Goal: Task Accomplishment & Management: Manage account settings

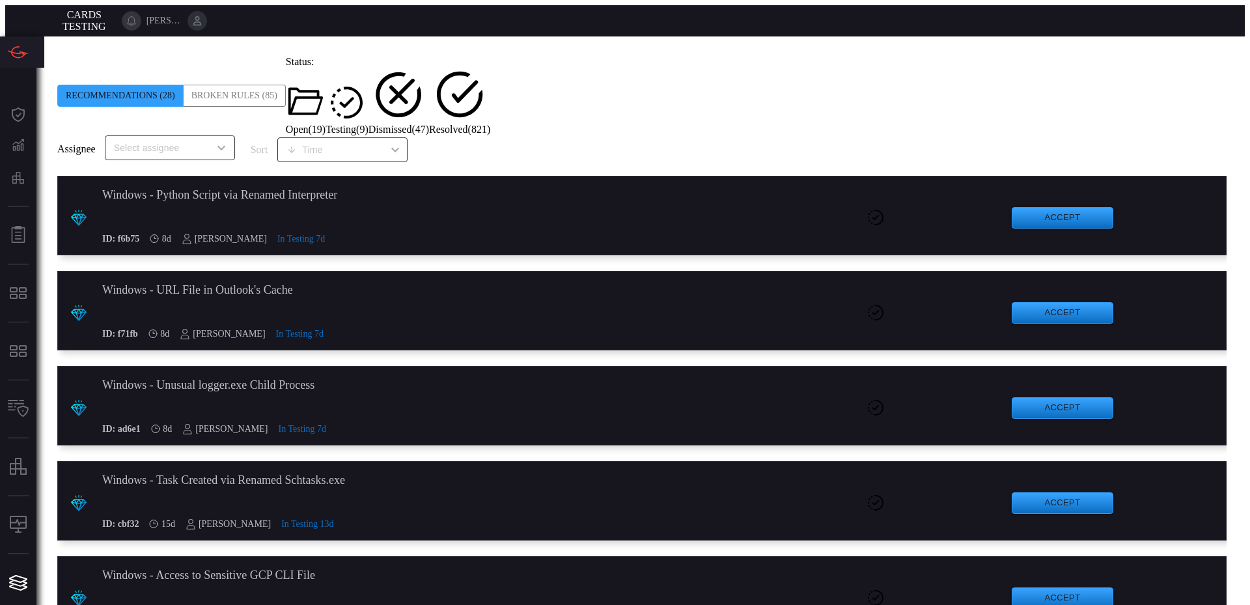
click at [325, 124] on span "Open ( 19 )" at bounding box center [306, 129] width 40 height 11
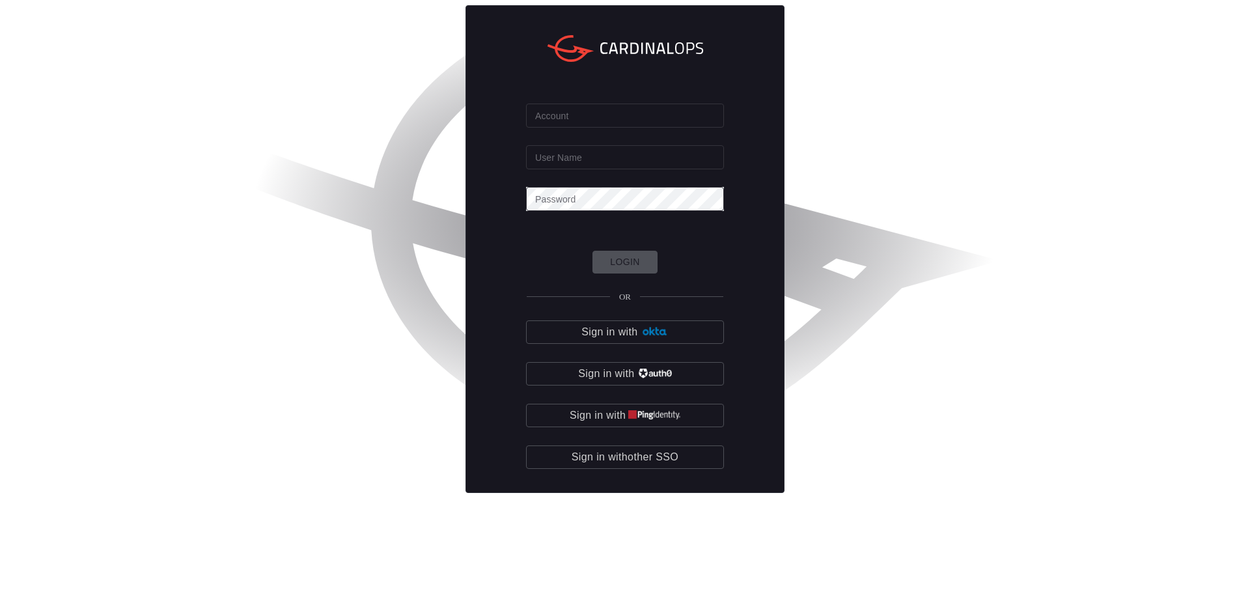
click at [616, 128] on input "Account" at bounding box center [625, 115] width 198 height 24
type input "davis"
click at [602, 169] on input "User Name" at bounding box center [625, 157] width 198 height 24
click at [583, 128] on input "davis" at bounding box center [625, 115] width 198 height 24
drag, startPoint x: 582, startPoint y: 165, endPoint x: 422, endPoint y: 184, distance: 160.5
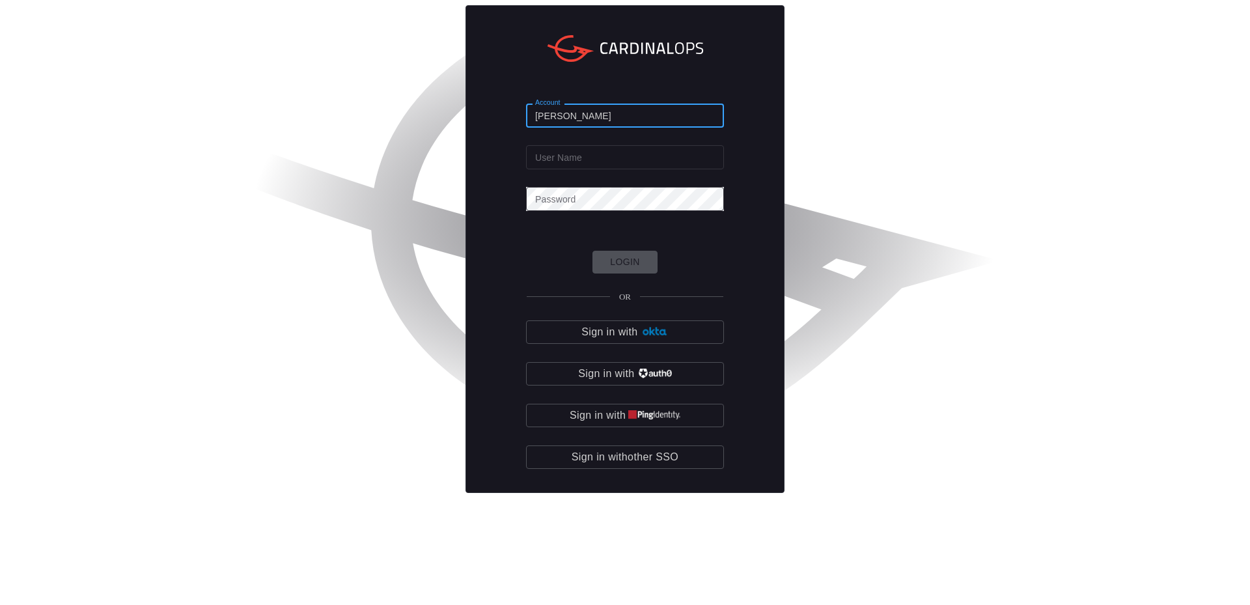
click at [420, 184] on div "Account davis Account User Name User Name Password Password Login OR Sign in wi…" at bounding box center [624, 249] width 1239 height 488
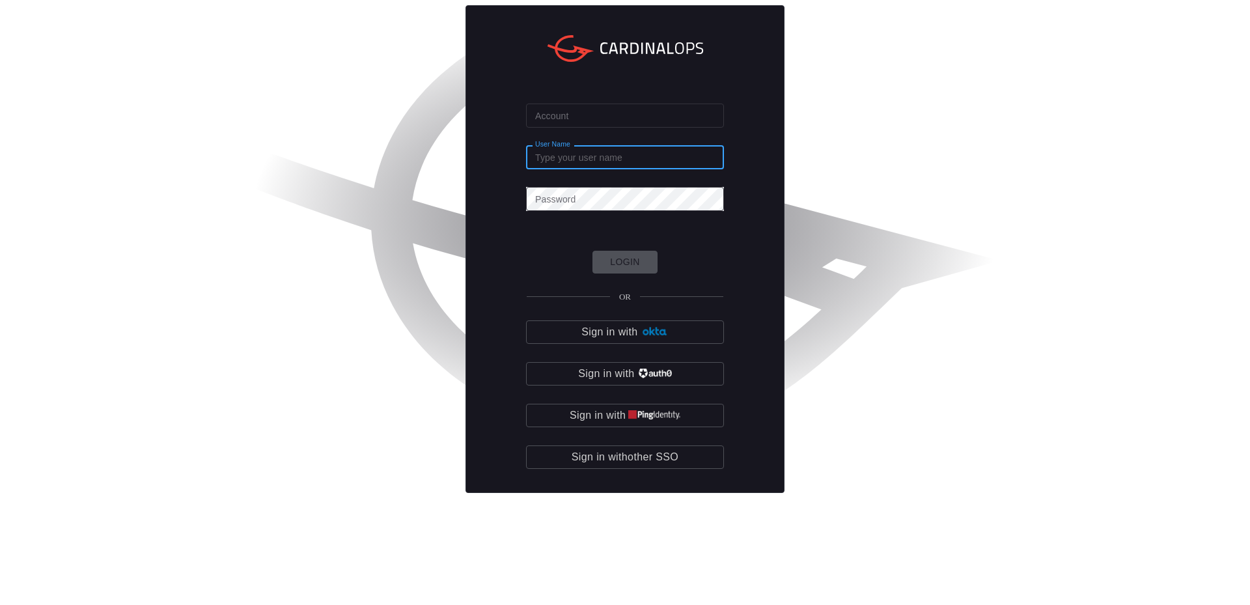
click at [622, 169] on input "User Name" at bounding box center [625, 157] width 198 height 24
click at [620, 128] on input "Account" at bounding box center [625, 115] width 198 height 24
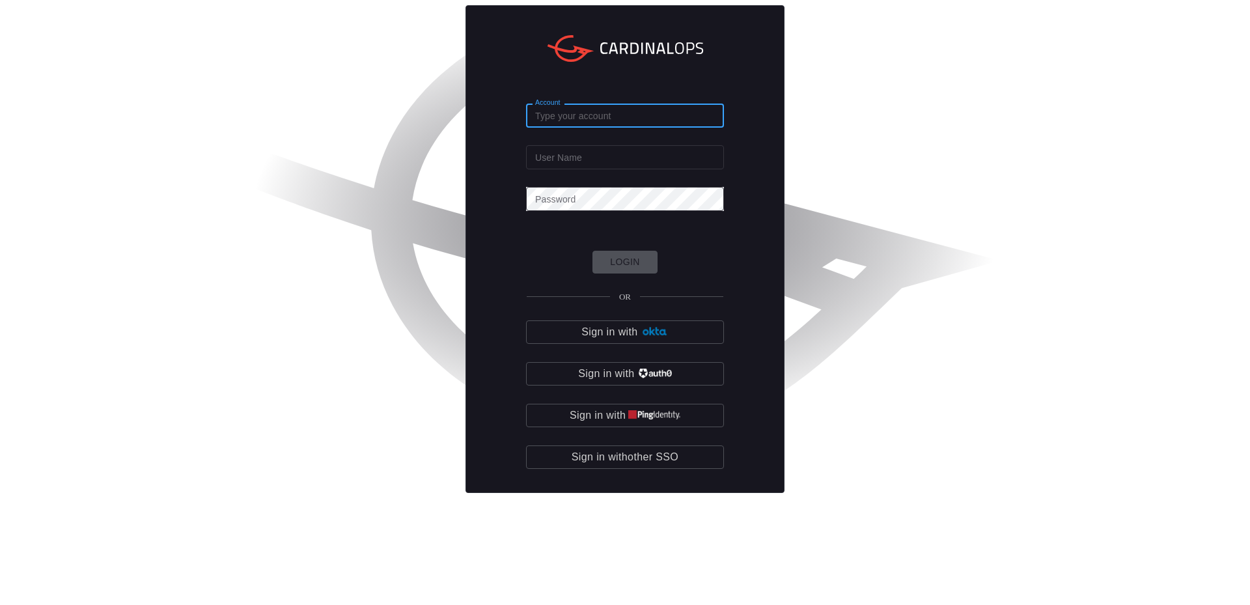
click at [605, 169] on input "User Name" at bounding box center [625, 157] width 198 height 24
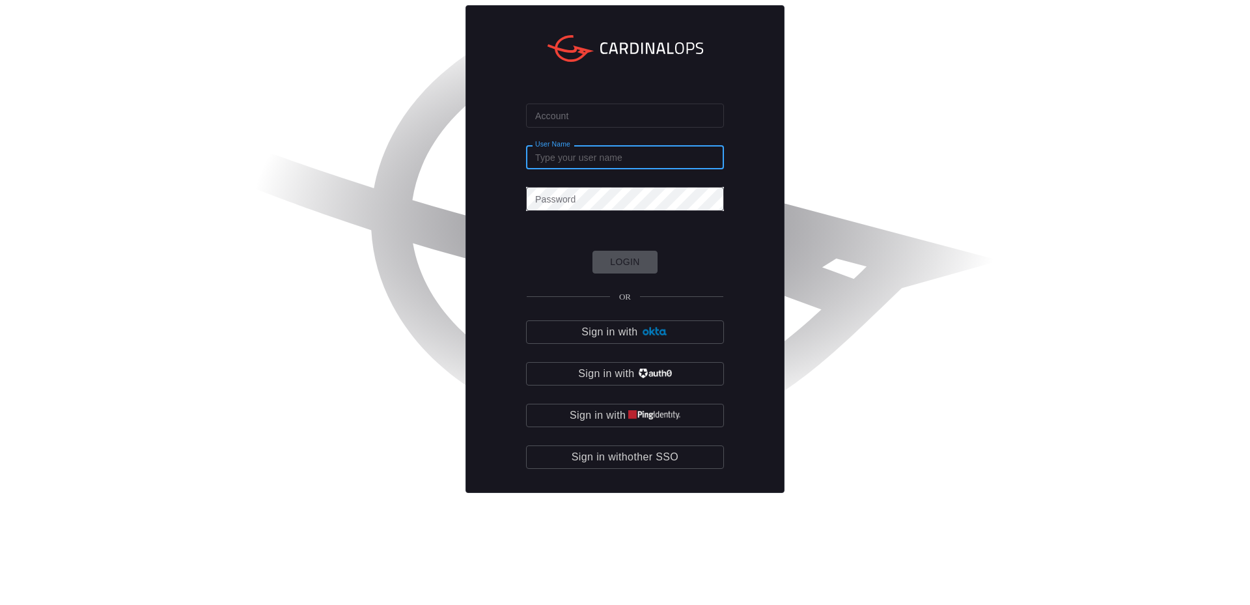
click at [590, 169] on input "User Name" at bounding box center [625, 157] width 198 height 24
click at [595, 150] on div "Account Account User Name User Name Password Password Login OR Sign in with Sig…" at bounding box center [624, 249] width 319 height 488
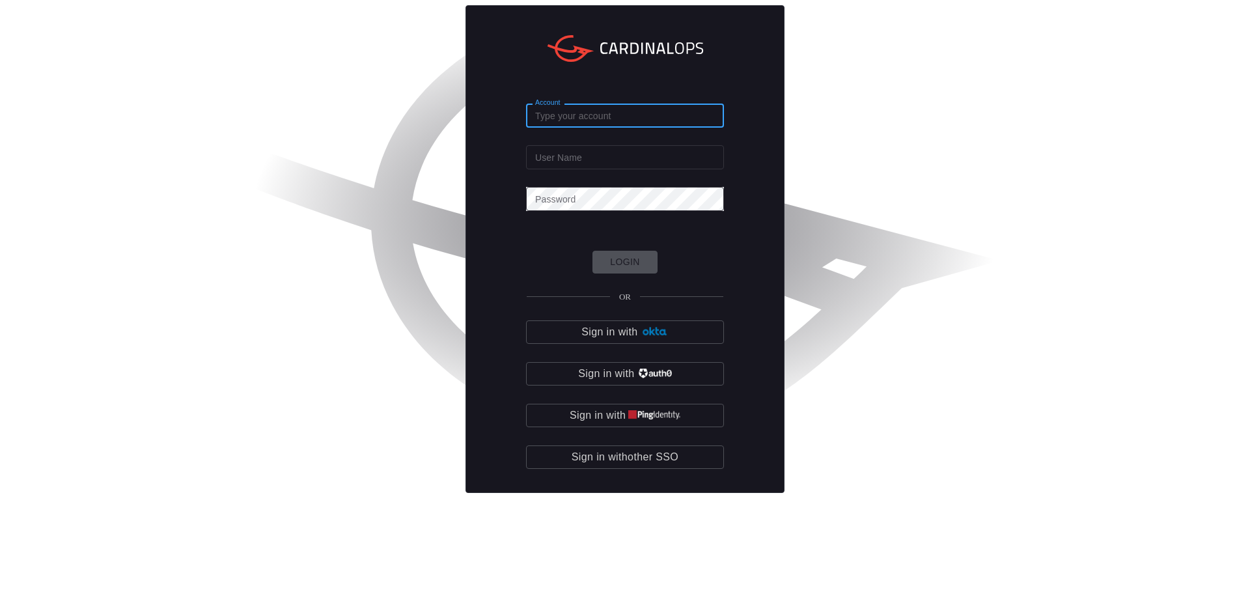
click at [586, 128] on input "Account" at bounding box center [625, 115] width 198 height 24
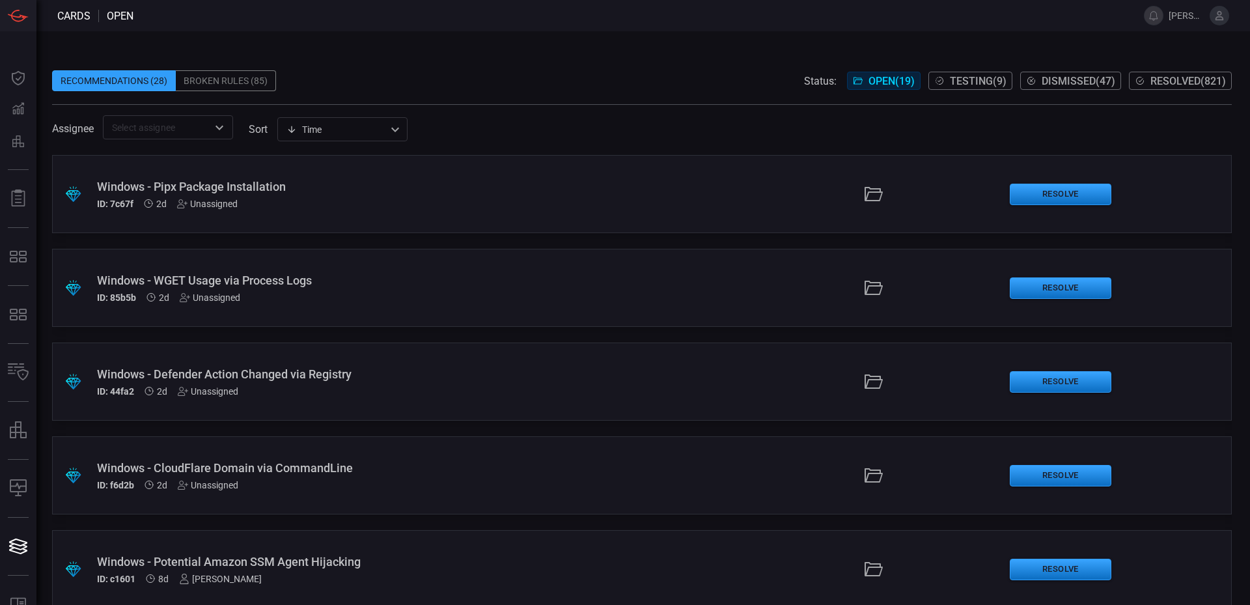
click at [339, 565] on div "Windows - Potential Amazon SSM Agent Hijacking" at bounding box center [303, 562] width 413 height 14
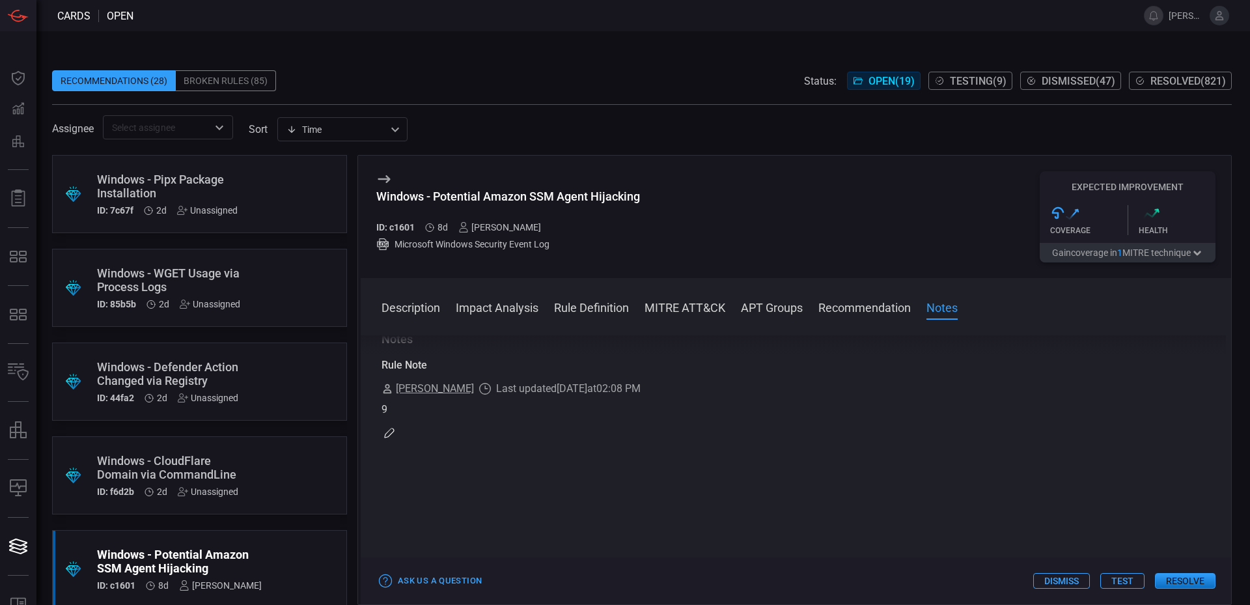
scroll to position [987, 0]
click at [1166, 577] on button "Resolve" at bounding box center [1185, 581] width 61 height 16
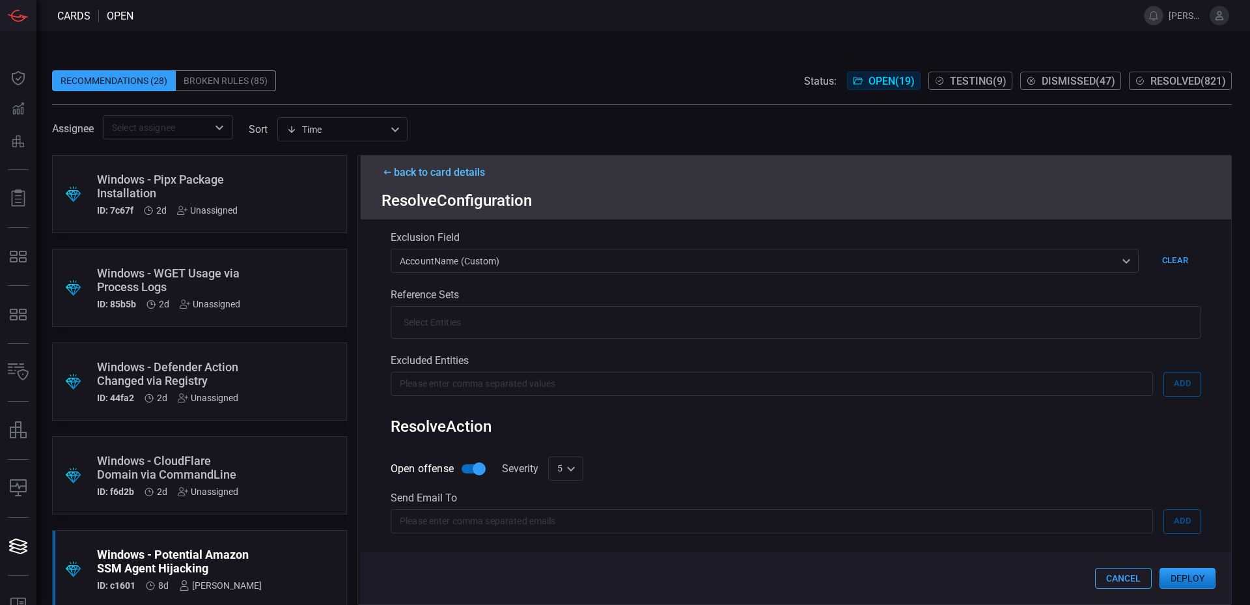
scroll to position [303, 0]
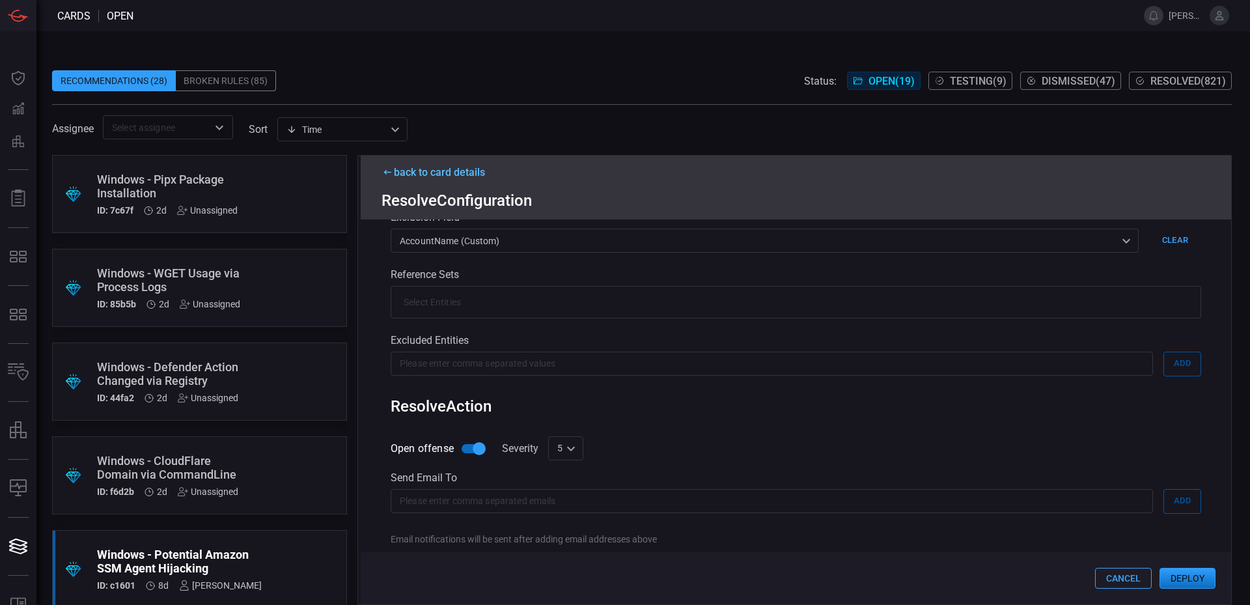
click at [574, 456] on div "5 5 ​" at bounding box center [565, 448] width 35 height 24
click at [570, 559] on li "9" at bounding box center [565, 556] width 35 height 21
type input "9"
click at [1183, 574] on button "Deploy" at bounding box center [1187, 578] width 56 height 21
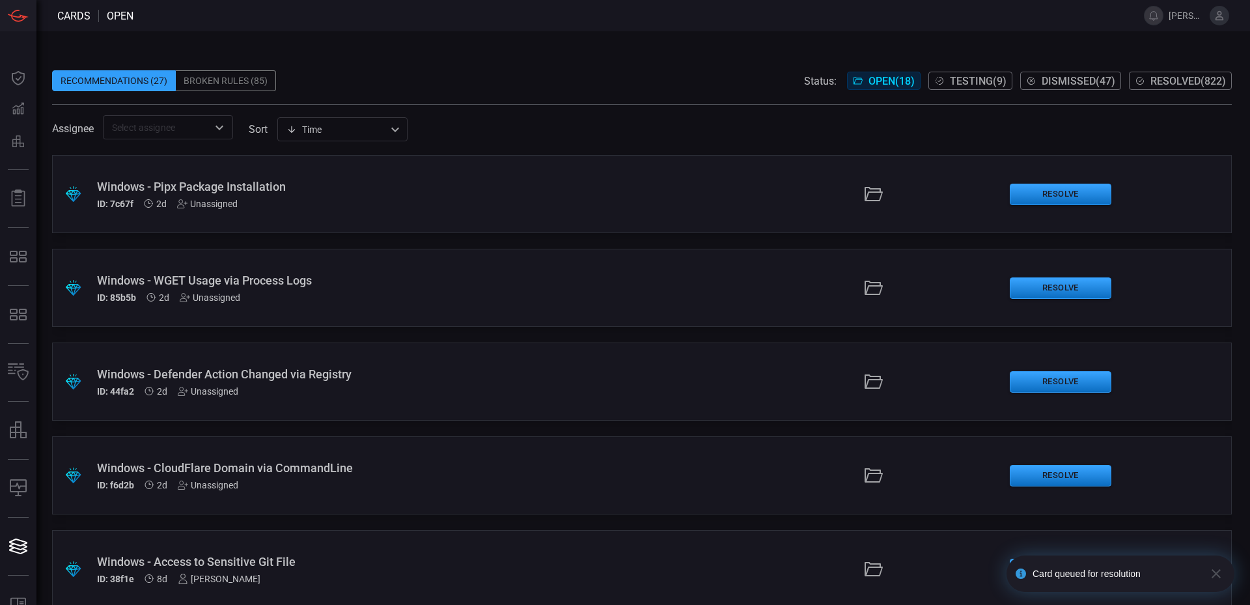
click at [270, 564] on div "Windows - Access to Sensitive Git File" at bounding box center [303, 562] width 413 height 14
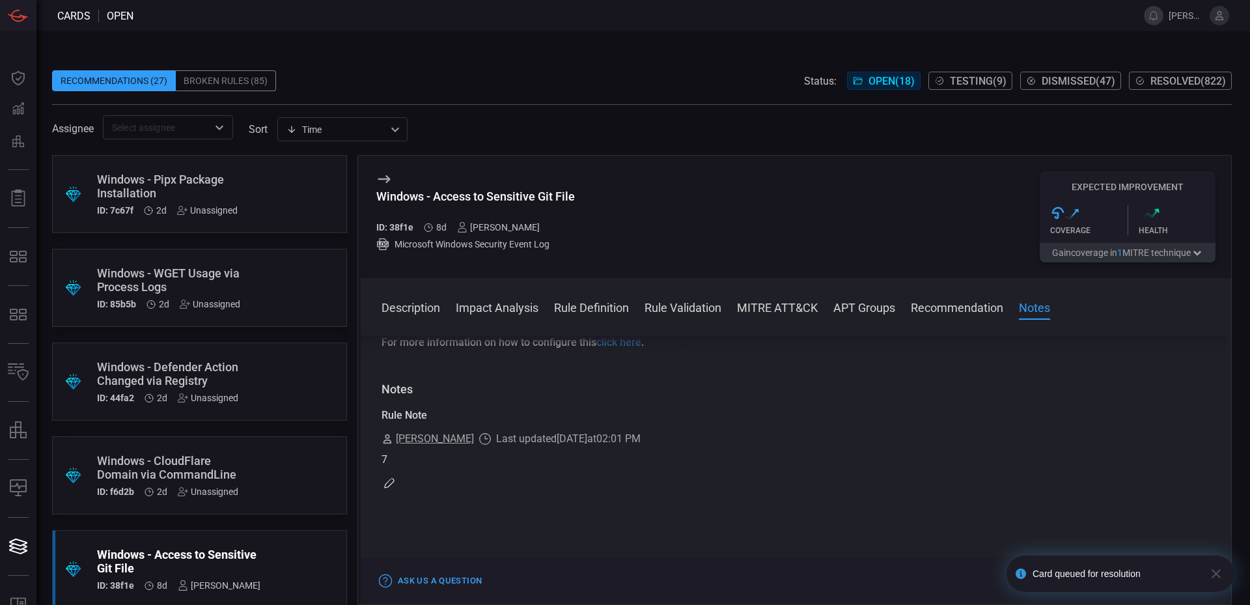
scroll to position [1185, 0]
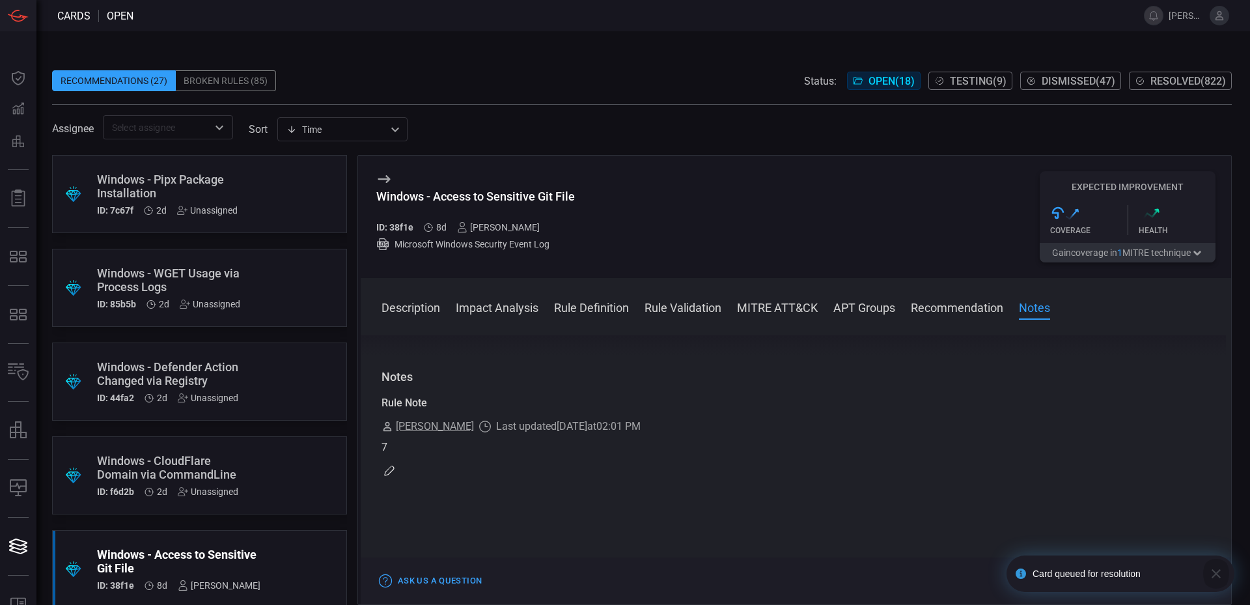
click at [1216, 577] on icon "button" at bounding box center [1216, 574] width 16 height 16
click at [1167, 581] on button "Resolve" at bounding box center [1185, 581] width 61 height 16
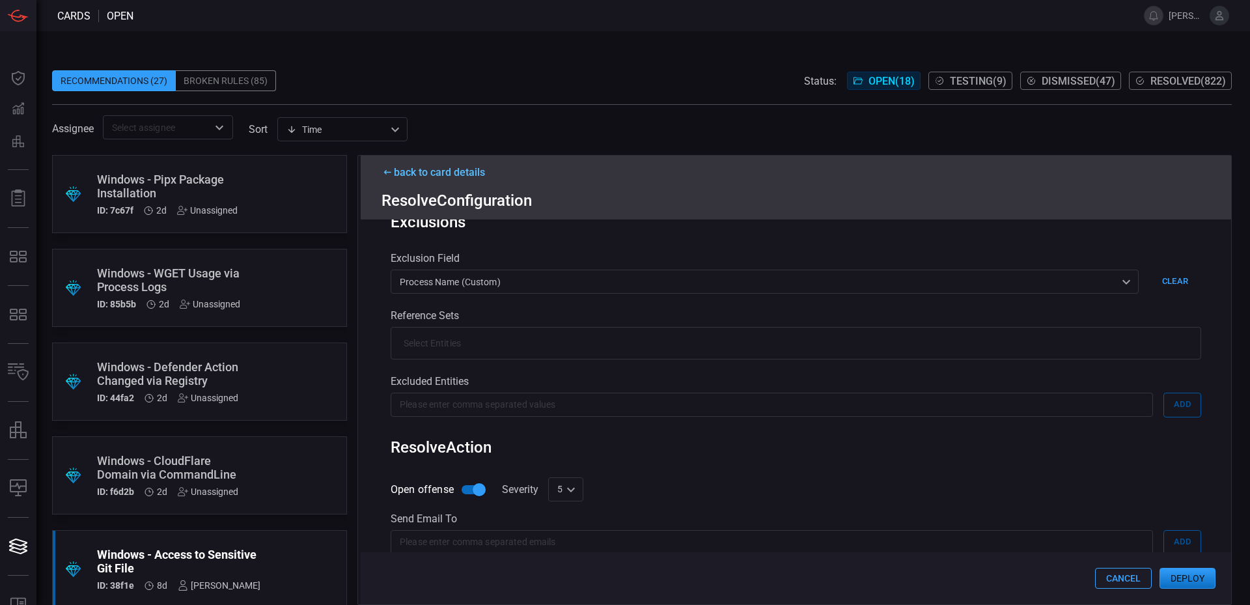
scroll to position [368, 0]
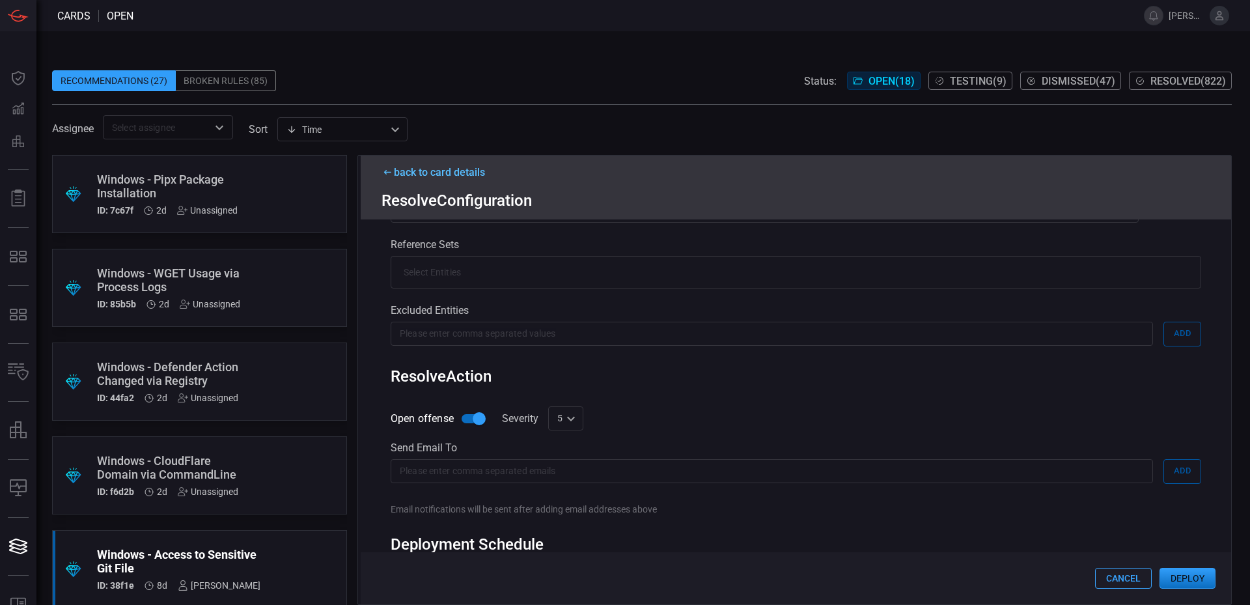
click at [569, 420] on div "5 5 ​" at bounding box center [565, 418] width 35 height 24
click at [564, 514] on li "7" at bounding box center [565, 513] width 35 height 21
type input "7"
click at [1187, 573] on button "Deploy" at bounding box center [1187, 578] width 56 height 21
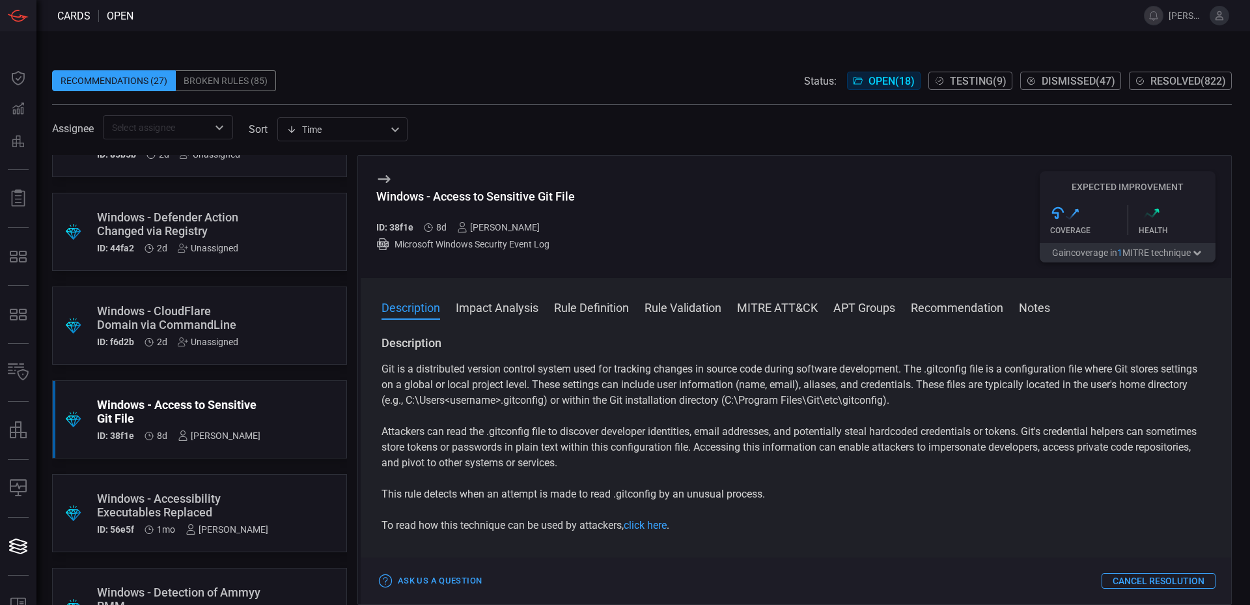
scroll to position [158, 0]
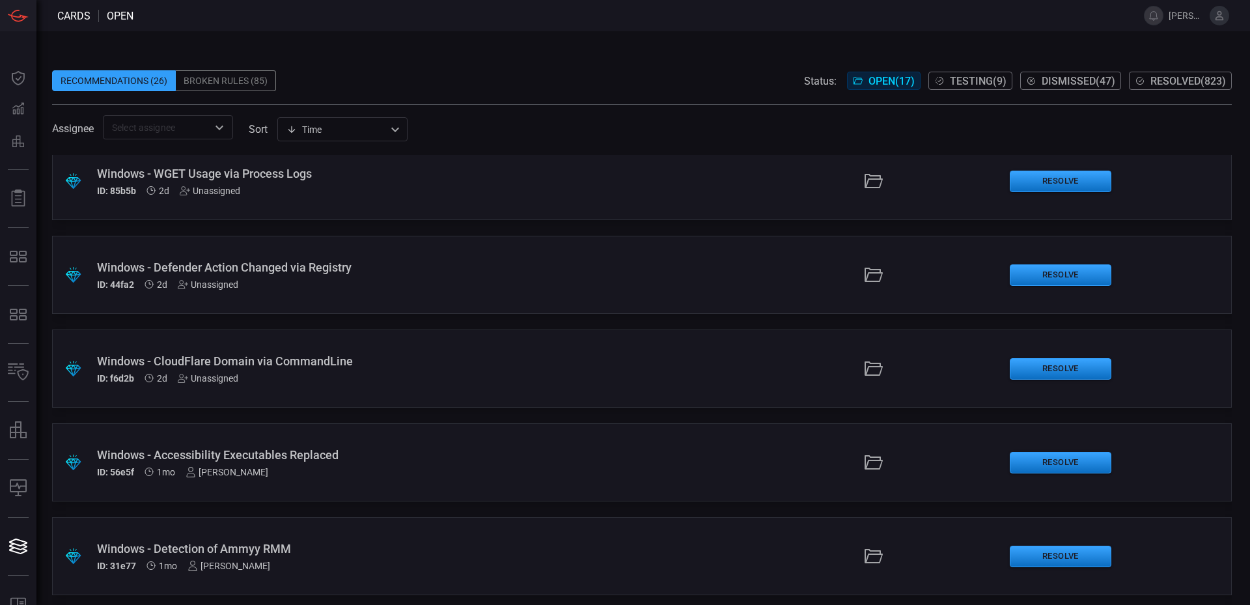
scroll to position [115, 0]
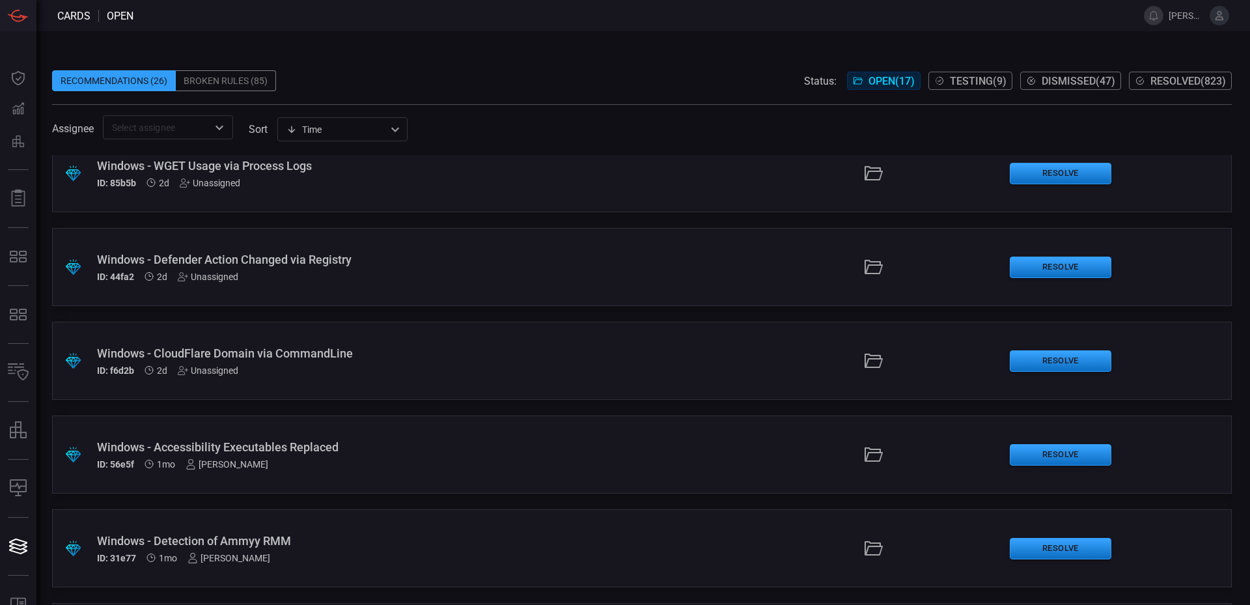
click at [276, 361] on div "Windows - CloudFlare Domain via CommandLine ID: f6d2b 2d Unassigned" at bounding box center [303, 360] width 413 height 29
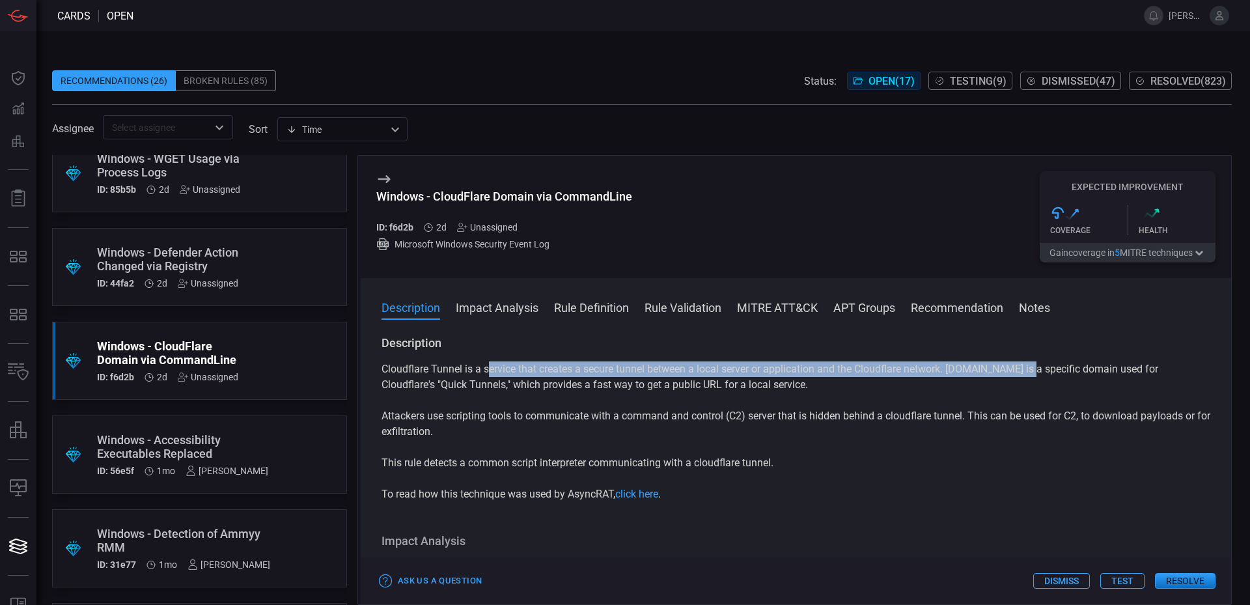
drag, startPoint x: 488, startPoint y: 370, endPoint x: 1032, endPoint y: 374, distance: 544.1
click at [1032, 374] on p "Cloudflare Tunnel is a service that creates a secure tunnel between a local ser…" at bounding box center [795, 376] width 829 height 31
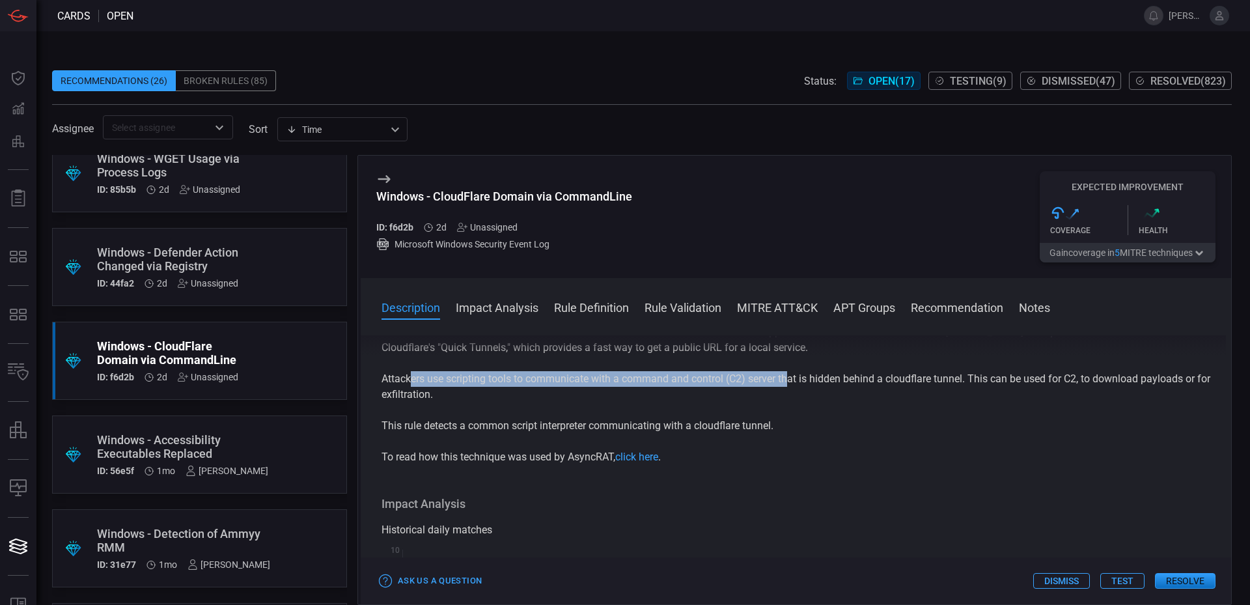
drag, startPoint x: 413, startPoint y: 380, endPoint x: 793, endPoint y: 385, distance: 380.1
click at [793, 385] on p "Attackers use scripting tools to communicate with a command and control (C2) se…" at bounding box center [795, 386] width 829 height 31
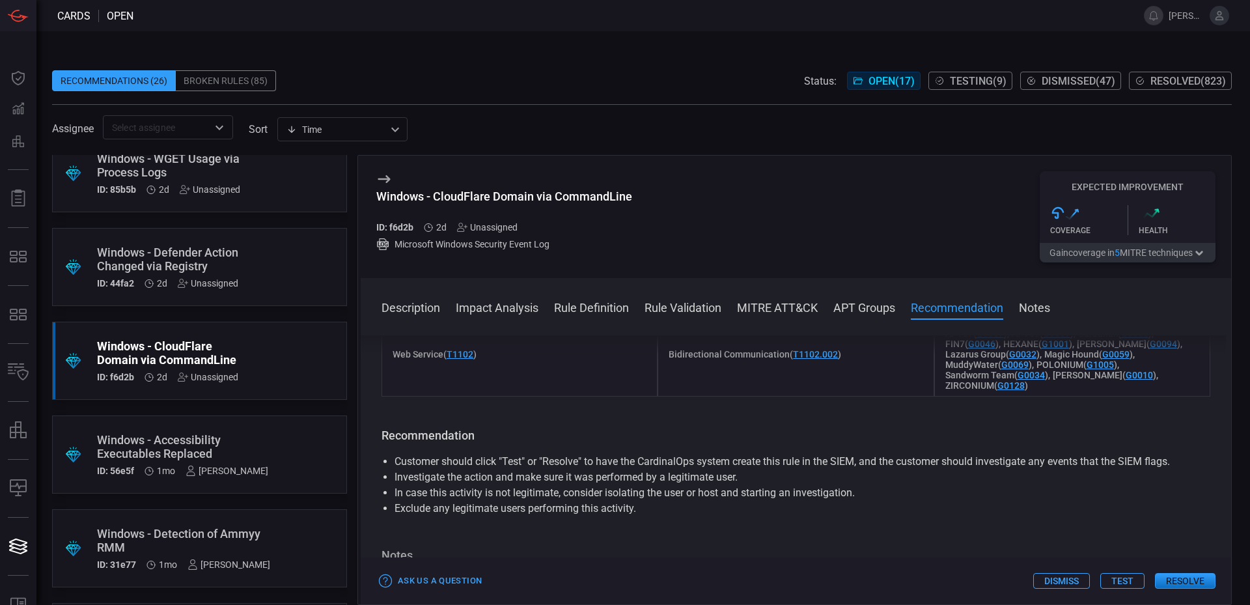
scroll to position [2496, 0]
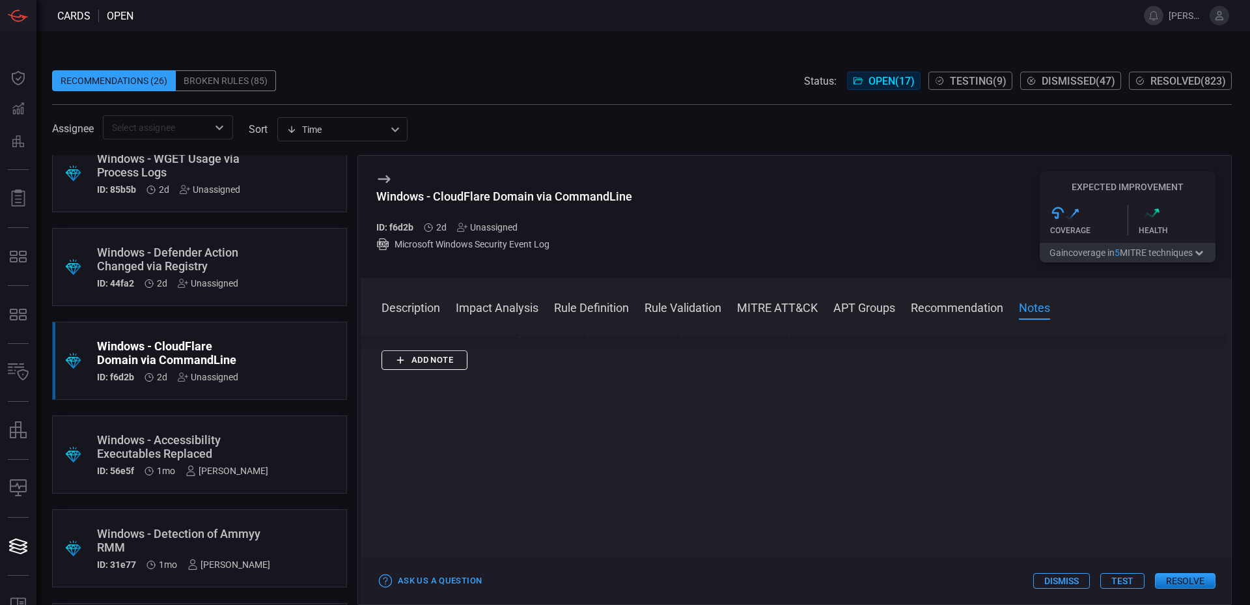
click at [426, 359] on button "Add note" at bounding box center [424, 360] width 86 height 20
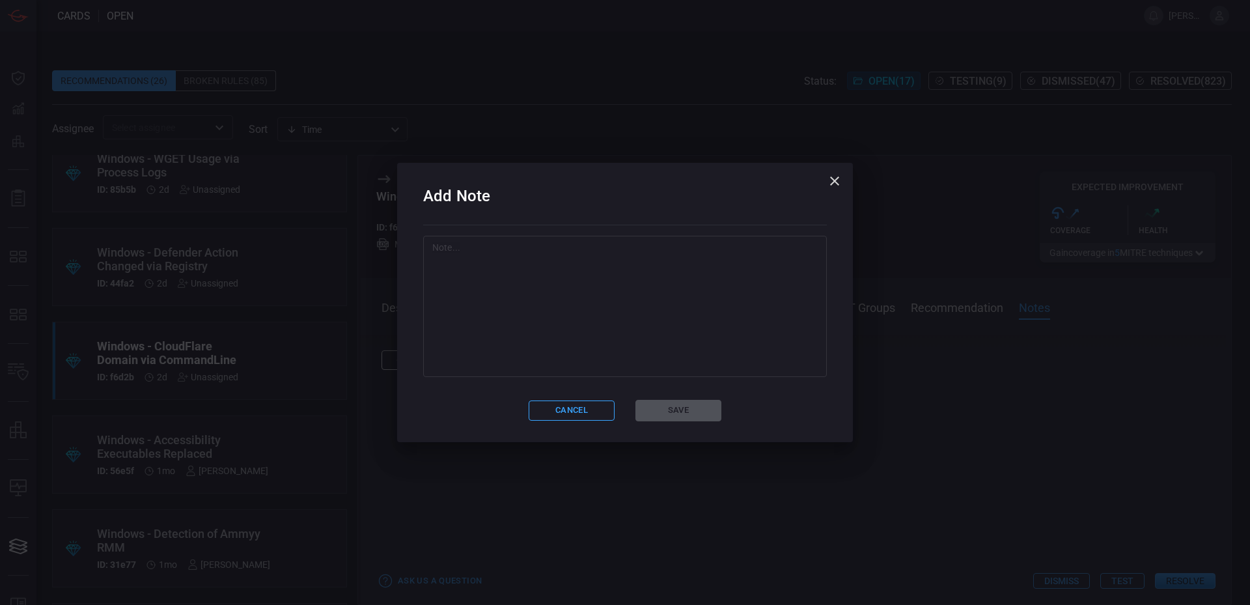
click at [555, 342] on textarea at bounding box center [624, 306] width 385 height 130
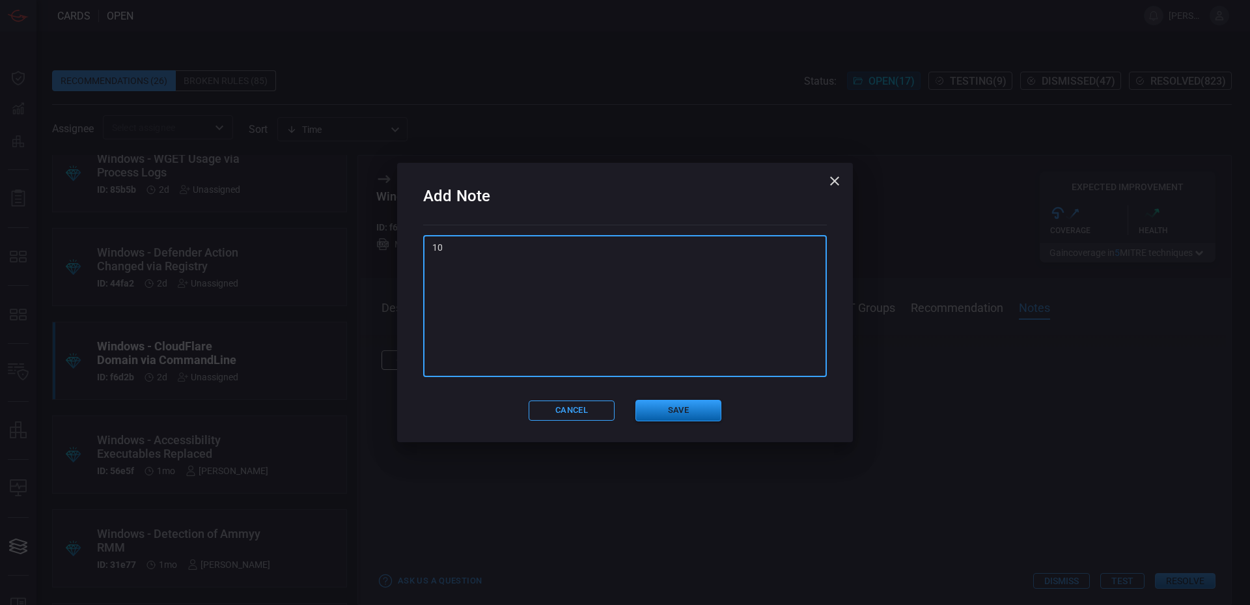
type textarea "10"
click at [654, 411] on button "Save" at bounding box center [678, 410] width 86 height 21
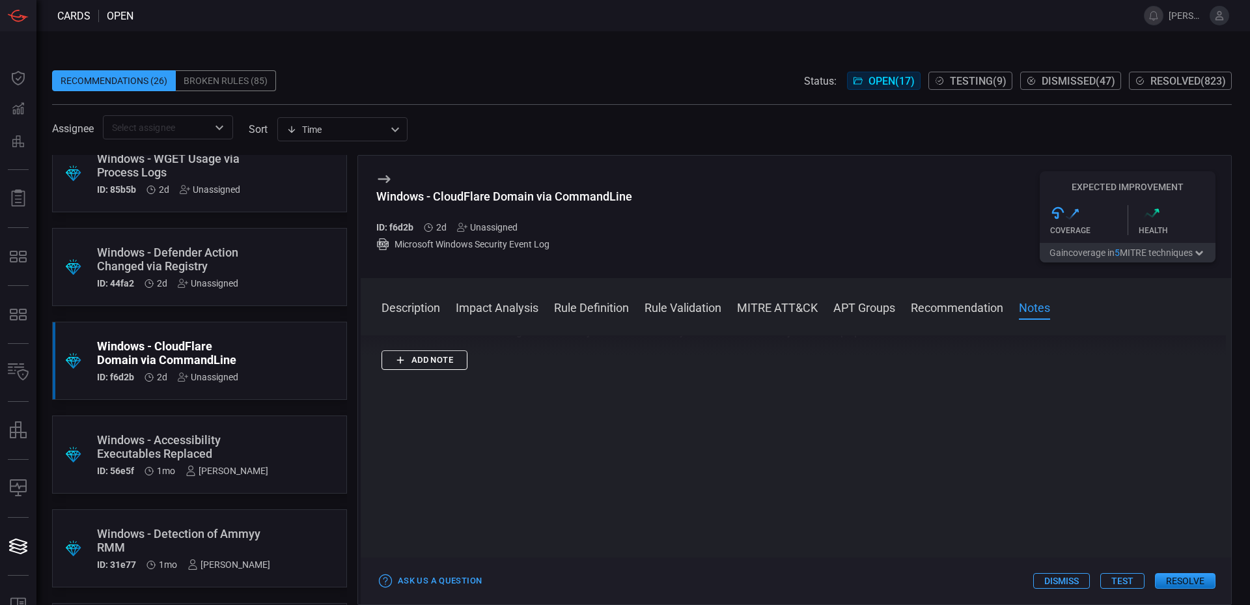
scroll to position [0, 0]
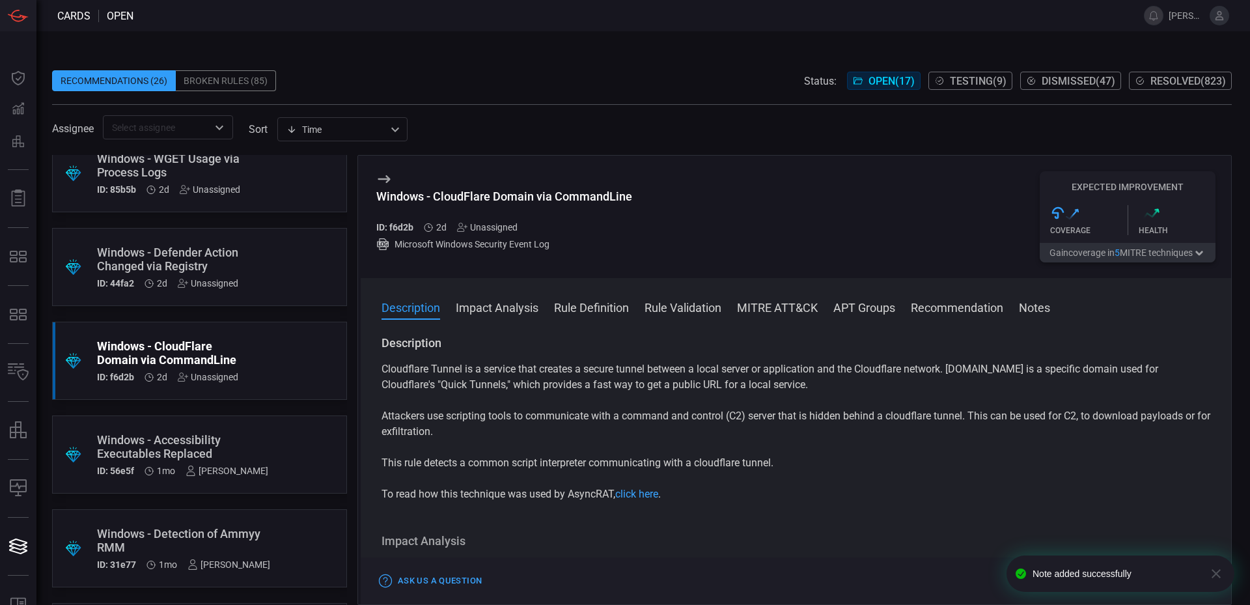
click at [508, 226] on div "Unassigned" at bounding box center [487, 227] width 61 height 10
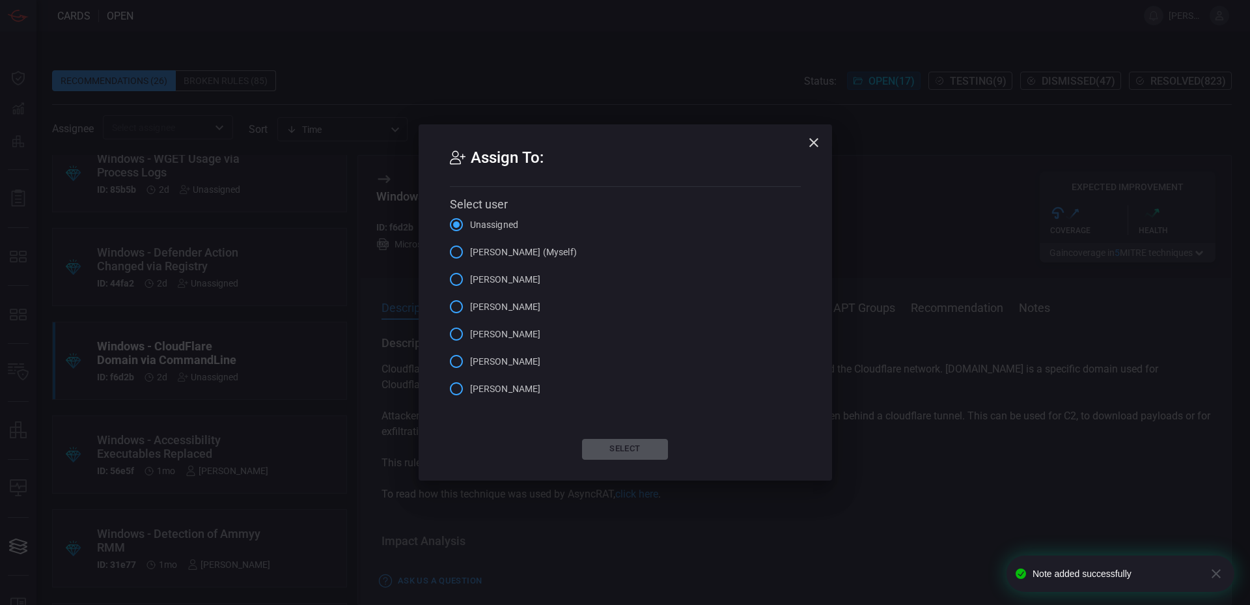
click at [527, 247] on span "[PERSON_NAME] (Myself)" at bounding box center [523, 252] width 107 height 14
click at [470, 247] on input "[PERSON_NAME] (Myself)" at bounding box center [456, 251] width 27 height 27
click at [642, 446] on button "Select" at bounding box center [625, 449] width 86 height 21
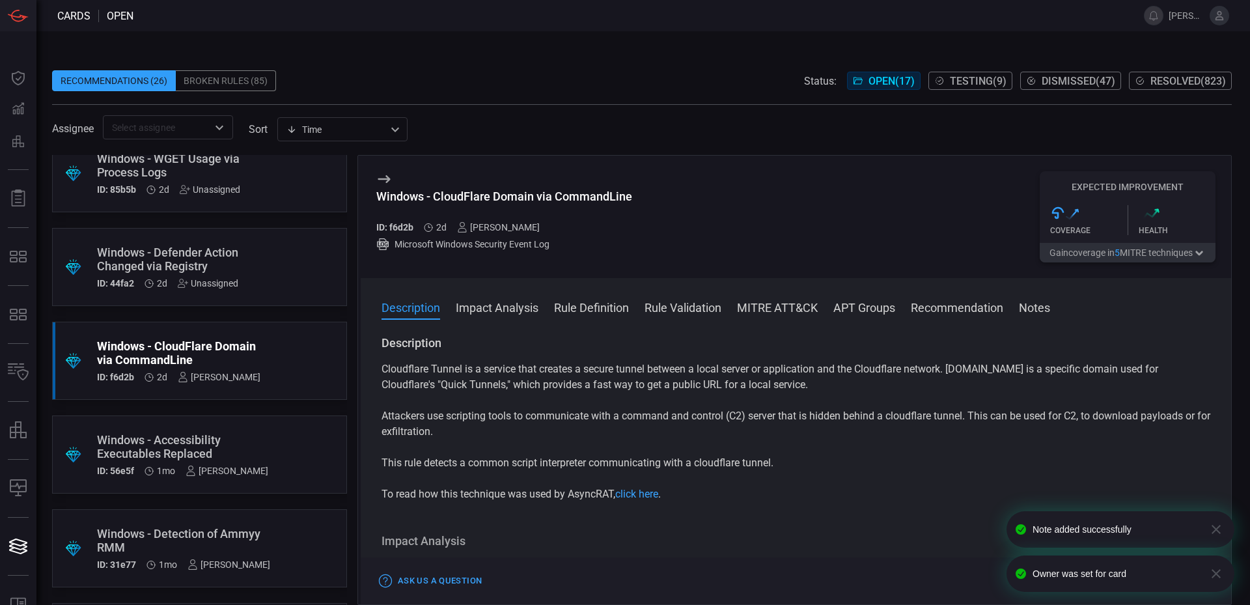
click at [227, 258] on div "Windows - Defender Action Changed via Registry" at bounding box center [175, 258] width 156 height 27
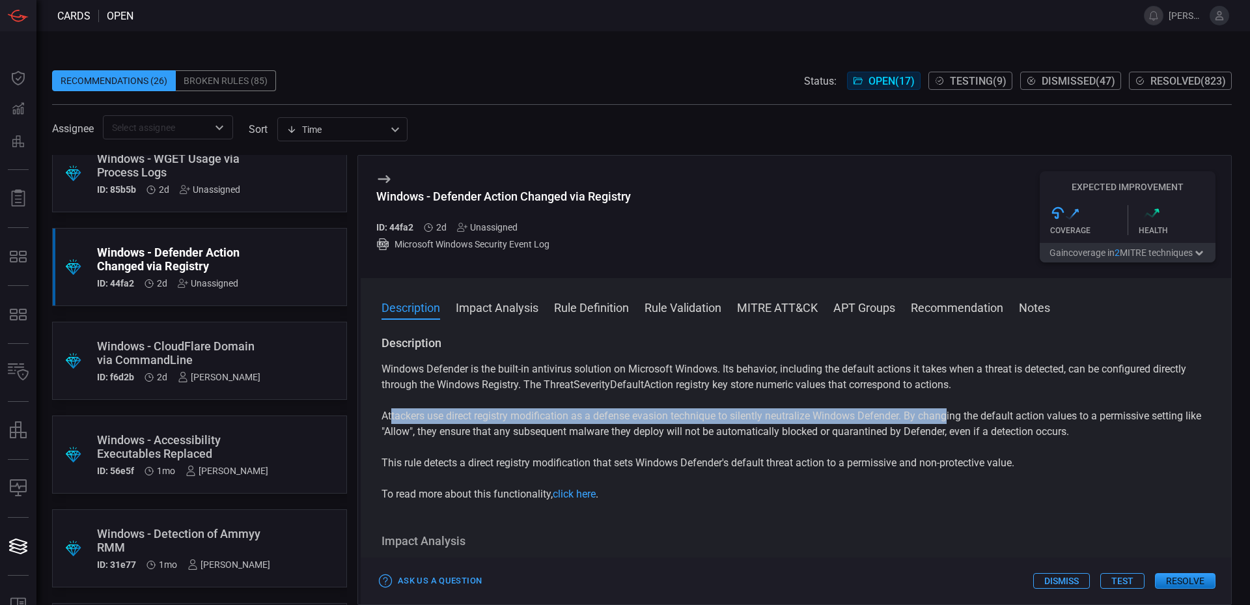
drag, startPoint x: 390, startPoint y: 415, endPoint x: 955, endPoint y: 424, distance: 565.0
click at [952, 424] on p "Attackers use direct registry modification as a defense evasion technique to si…" at bounding box center [795, 423] width 829 height 31
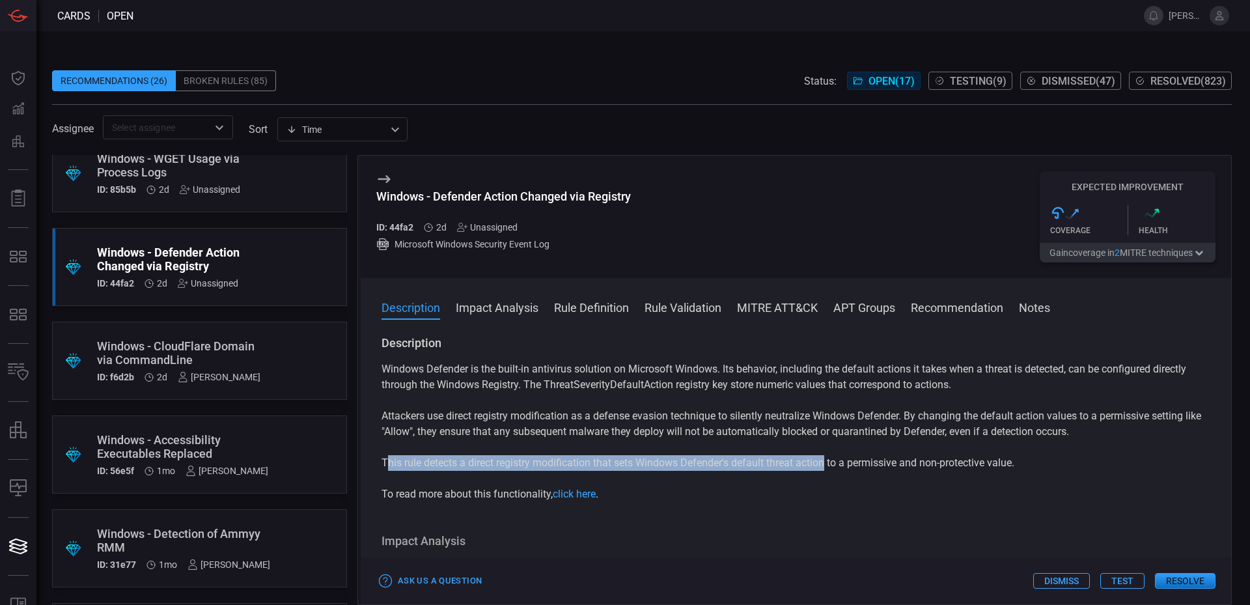
drag, startPoint x: 388, startPoint y: 471, endPoint x: 986, endPoint y: 446, distance: 598.6
click at [829, 470] on p "This rule detects a direct registry modification that sets Windows Defender's d…" at bounding box center [795, 463] width 829 height 16
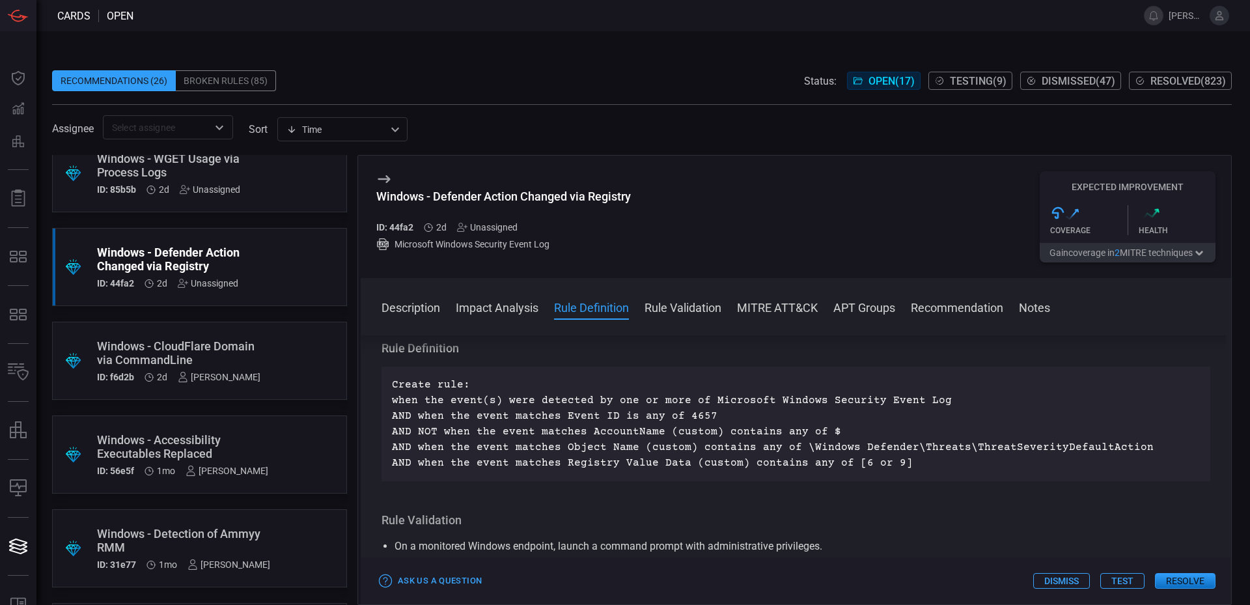
scroll to position [458, 0]
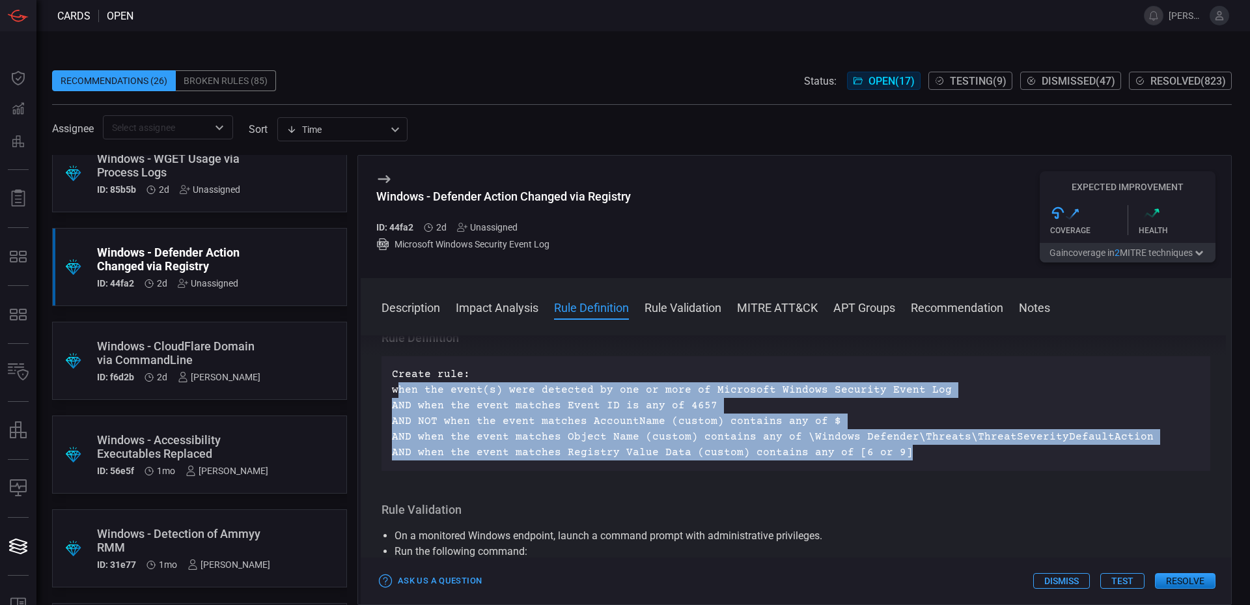
drag, startPoint x: 892, startPoint y: 449, endPoint x: 398, endPoint y: 391, distance: 497.5
click at [398, 391] on p "Create rule: when the event(s) were detected by one or more of Microsoft Window…" at bounding box center [796, 413] width 808 height 94
click at [386, 401] on div "Create rule: when the event(s) were detected by one or more of Microsoft Window…" at bounding box center [795, 413] width 829 height 115
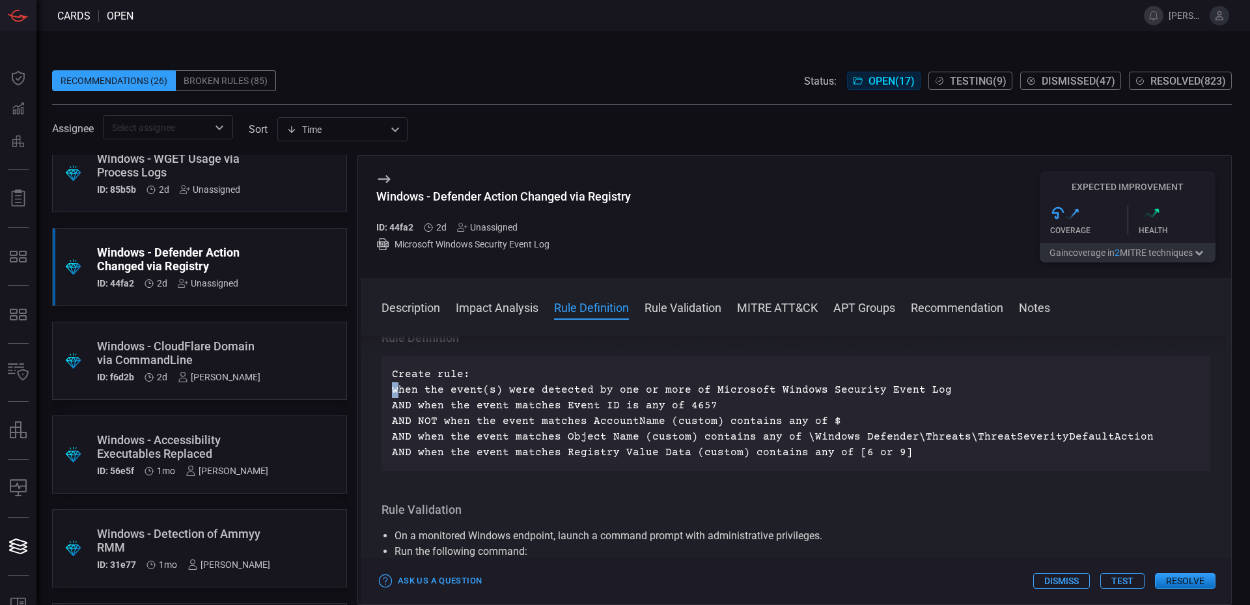
click at [396, 391] on div "Create rule: when the event(s) were detected by one or more of Microsoft Window…" at bounding box center [795, 413] width 829 height 115
click at [388, 394] on div "Create rule: when the event(s) were detected by one or more of Microsoft Window…" at bounding box center [795, 413] width 829 height 115
click at [394, 392] on p "Create rule: when the event(s) were detected by one or more of Microsoft Window…" at bounding box center [796, 413] width 808 height 94
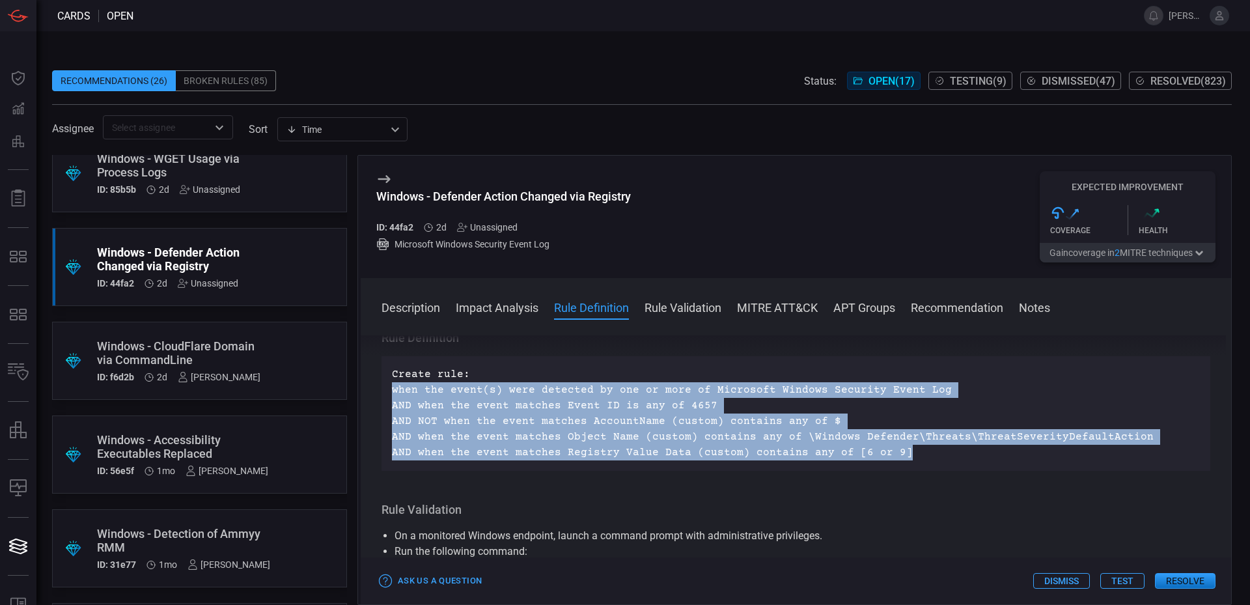
drag, startPoint x: 391, startPoint y: 392, endPoint x: 900, endPoint y: 461, distance: 514.4
click at [900, 461] on div "Create rule: when the event(s) were detected by one or more of Microsoft Window…" at bounding box center [795, 413] width 829 height 115
click at [884, 464] on div "Create rule: when the event(s) were detected by one or more of Microsoft Window…" at bounding box center [795, 413] width 829 height 115
drag, startPoint x: 894, startPoint y: 461, endPoint x: 386, endPoint y: 396, distance: 511.8
click at [386, 396] on div "Create rule: when the event(s) were detected by one or more of Microsoft Window…" at bounding box center [795, 413] width 829 height 115
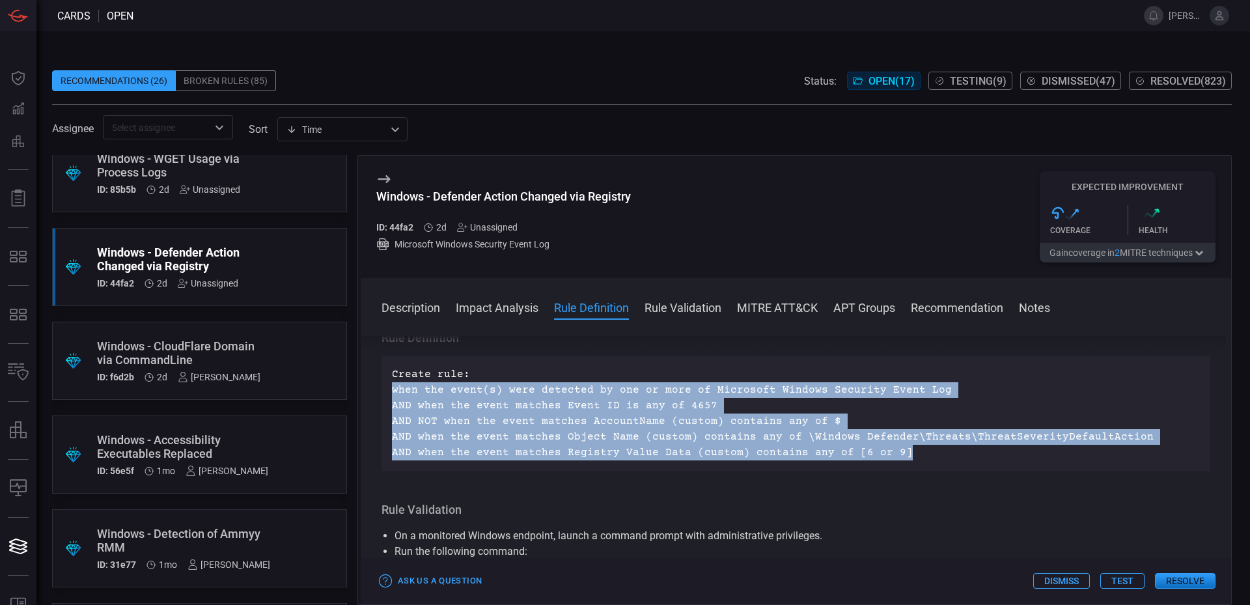
click at [385, 396] on div "Create rule: when the event(s) were detected by one or more of Microsoft Window…" at bounding box center [795, 413] width 829 height 115
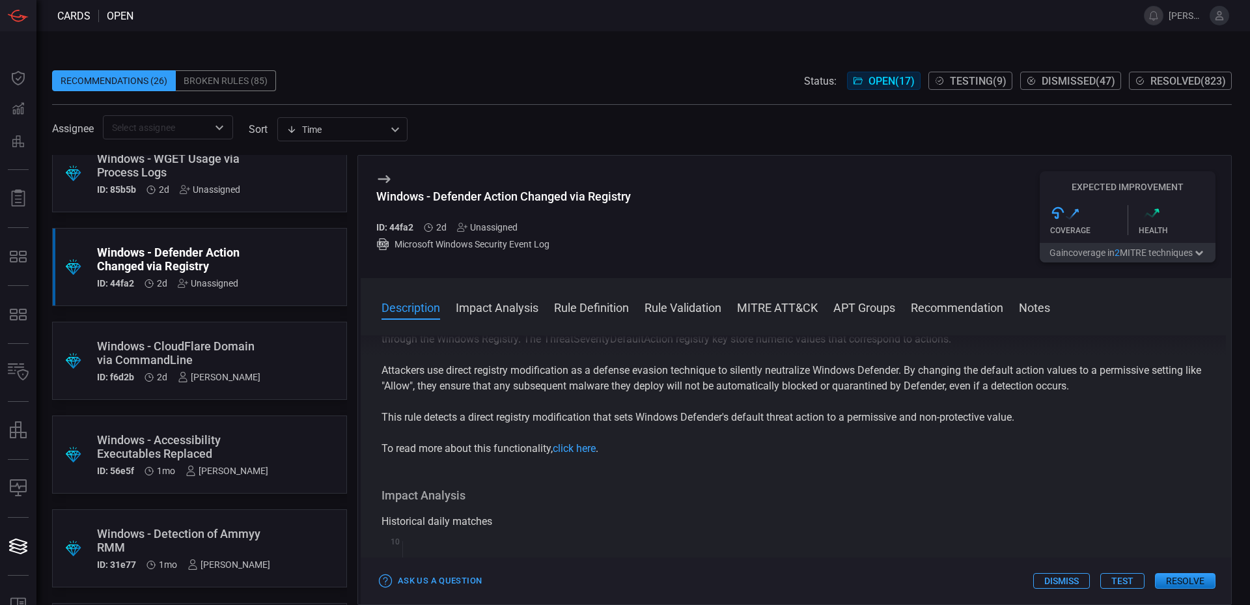
scroll to position [35, 0]
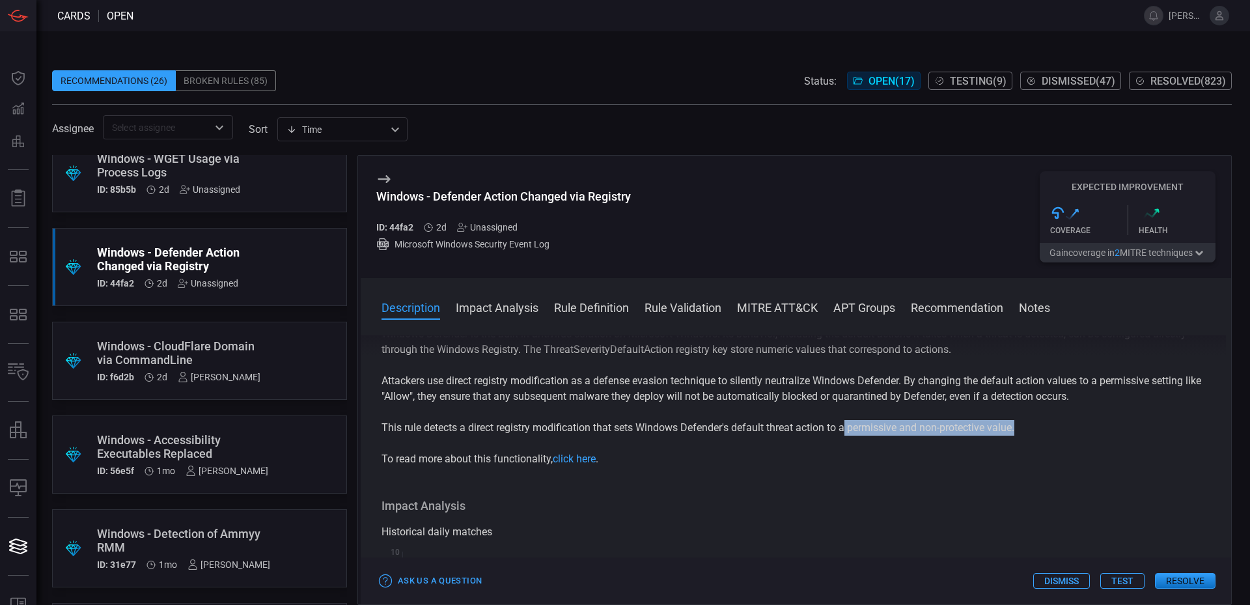
drag, startPoint x: 1019, startPoint y: 427, endPoint x: 849, endPoint y: 430, distance: 169.3
click at [849, 430] on p "This rule detects a direct registry modification that sets Windows Defender's d…" at bounding box center [795, 428] width 829 height 16
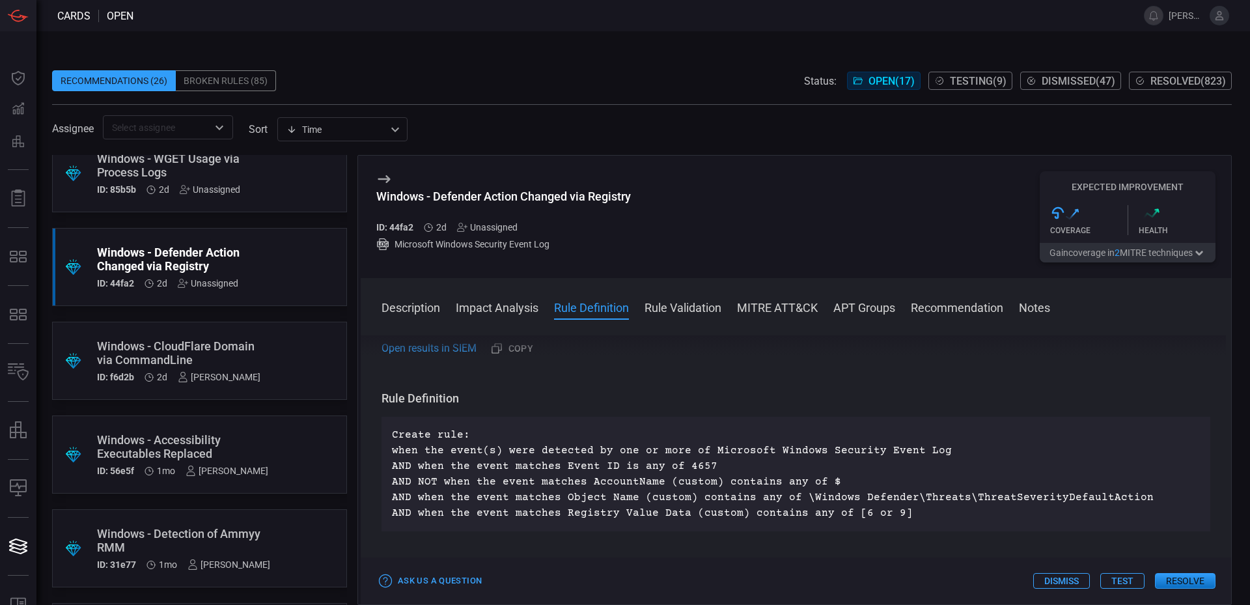
scroll to position [402, 0]
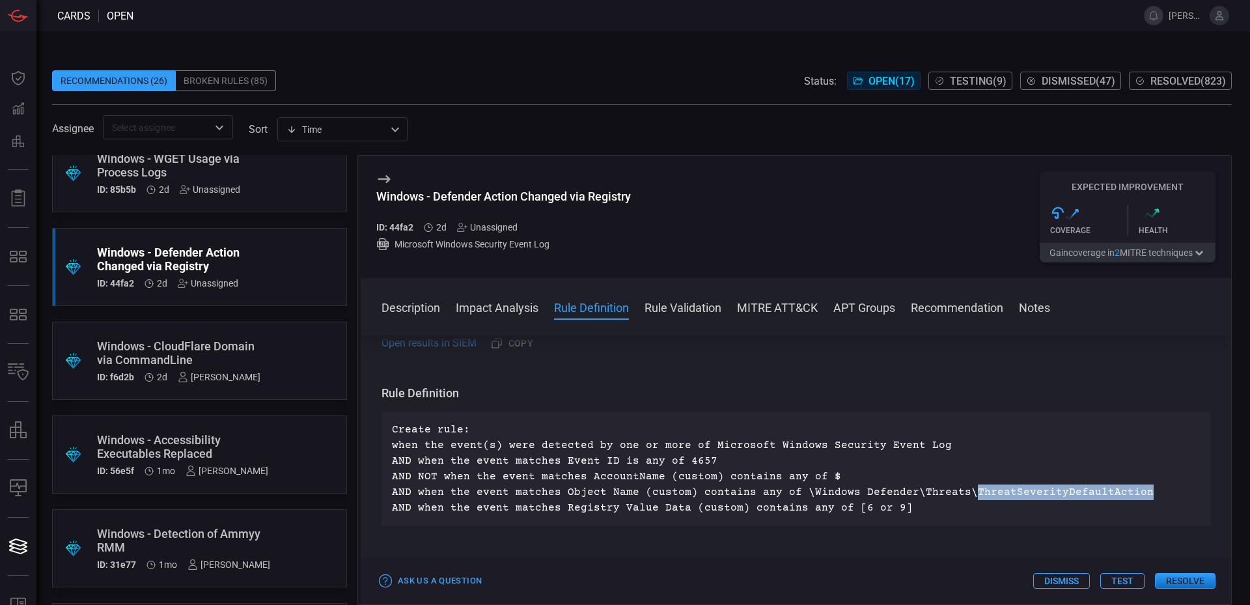
drag, startPoint x: 1136, startPoint y: 489, endPoint x: 955, endPoint y: 493, distance: 180.3
click at [955, 493] on p "Create rule: when the event(s) were detected by one or more of Microsoft Window…" at bounding box center [796, 469] width 808 height 94
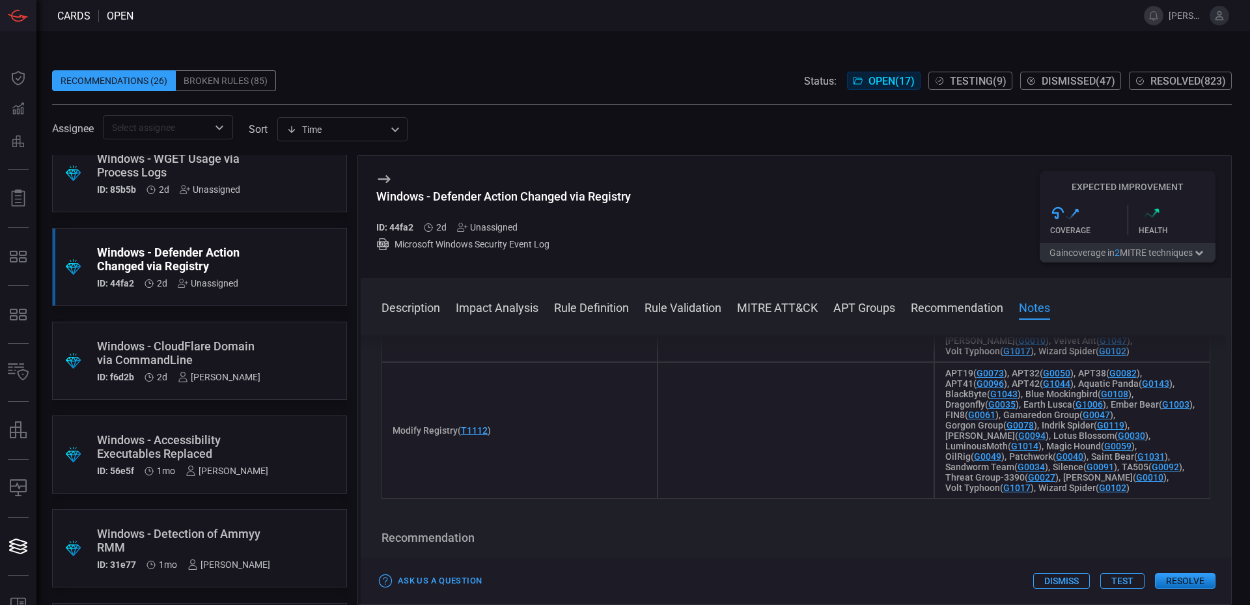
scroll to position [1589, 0]
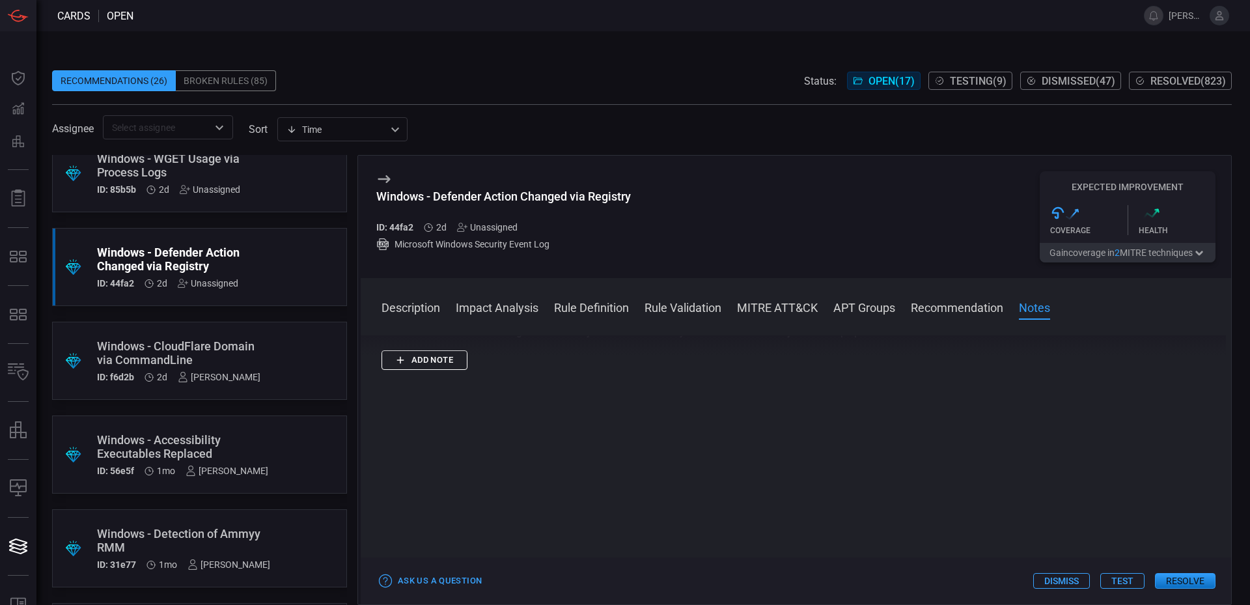
click at [450, 364] on button "Add note" at bounding box center [424, 360] width 86 height 20
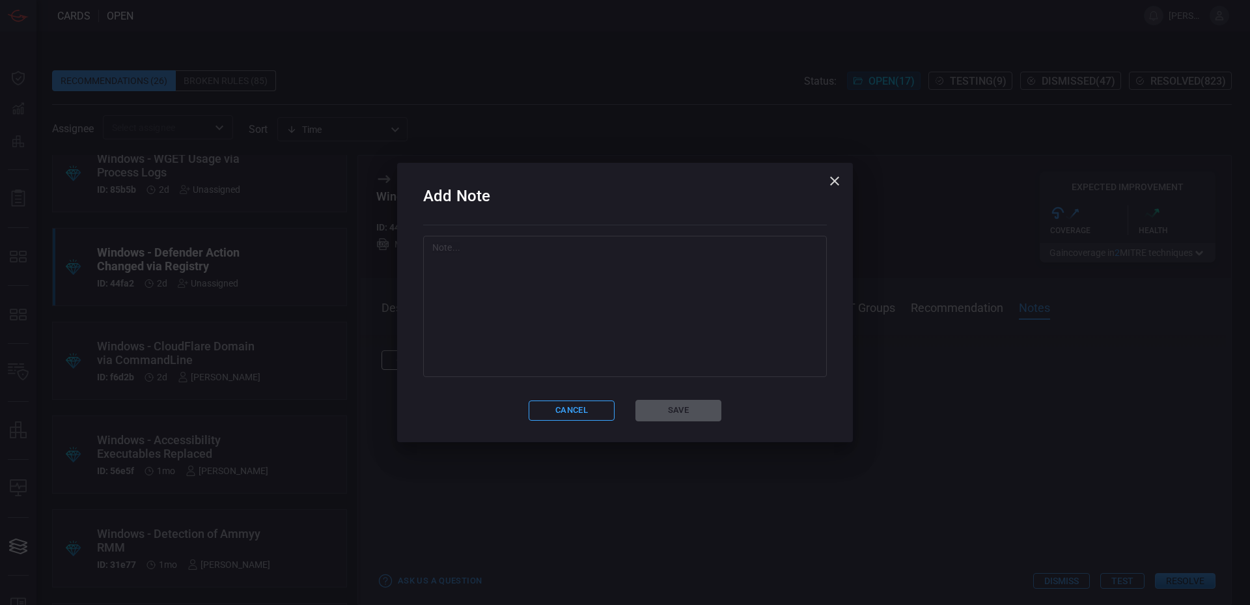
click at [536, 337] on textarea at bounding box center [624, 306] width 385 height 130
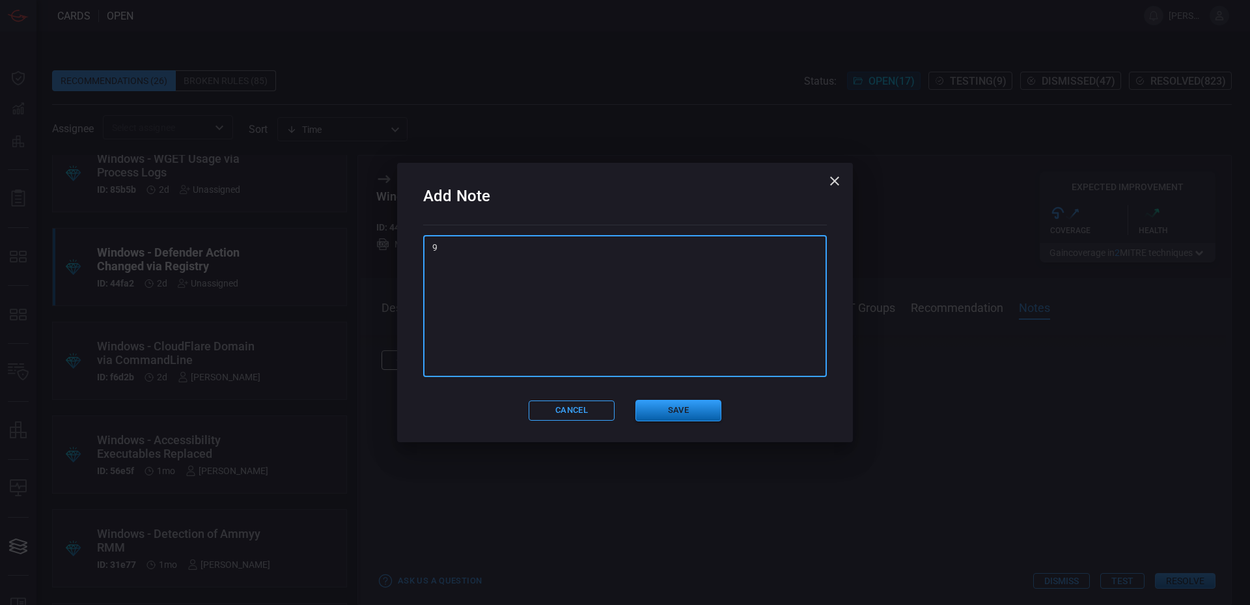
type textarea "9"
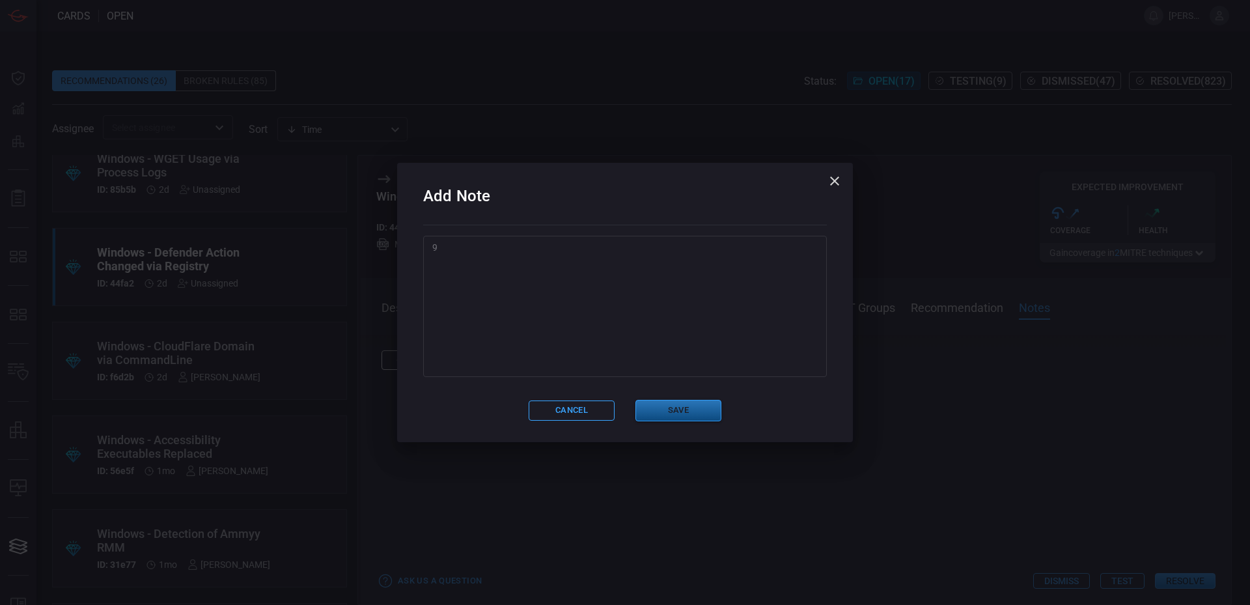
click at [658, 410] on button "Save" at bounding box center [678, 410] width 86 height 21
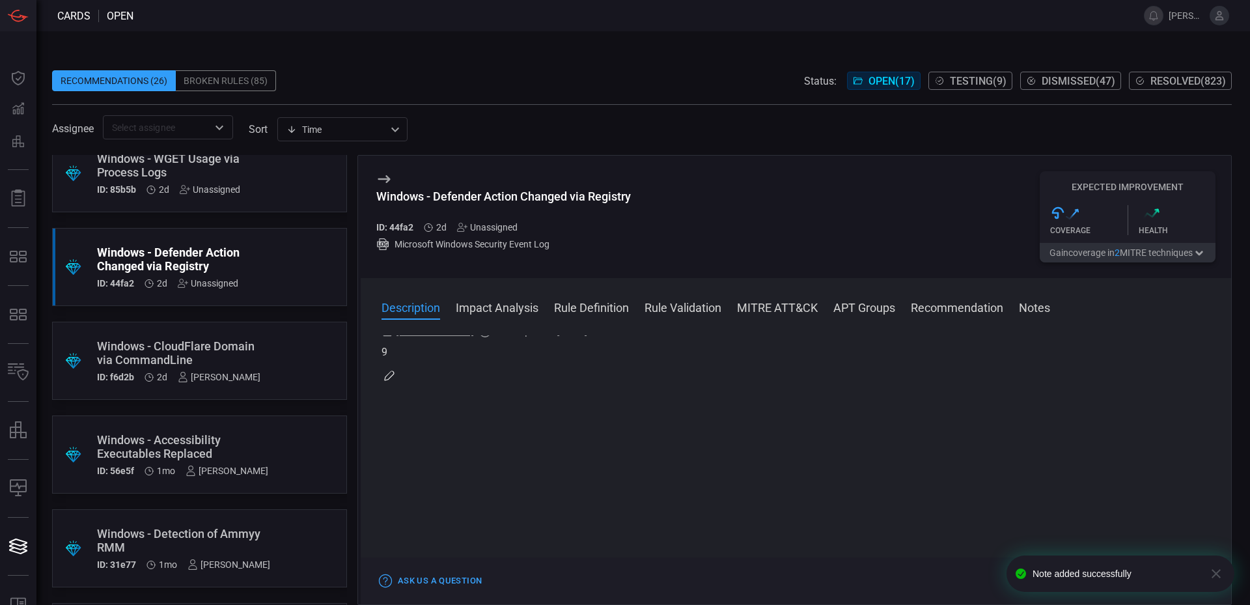
scroll to position [0, 0]
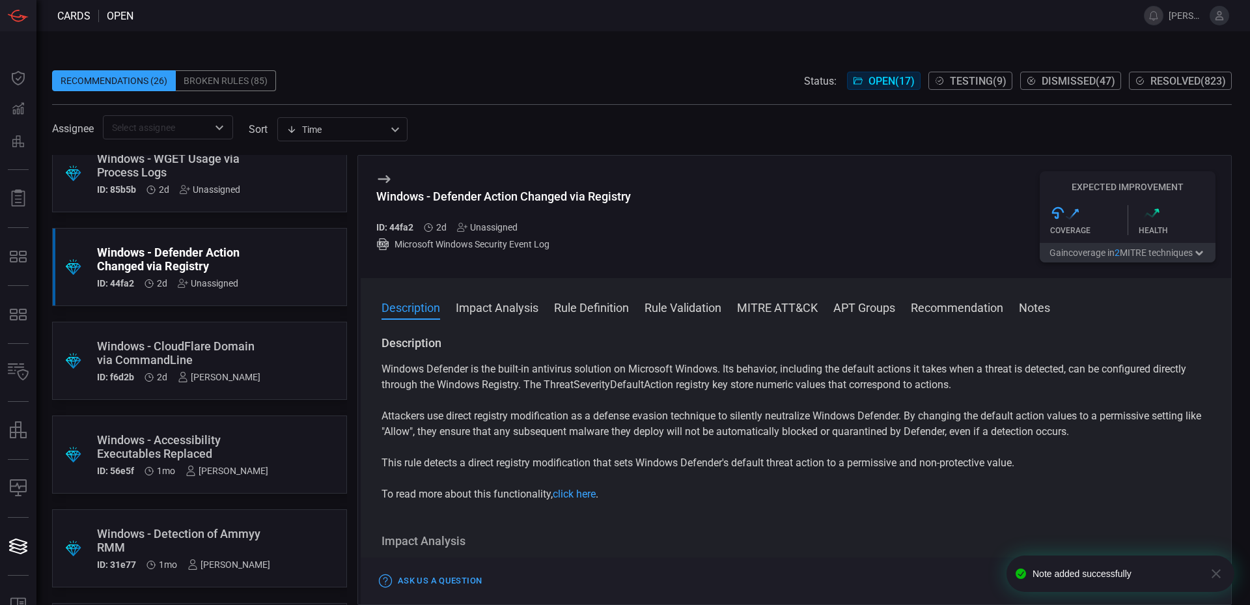
click at [484, 232] on div "Unassigned" at bounding box center [487, 227] width 61 height 10
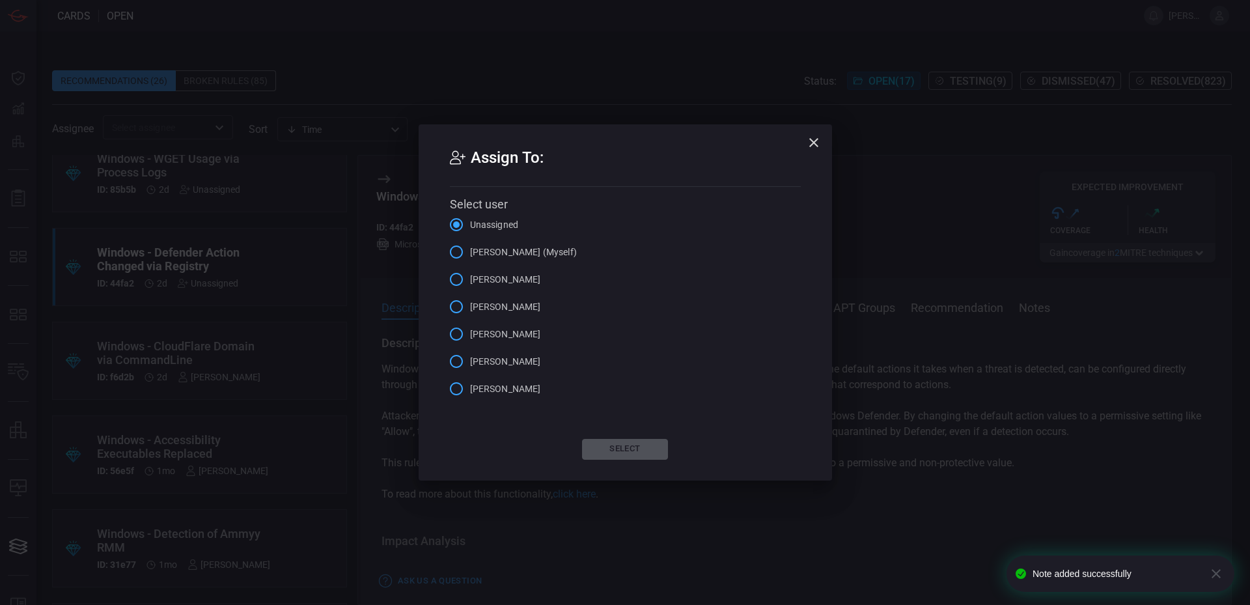
click at [511, 258] on span "[PERSON_NAME] (Myself)" at bounding box center [523, 252] width 107 height 14
click at [470, 258] on input "[PERSON_NAME] (Myself)" at bounding box center [456, 251] width 27 height 27
click at [625, 446] on button "Select" at bounding box center [625, 449] width 86 height 21
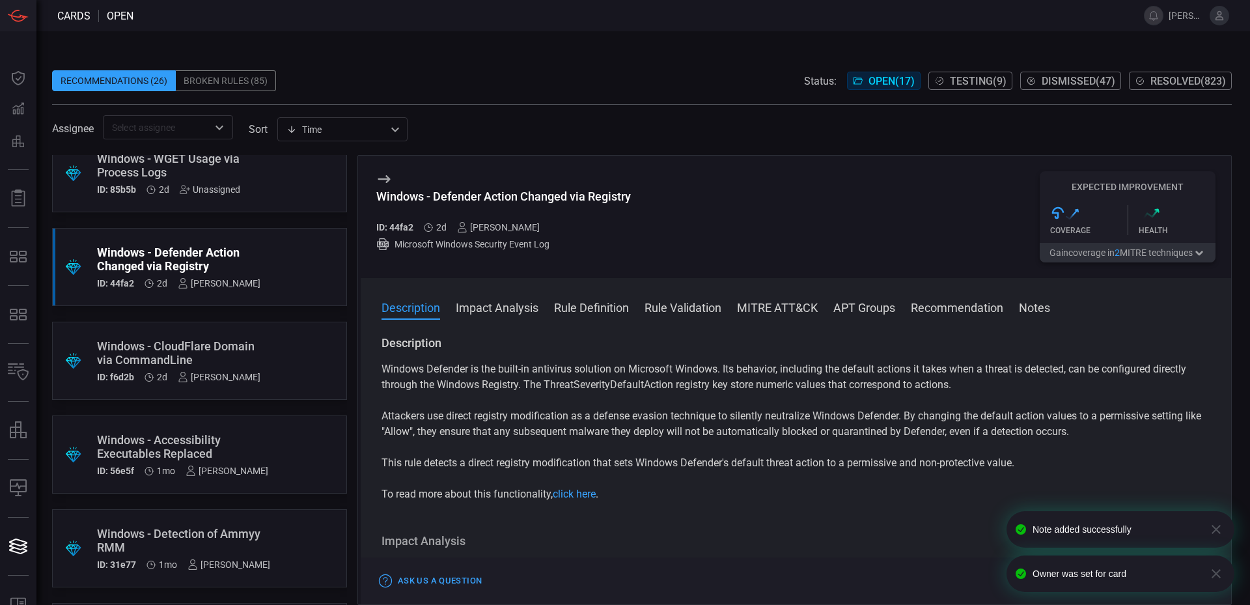
click at [184, 184] on div "Unassigned" at bounding box center [210, 189] width 61 height 10
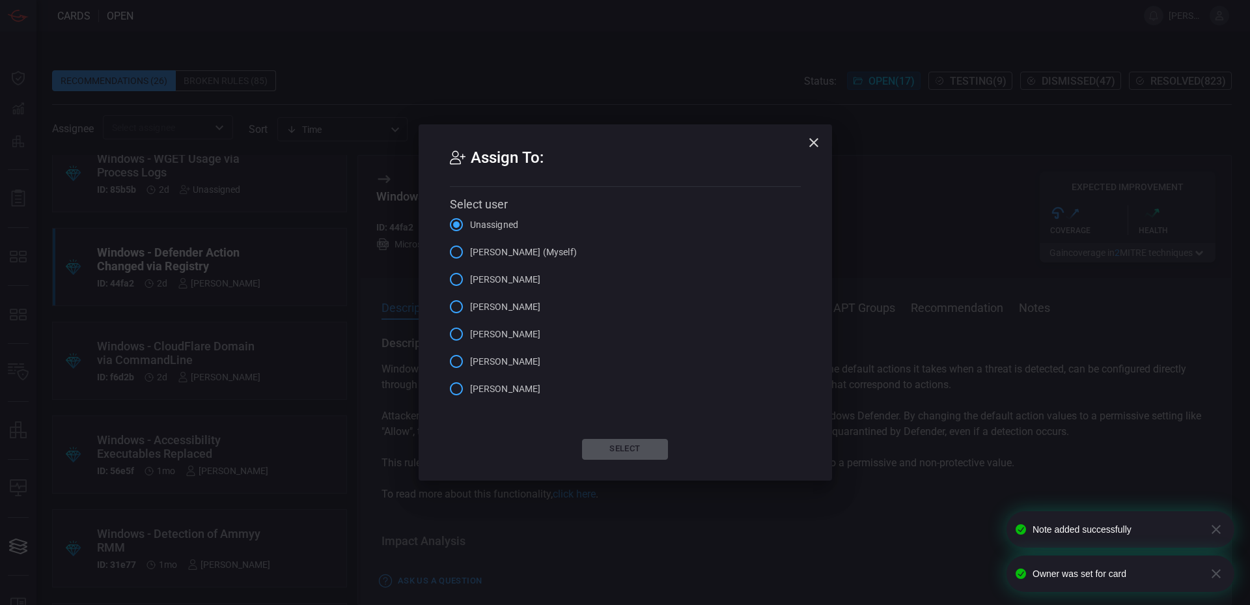
click at [820, 139] on button "button" at bounding box center [814, 143] width 26 height 26
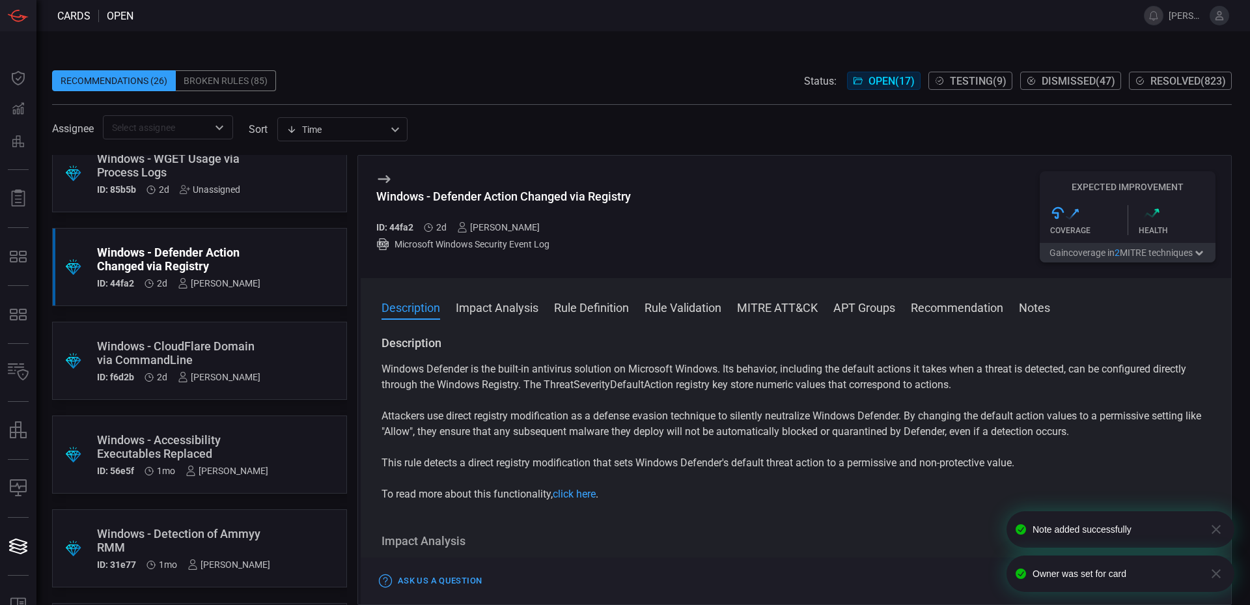
click at [268, 174] on div ".suggested_cards_icon{fill:url(#suggested_cards_icon);} Windows - WGET Usage vi…" at bounding box center [199, 173] width 295 height 78
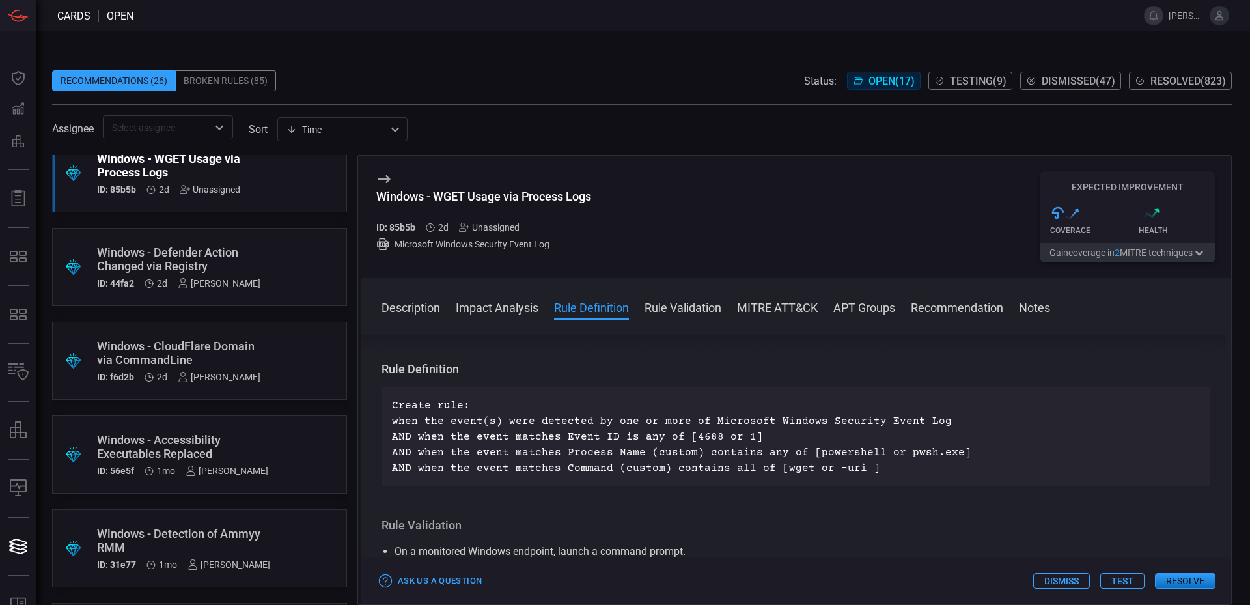
scroll to position [463, 0]
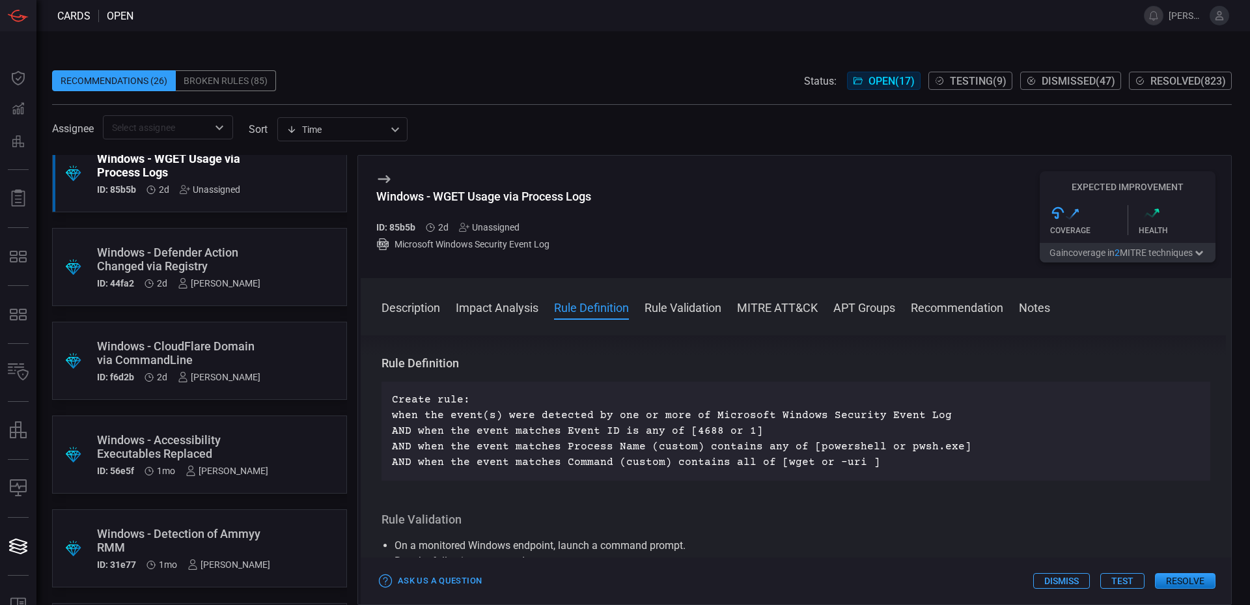
click at [498, 229] on div "Unassigned" at bounding box center [489, 227] width 61 height 10
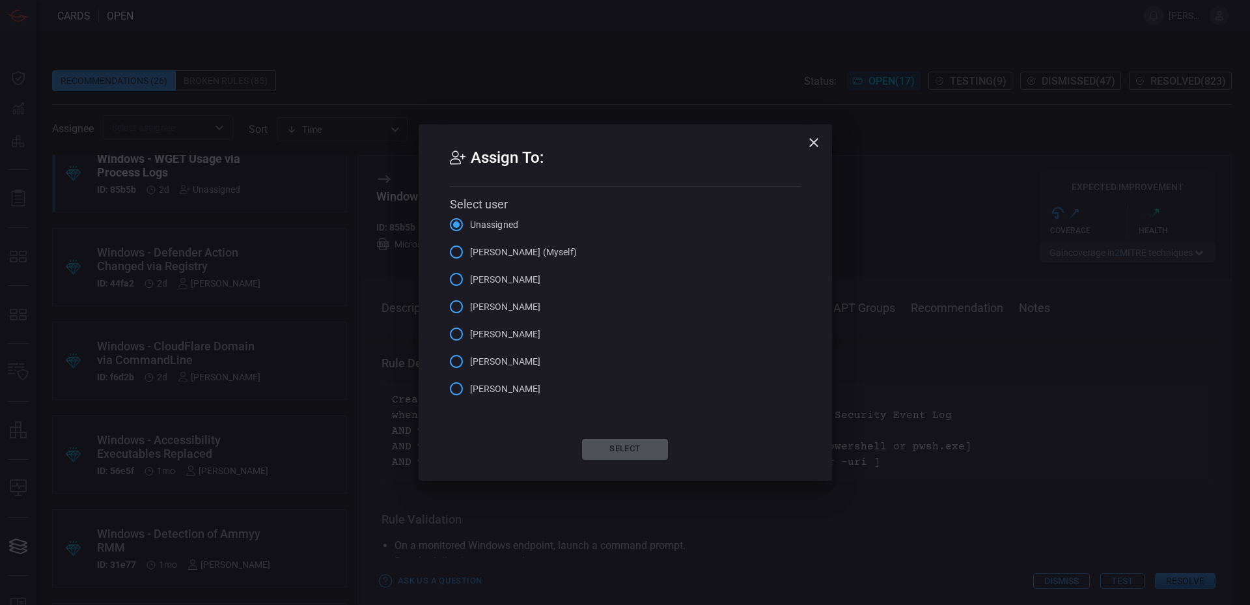
click at [814, 147] on icon "button" at bounding box center [814, 143] width 16 height 16
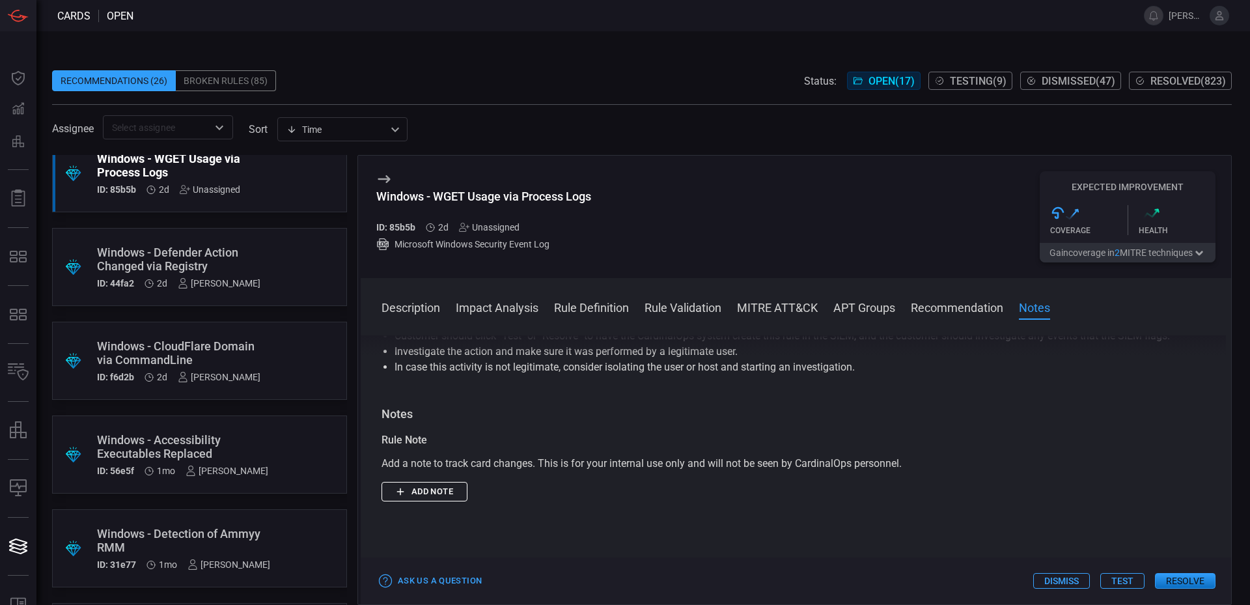
scroll to position [1956, 0]
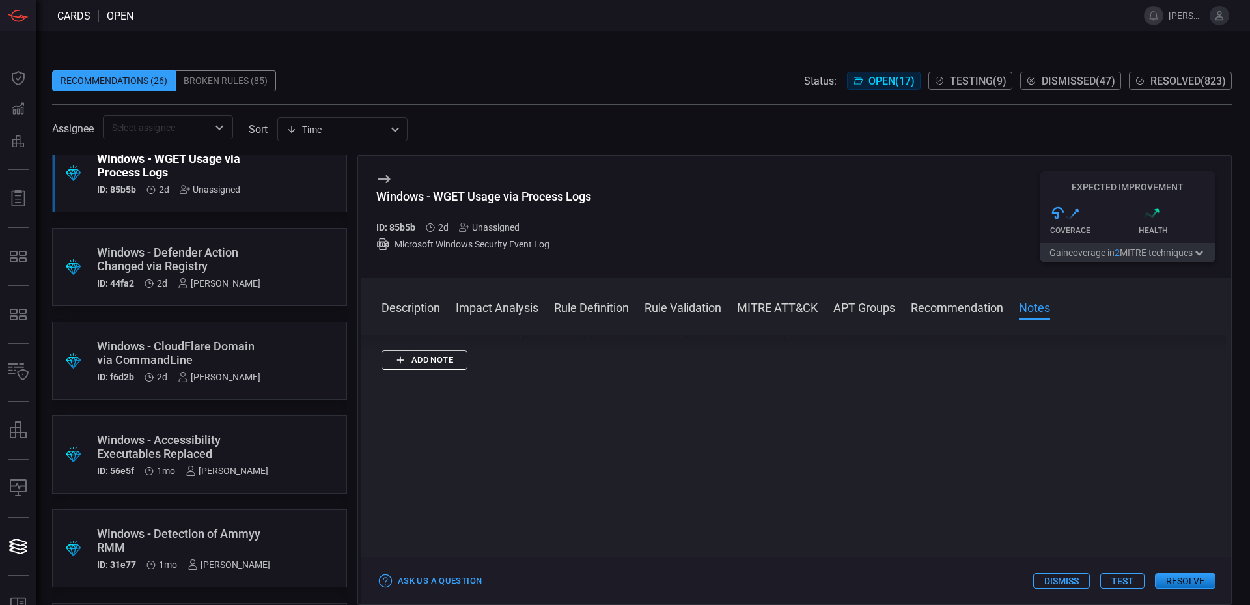
click at [445, 363] on button "Add note" at bounding box center [424, 360] width 86 height 20
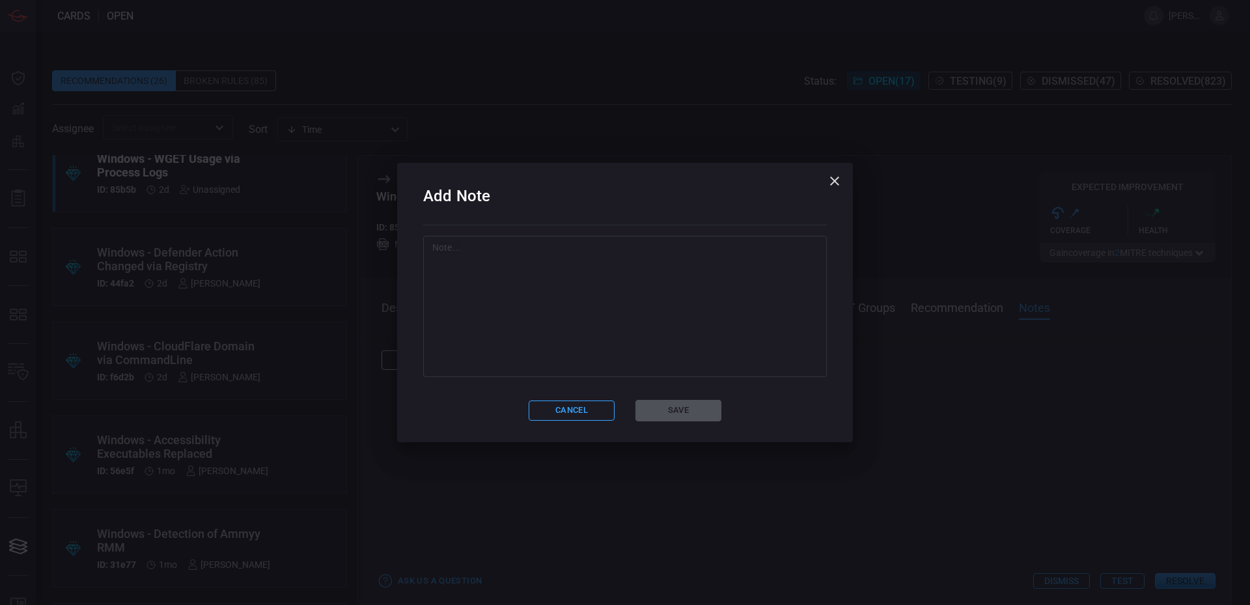
click at [558, 346] on textarea at bounding box center [624, 306] width 385 height 130
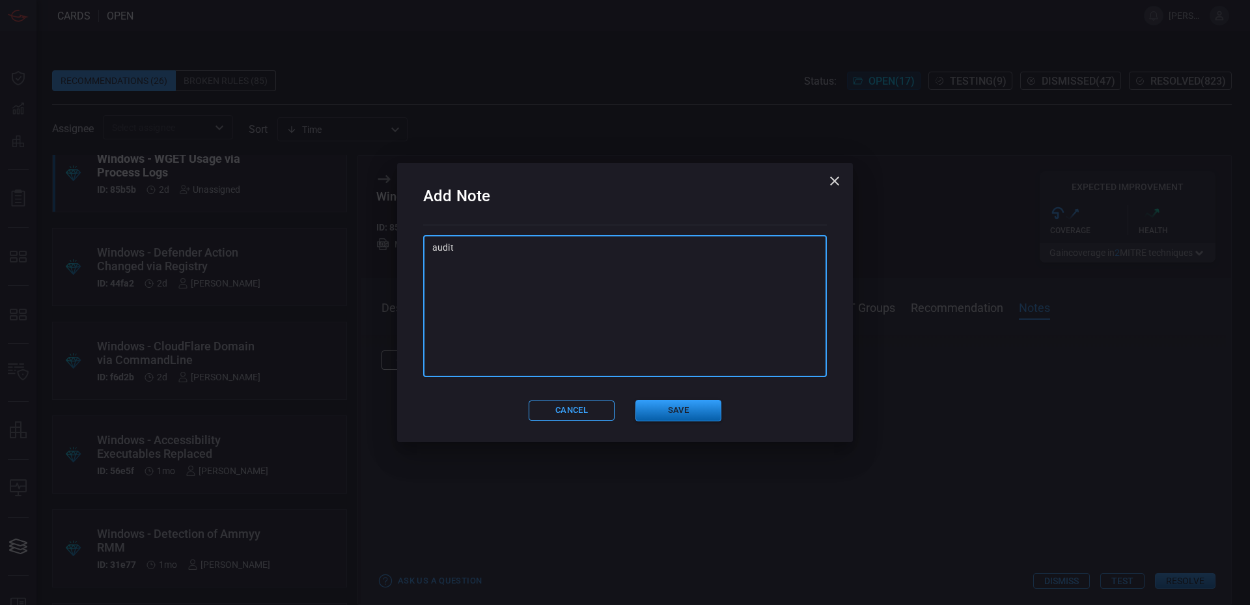
type textarea "audit"
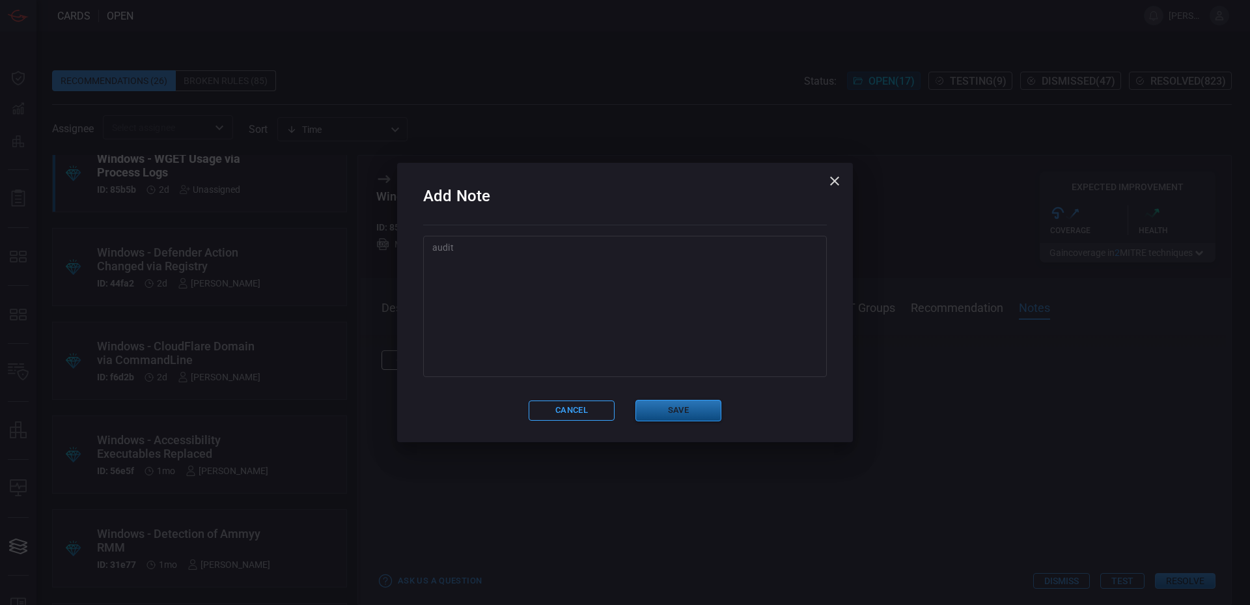
click at [687, 416] on button "Save" at bounding box center [678, 410] width 86 height 21
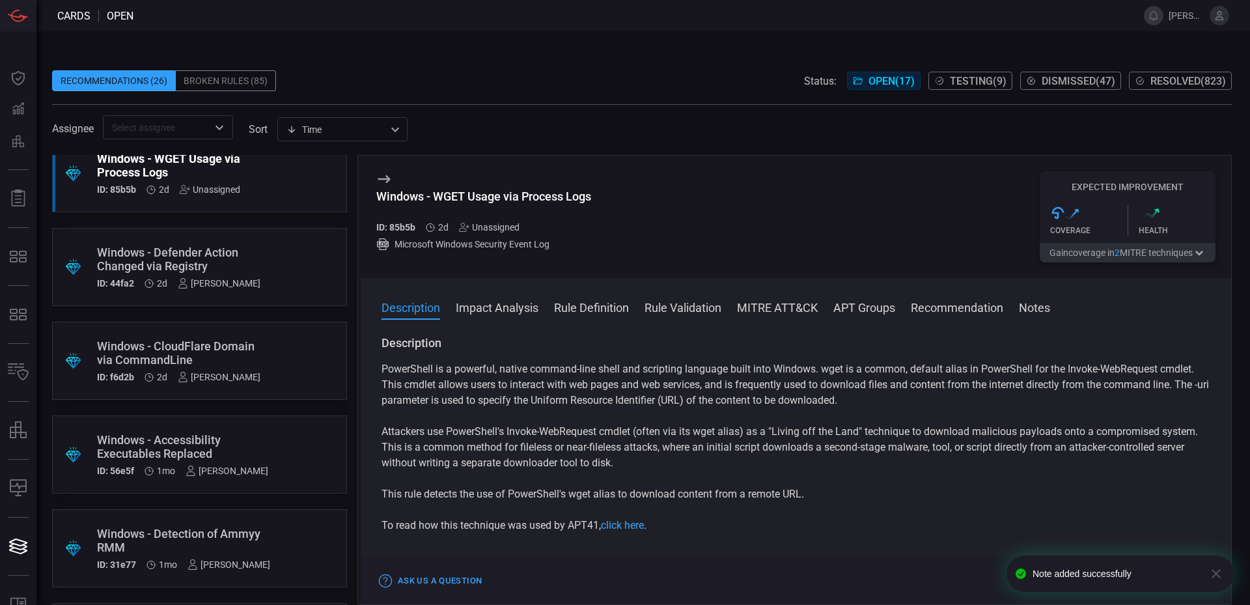
click at [514, 231] on div "Unassigned" at bounding box center [489, 227] width 61 height 10
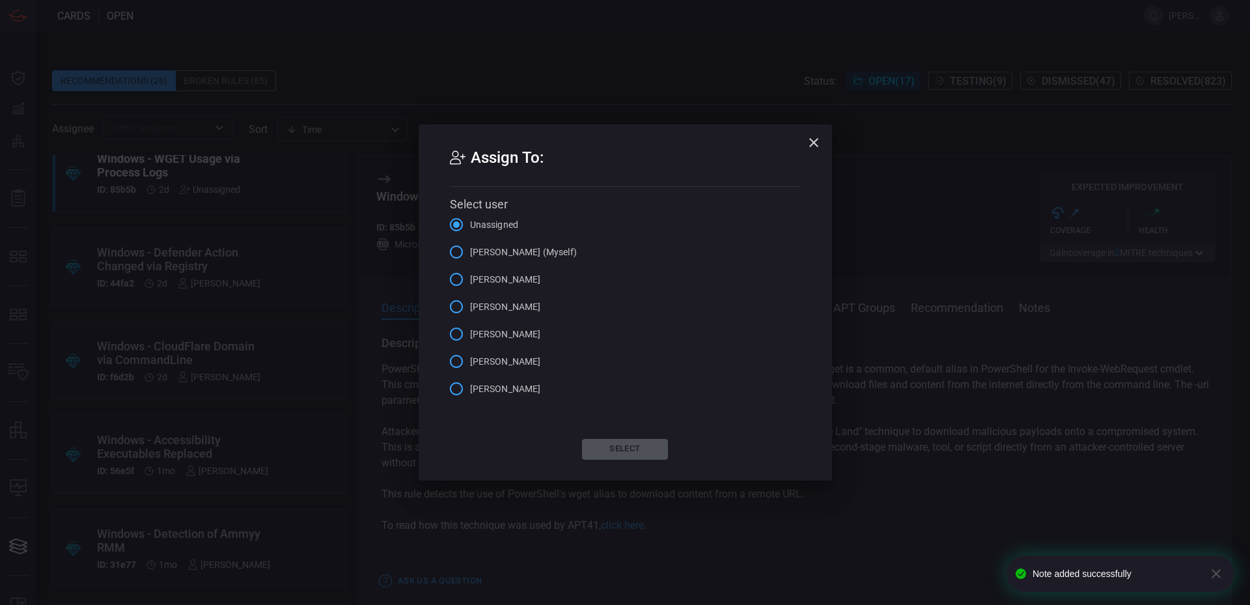
click at [530, 256] on span "[PERSON_NAME] (Myself)" at bounding box center [523, 252] width 107 height 14
click at [470, 256] on input "[PERSON_NAME] (Myself)" at bounding box center [456, 251] width 27 height 27
click at [627, 452] on button "Select" at bounding box center [625, 449] width 86 height 21
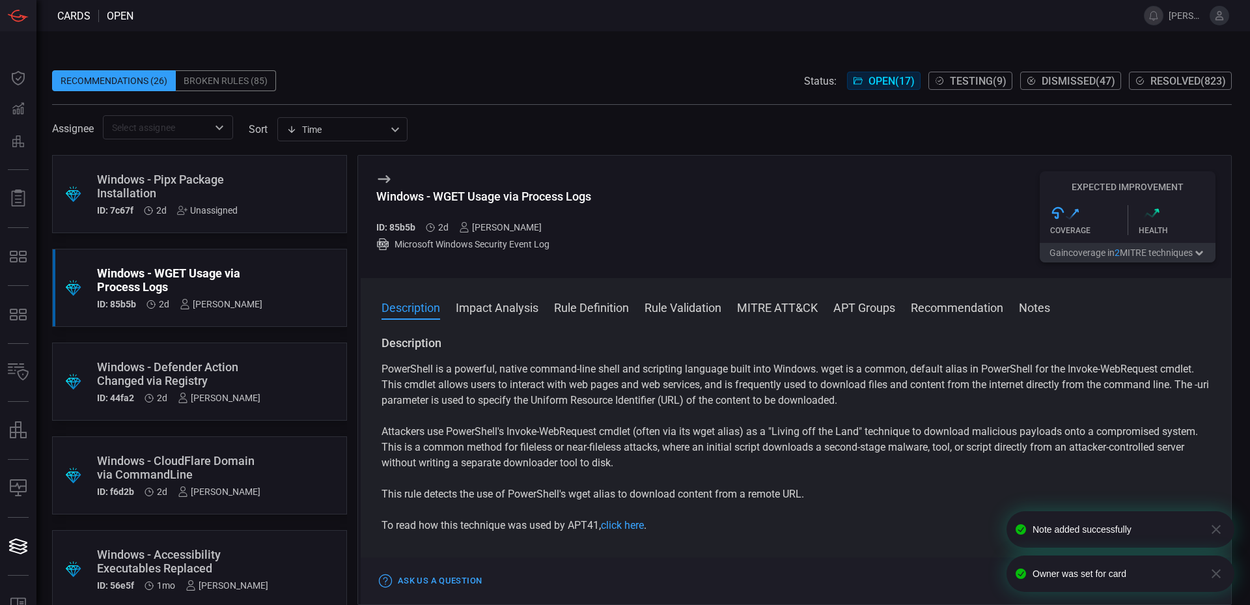
click at [210, 190] on div "Windows - Pipx Package Installation" at bounding box center [175, 185] width 156 height 27
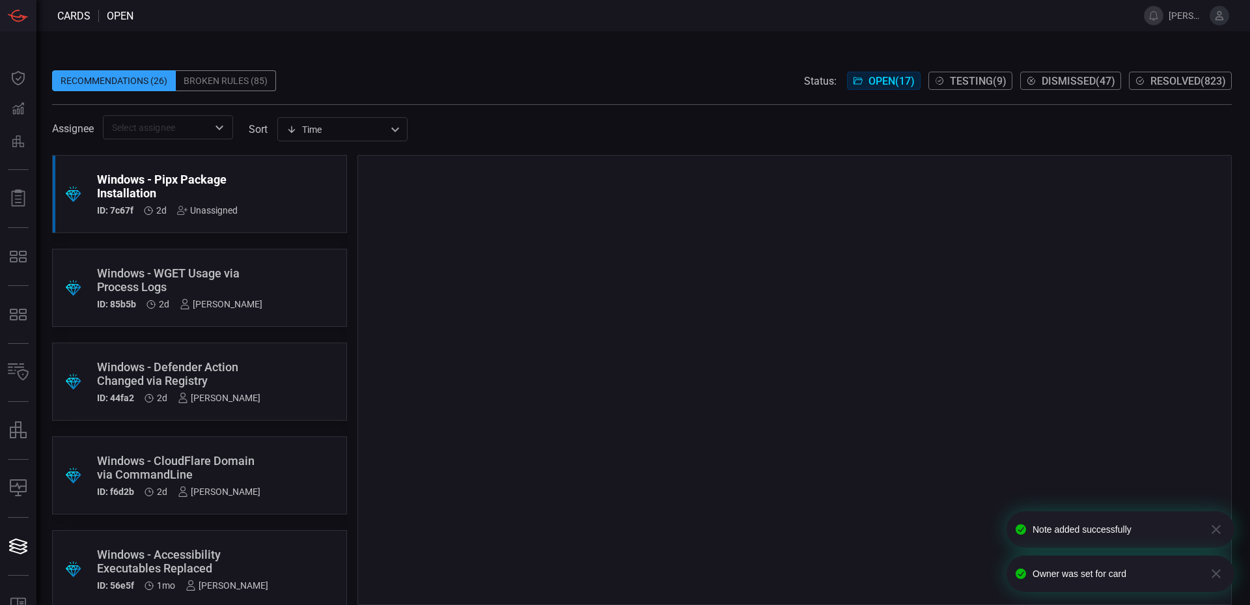
click at [243, 274] on div "Windows - WGET Usage via Process Logs" at bounding box center [179, 279] width 165 height 27
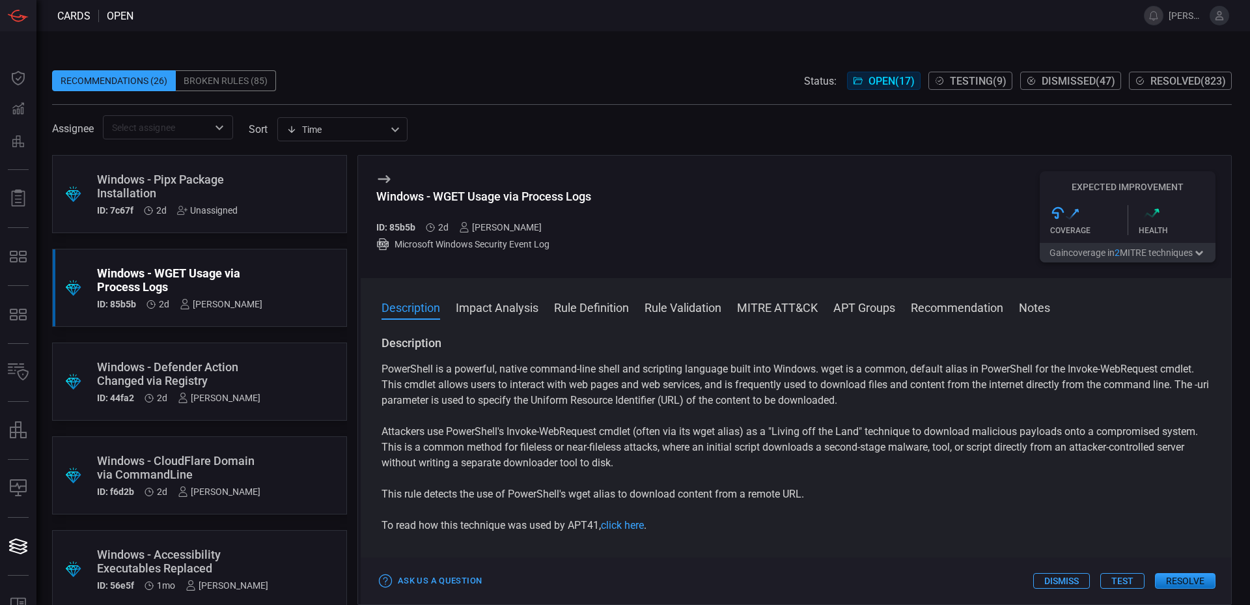
click at [267, 184] on div ".suggested_cards_icon{fill:url(#suggested_cards_icon);} Windows - Pipx Package …" at bounding box center [199, 194] width 295 height 78
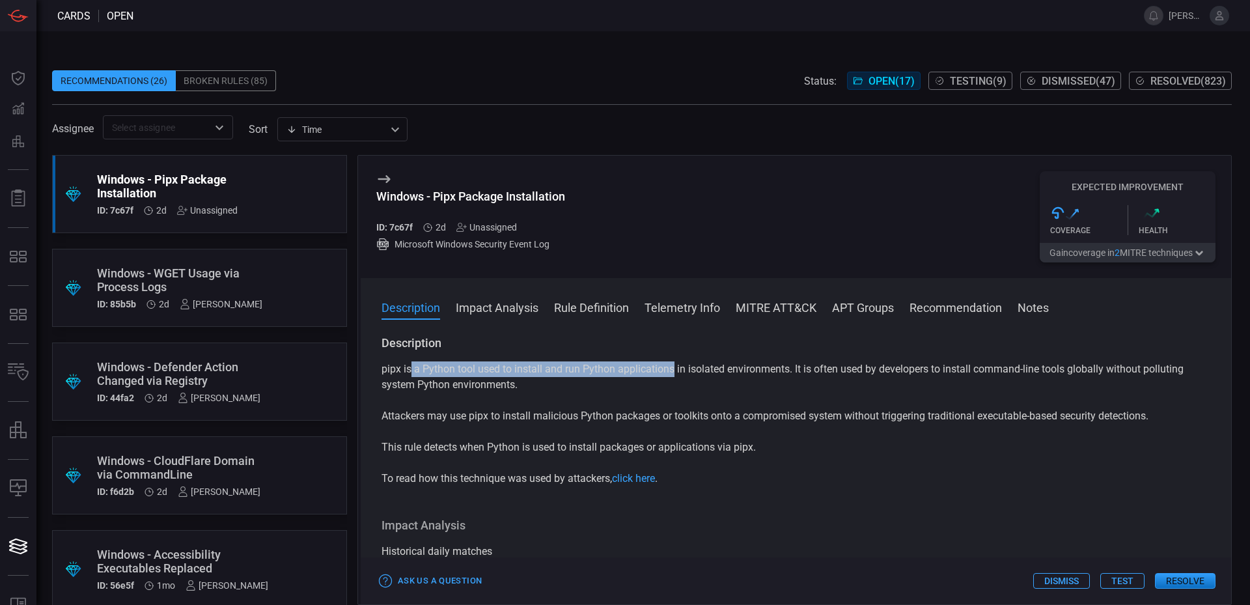
drag, startPoint x: 482, startPoint y: 372, endPoint x: 665, endPoint y: 368, distance: 182.3
click at [672, 372] on p "pipx is a Python tool used to install and run Python applications in isolated e…" at bounding box center [795, 376] width 829 height 31
click at [401, 417] on p "Attackers may use pipx to install malicious Python packages or toolkits onto a …" at bounding box center [795, 416] width 829 height 16
drag, startPoint x: 389, startPoint y: 419, endPoint x: 739, endPoint y: 426, distance: 350.9
click at [739, 426] on div "pipx is a Python tool used to install and run Python applications in isolated e…" at bounding box center [795, 423] width 829 height 125
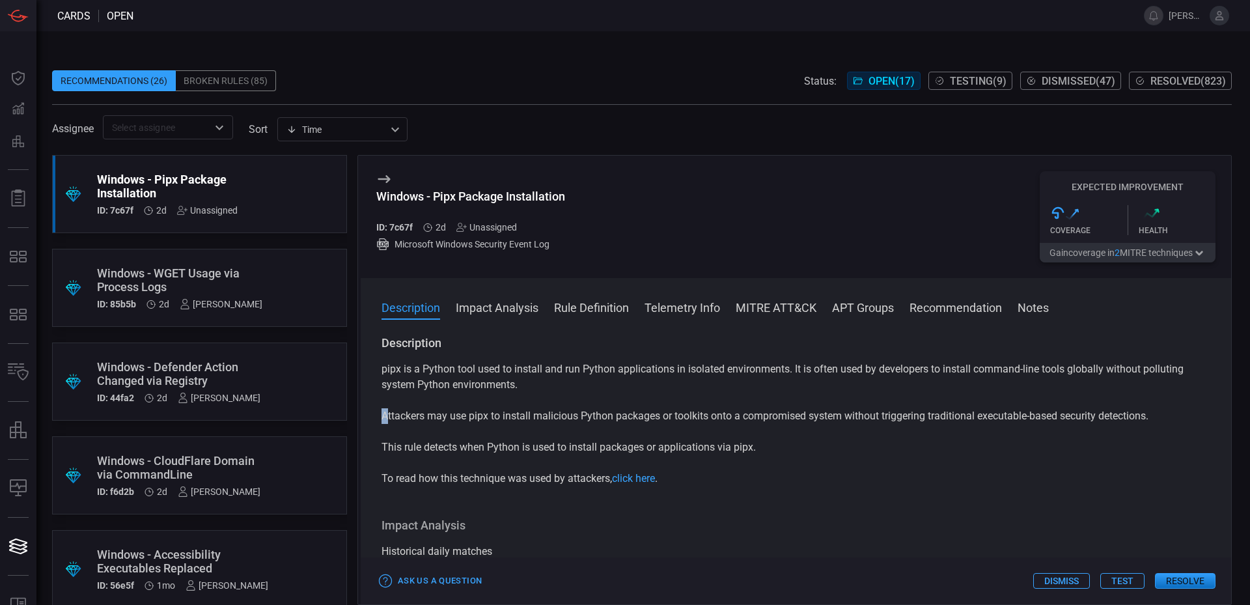
click at [581, 435] on div "pipx is a Python tool used to install and run Python applications in isolated e…" at bounding box center [795, 423] width 829 height 125
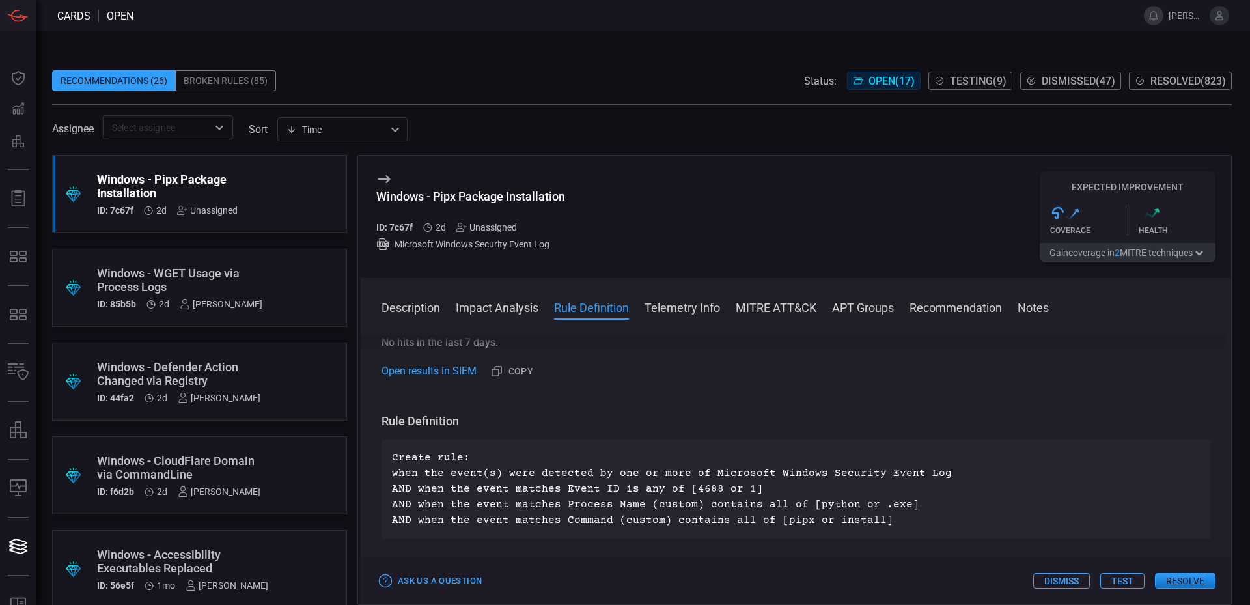
scroll to position [374, 0]
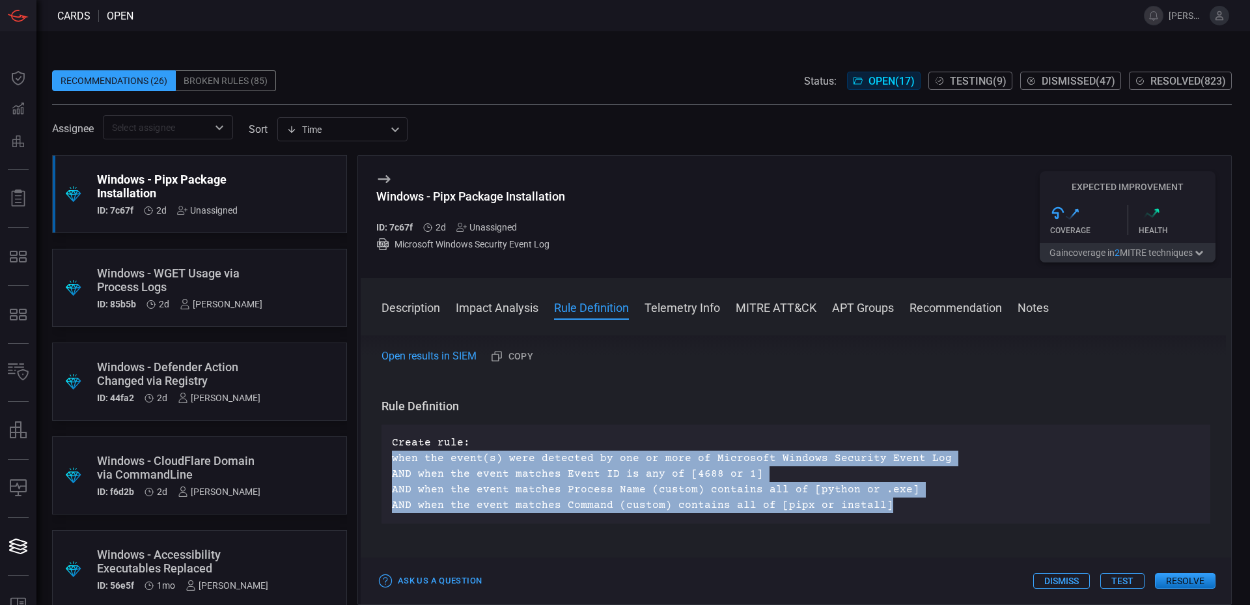
drag, startPoint x: 873, startPoint y: 506, endPoint x: 392, endPoint y: 461, distance: 482.4
click at [392, 461] on p "Create rule: when the event(s) were detected by one or more of Microsoft Window…" at bounding box center [796, 474] width 808 height 78
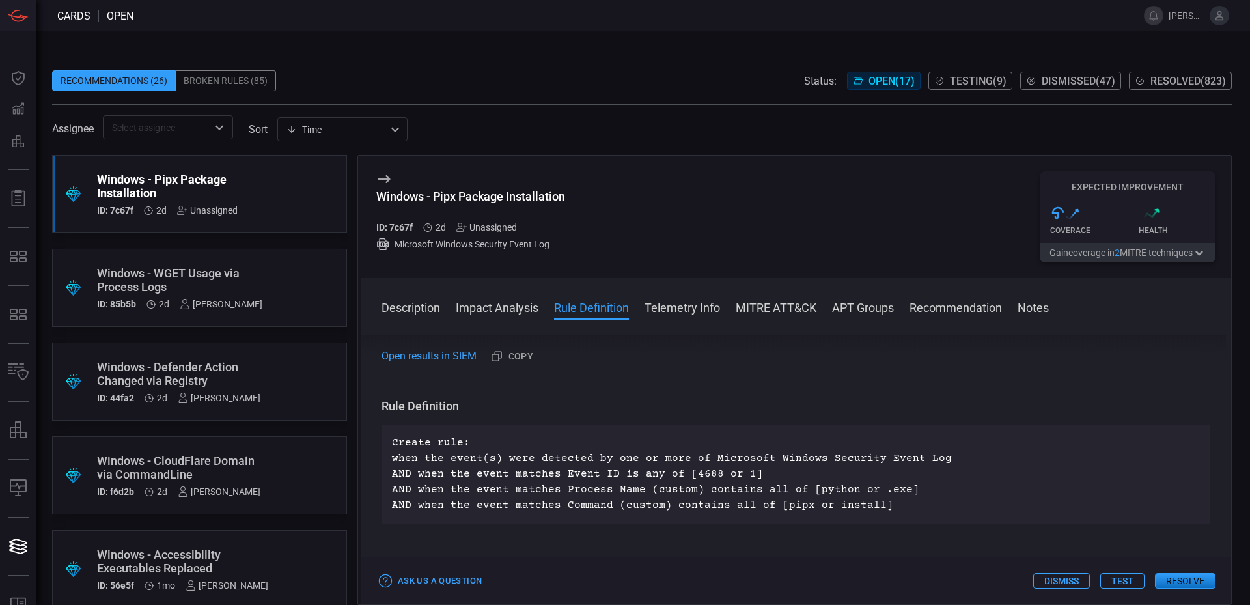
click at [576, 429] on div "Create rule: when the event(s) were detected by one or more of Microsoft Window…" at bounding box center [795, 473] width 829 height 99
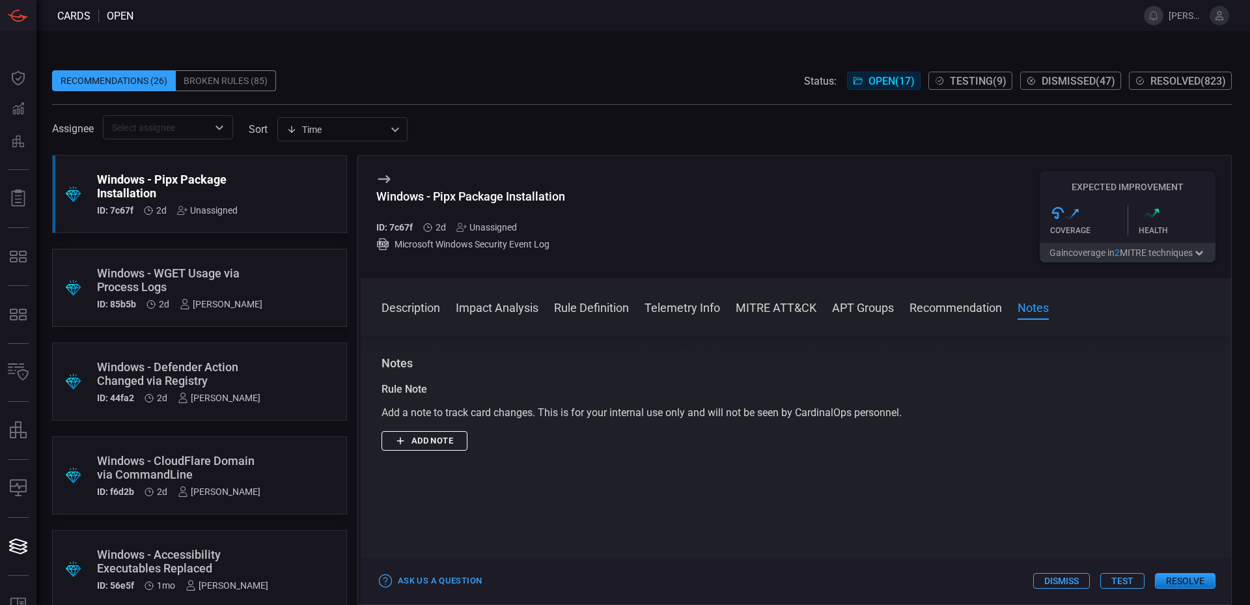
scroll to position [1449, 0]
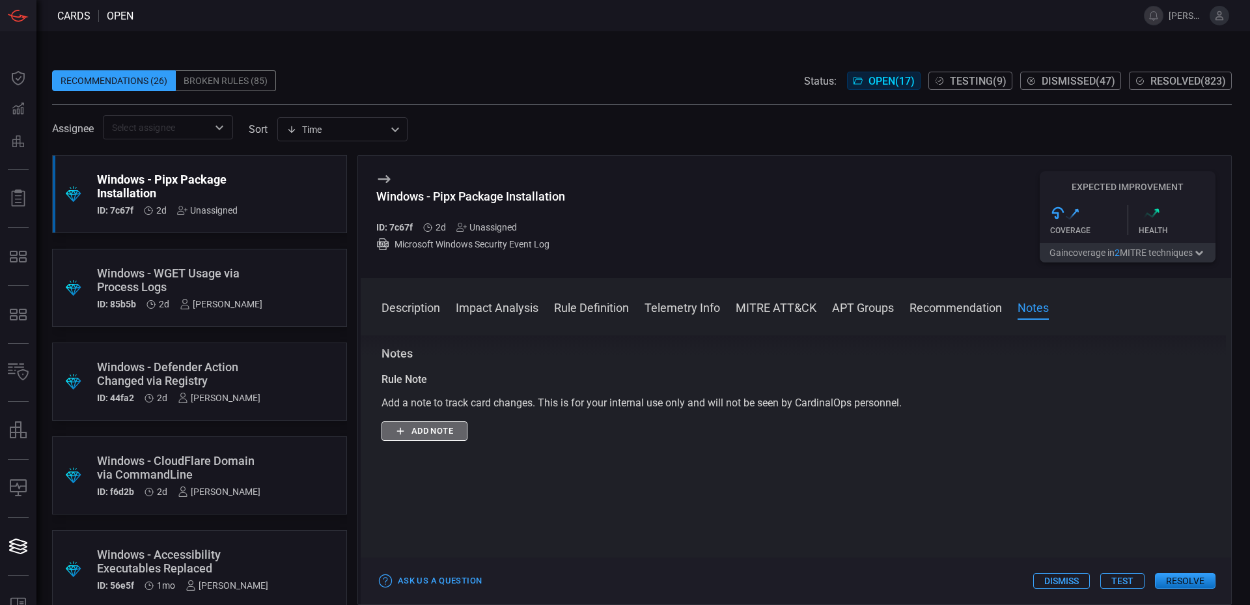
click at [400, 435] on icon "button" at bounding box center [400, 431] width 7 height 7
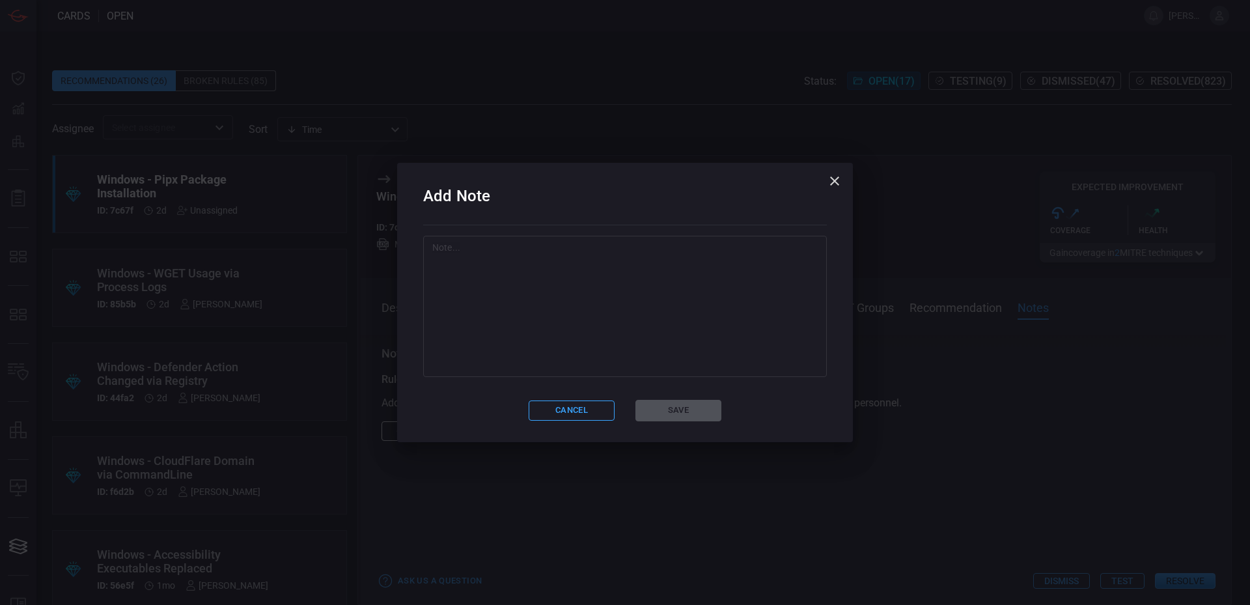
click at [580, 336] on textarea at bounding box center [624, 306] width 385 height 130
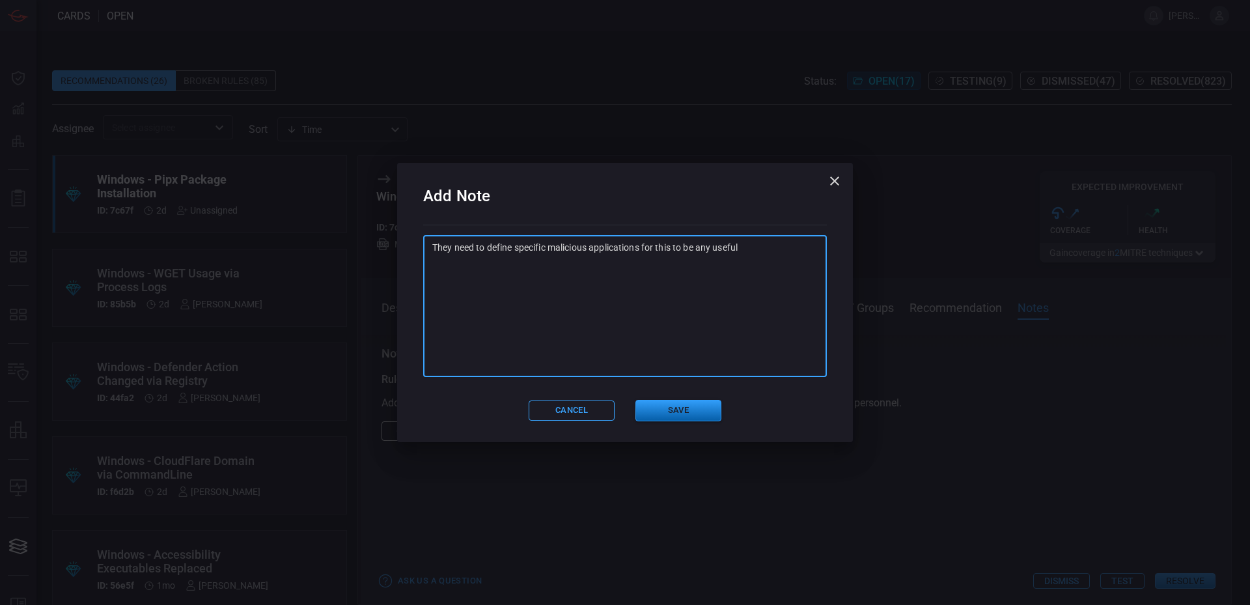
type textarea "They need to define specific malicious applications for this to be any useful"
click at [678, 404] on button "Save" at bounding box center [678, 410] width 86 height 21
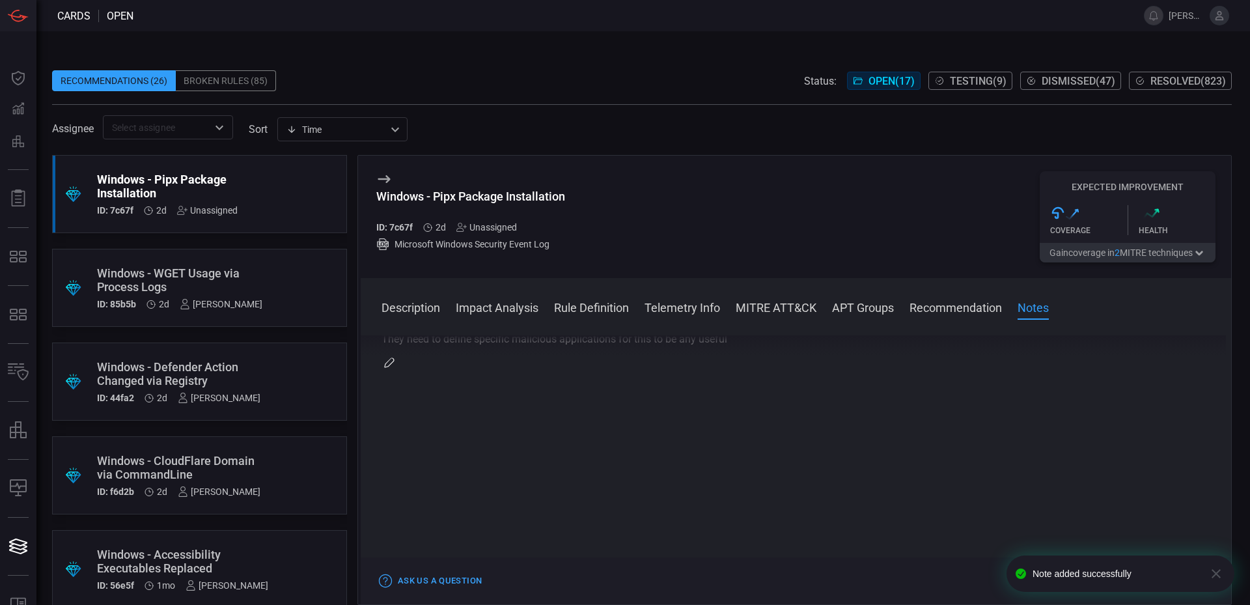
scroll to position [1492, 0]
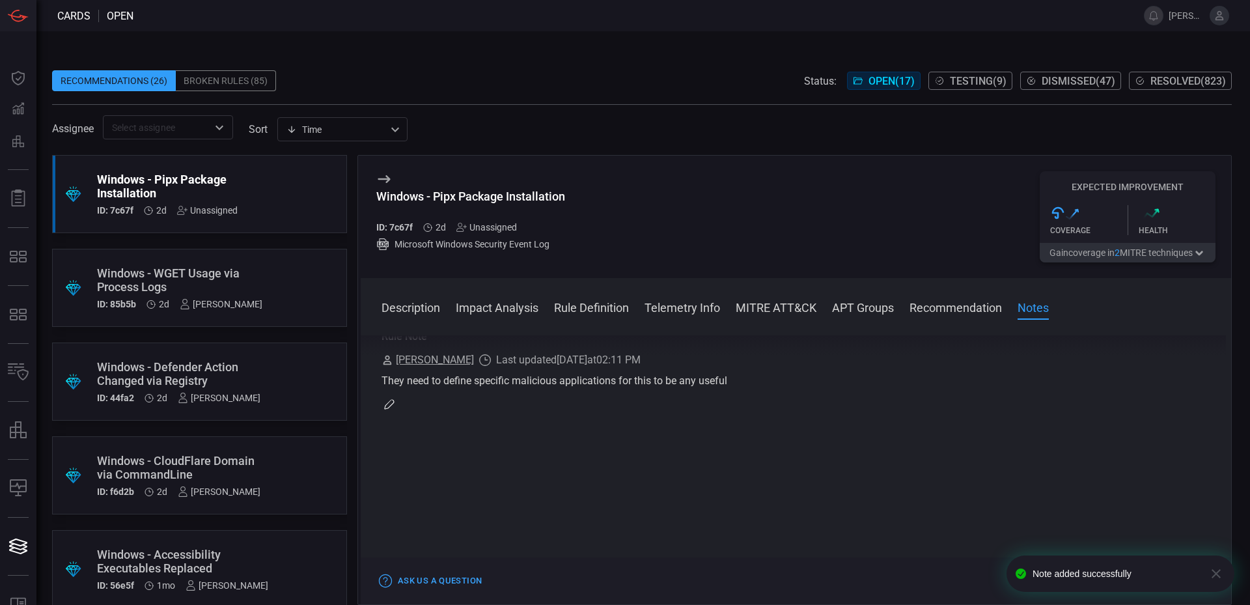
click at [398, 412] on div "Rule Note [PERSON_NAME] Last updated [DATE] 02:11 PM They need to define specif…" at bounding box center [795, 370] width 829 height 83
click at [394, 412] on button "button" at bounding box center [389, 404] width 16 height 16
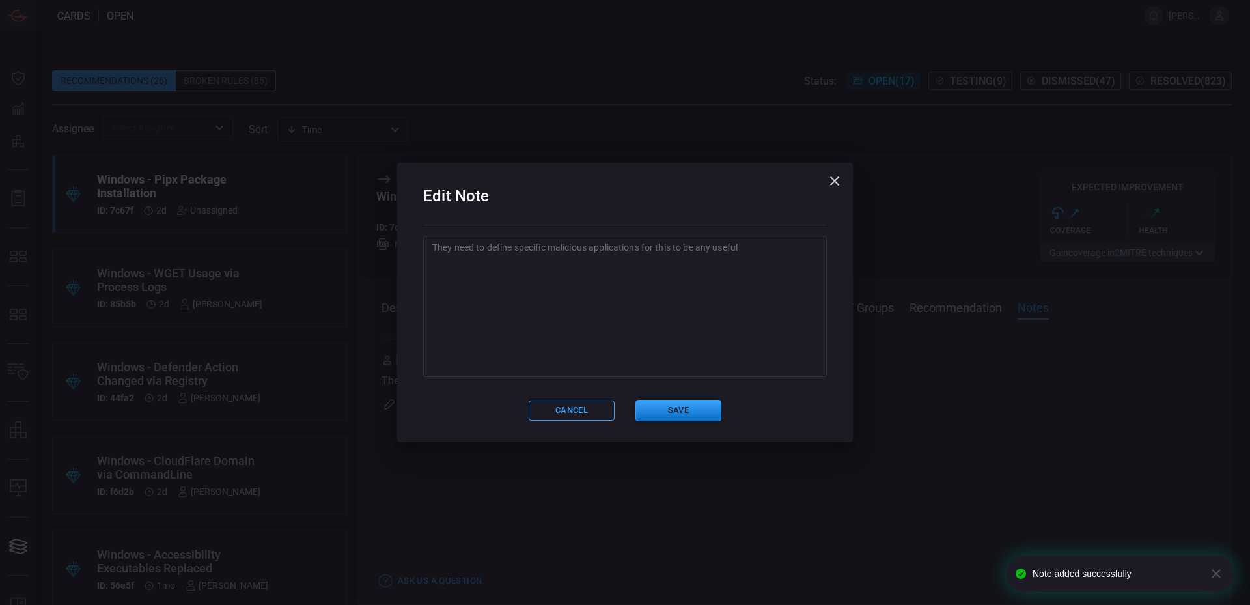
click at [778, 292] on textarea "They need to define specific malicious applications for this to be any useful" at bounding box center [624, 306] width 385 height 130
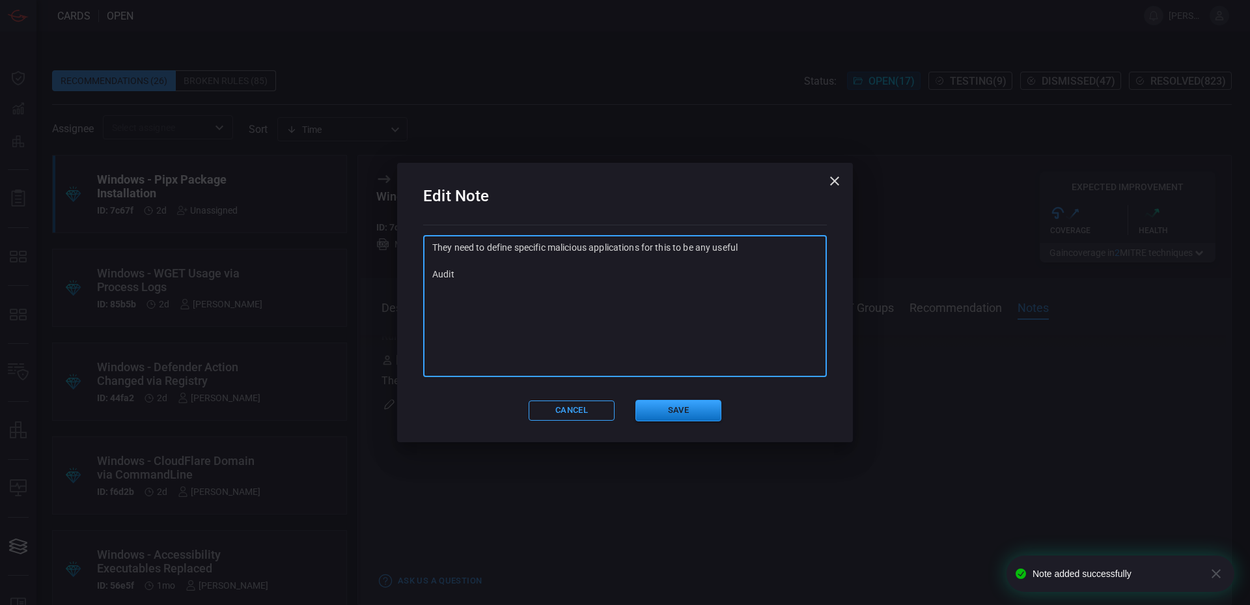
type textarea "They need to define specific malicious applications for this to be any useful A…"
click at [698, 398] on div "Edit Note They need to define specific malicious applications for this to be an…" at bounding box center [625, 302] width 456 height 279
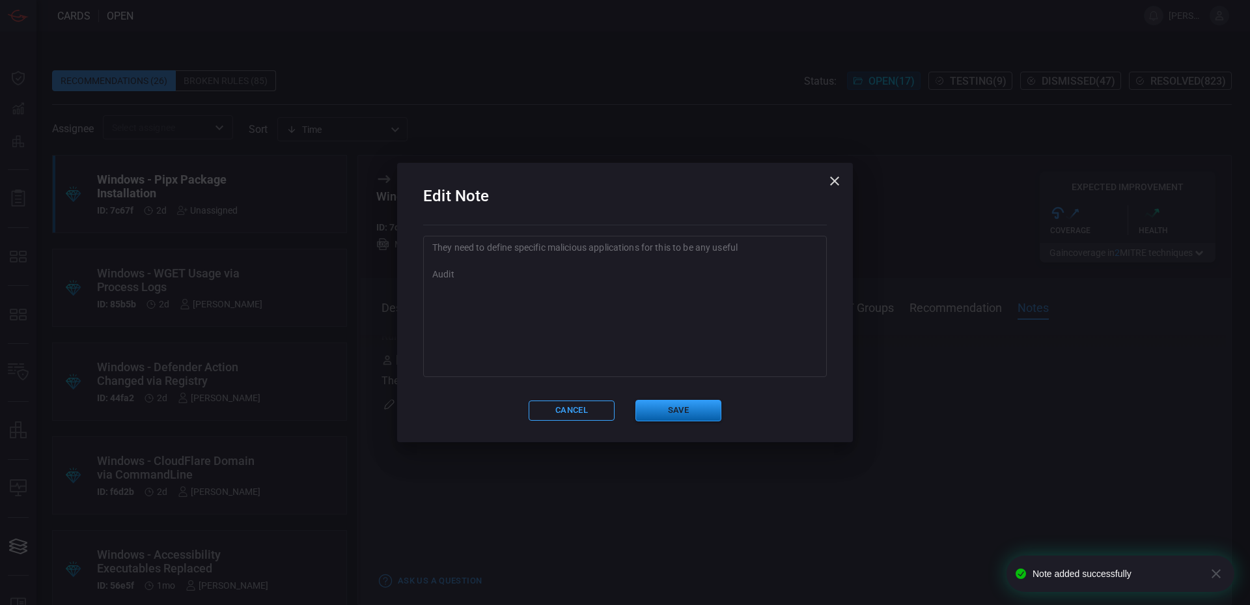
click at [694, 413] on button "Save" at bounding box center [678, 410] width 86 height 21
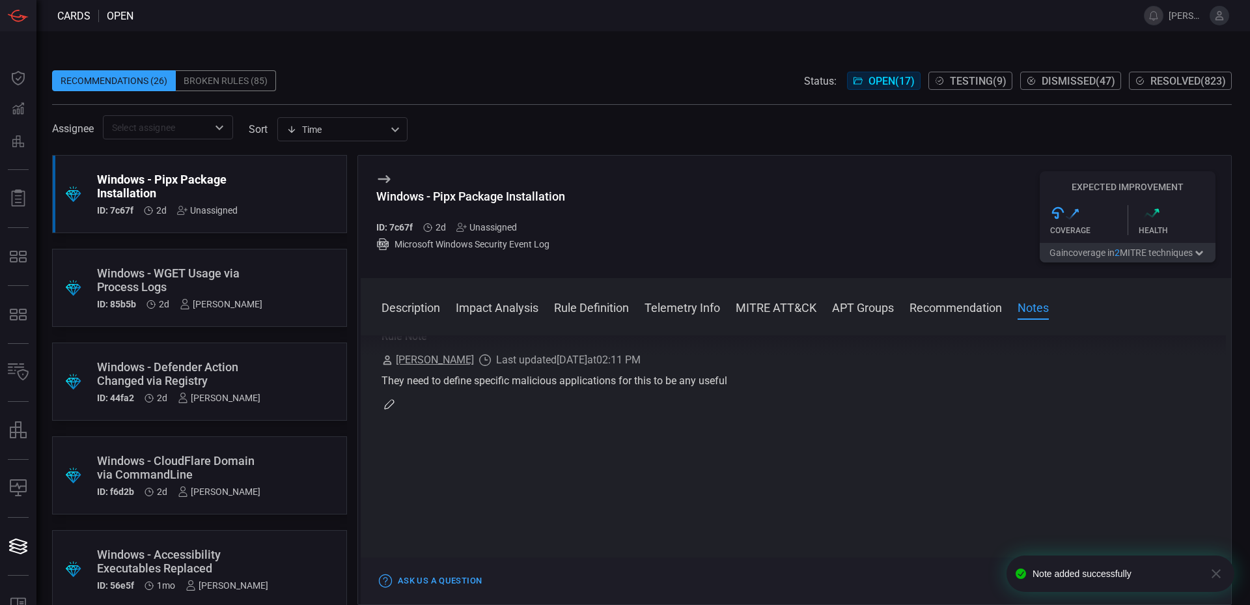
scroll to position [0, 0]
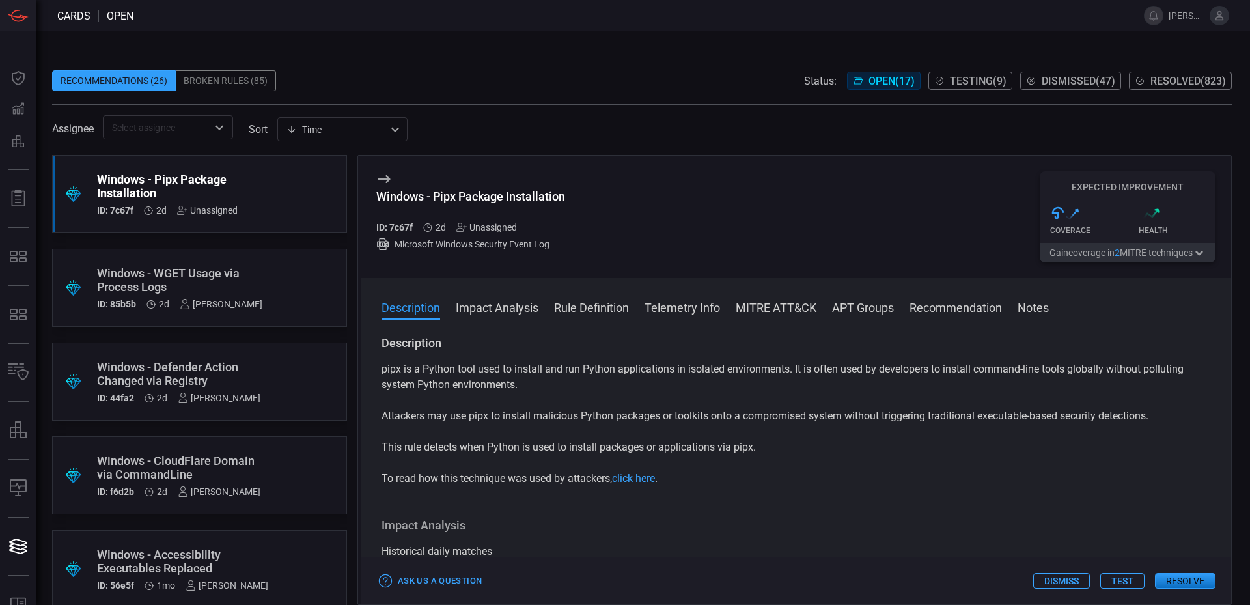
click at [494, 232] on div "Unassigned" at bounding box center [486, 227] width 61 height 10
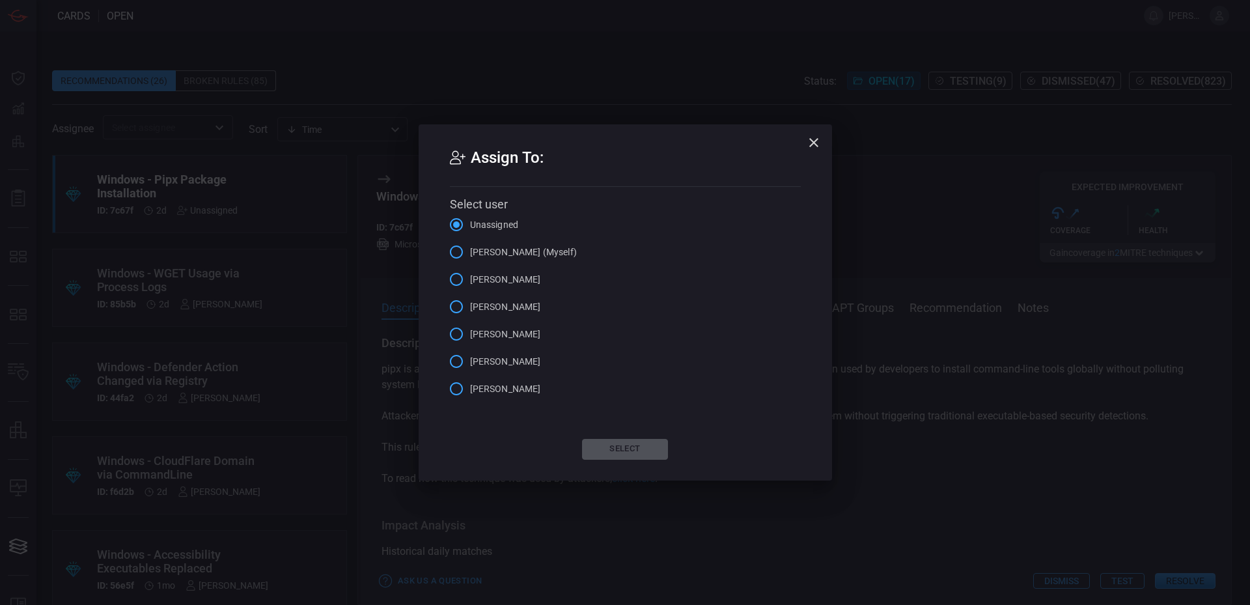
click at [529, 266] on div "[PERSON_NAME]" at bounding box center [612, 279] width 325 height 27
click at [529, 262] on label "[PERSON_NAME] (Myself)" at bounding box center [510, 251] width 134 height 27
click at [470, 262] on input "[PERSON_NAME] (Myself)" at bounding box center [456, 251] width 27 height 27
click at [612, 448] on button "Select" at bounding box center [625, 449] width 86 height 21
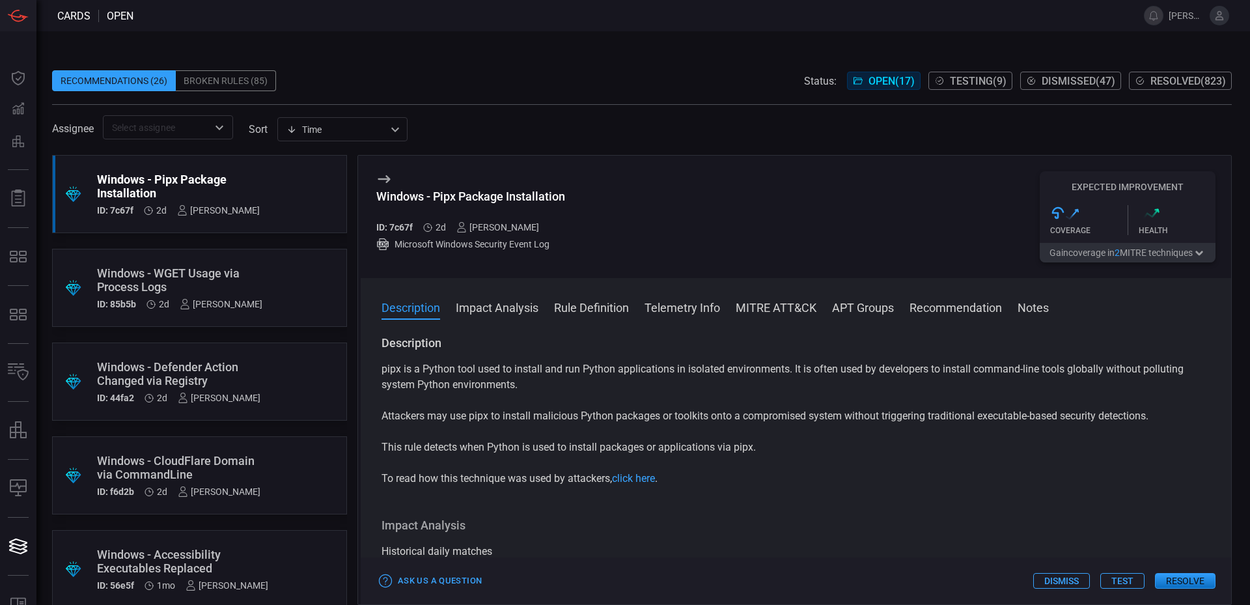
click at [258, 282] on div ".suggested_cards_icon{fill:url(#suggested_cards_icon);} Windows - WGET Usage vi…" at bounding box center [199, 288] width 295 height 78
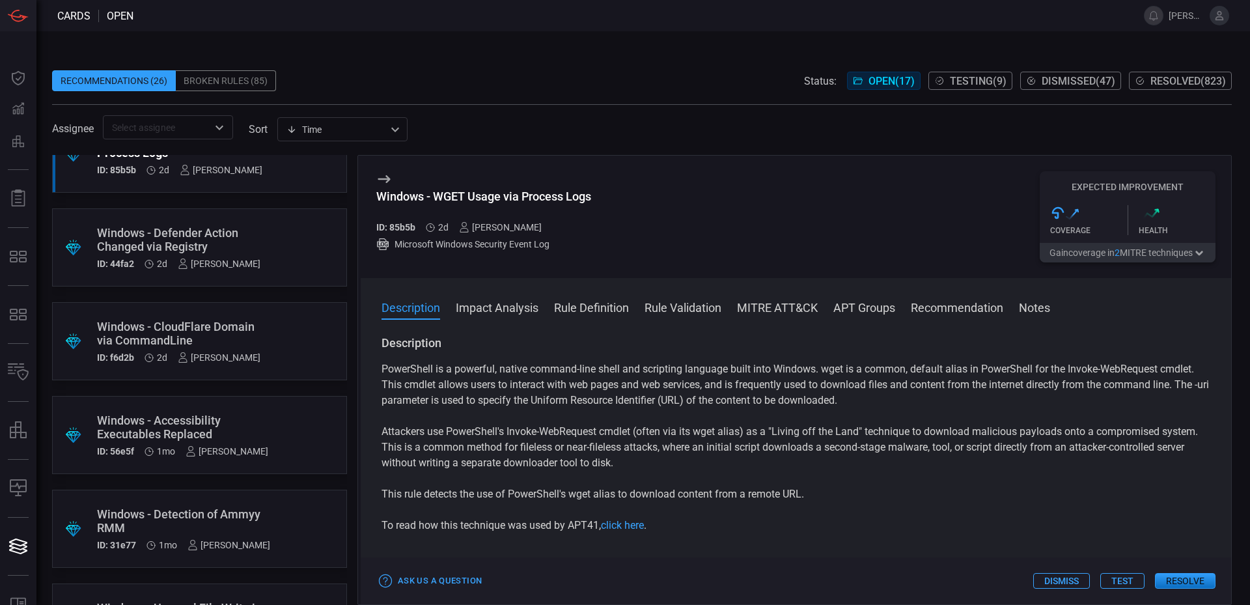
scroll to position [136, 0]
click at [245, 425] on div "Windows - Accessibility Executables Replaced" at bounding box center [182, 424] width 171 height 27
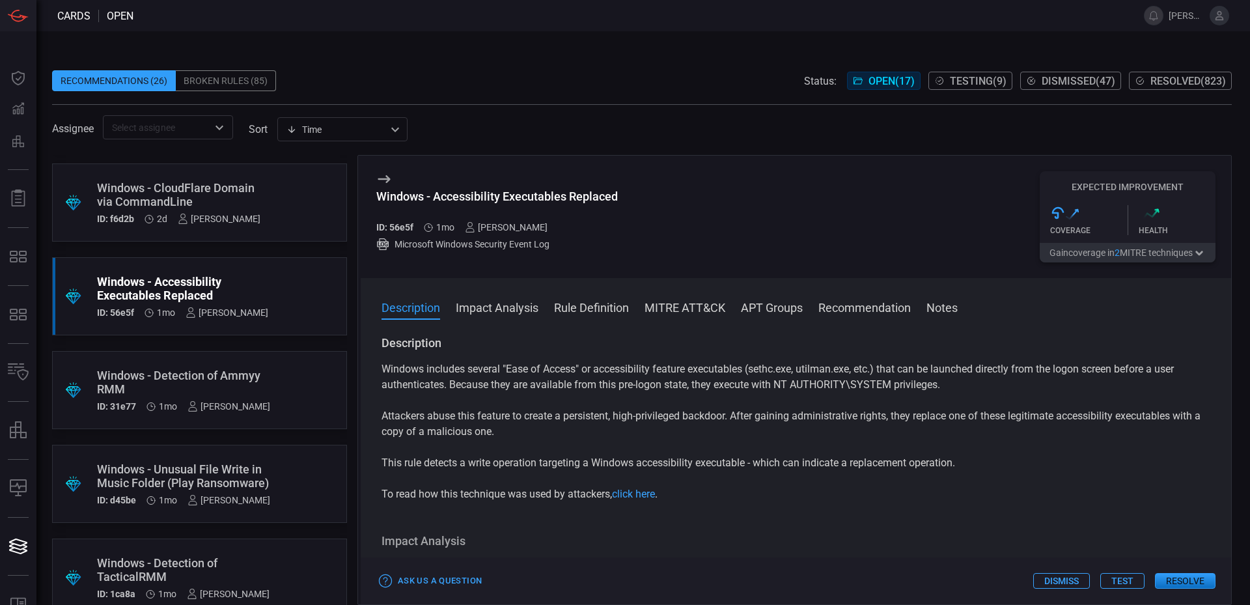
click at [951, 84] on span "Testing ( 9 )" at bounding box center [978, 81] width 57 height 12
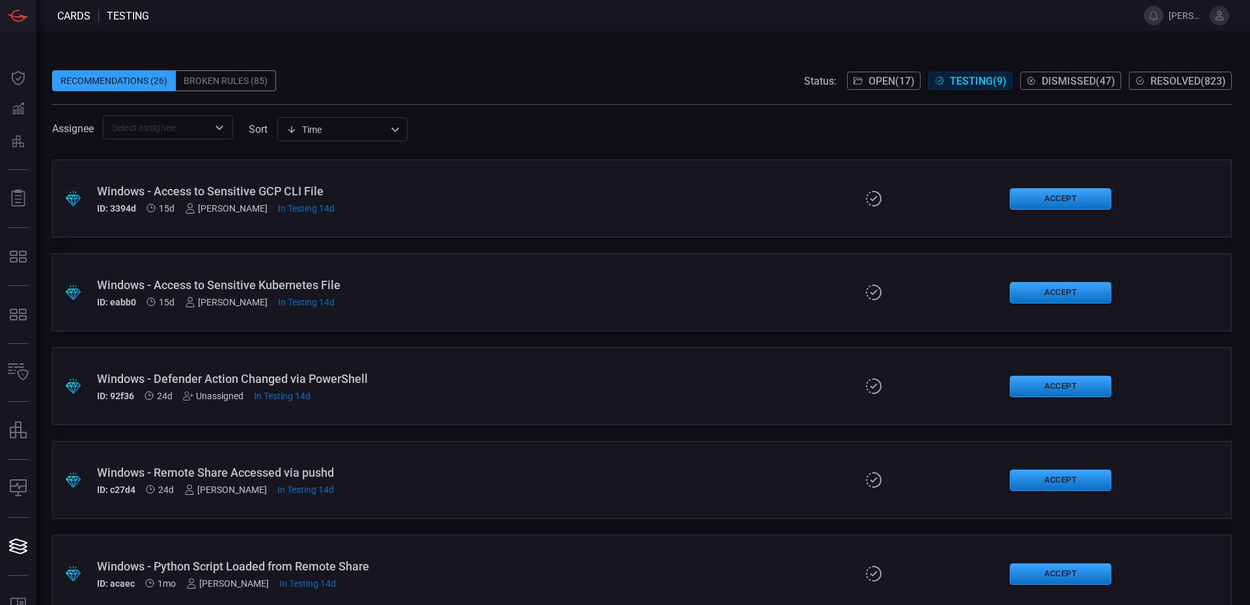
scroll to position [394, 0]
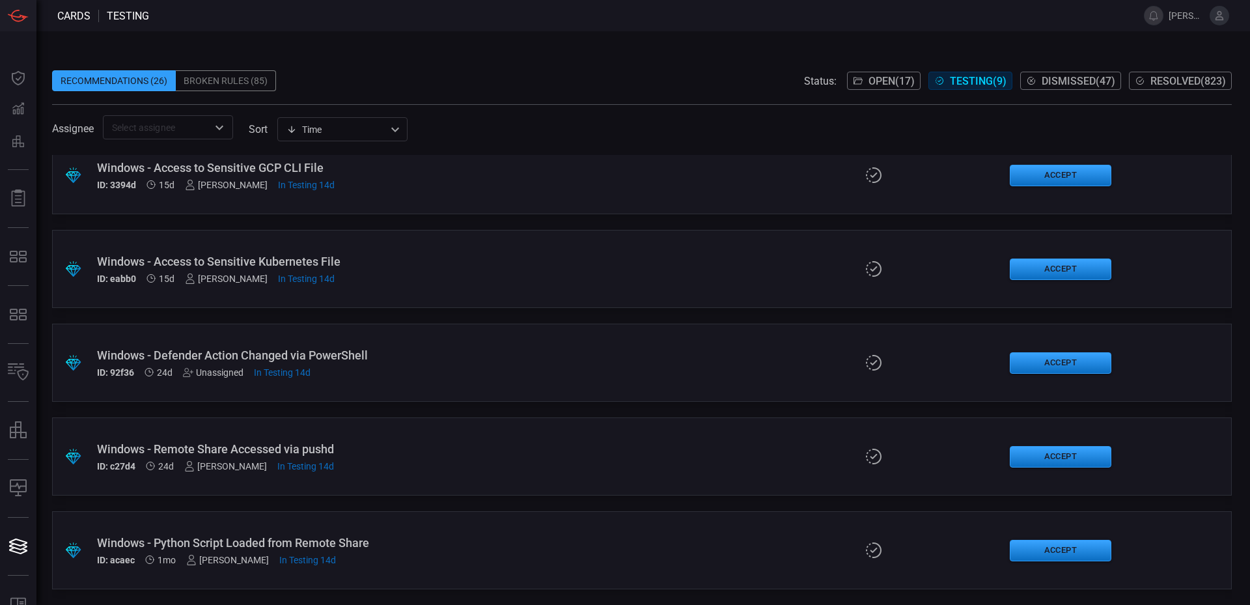
click at [339, 545] on div "Windows - Python Script Loaded from Remote Share" at bounding box center [303, 543] width 413 height 14
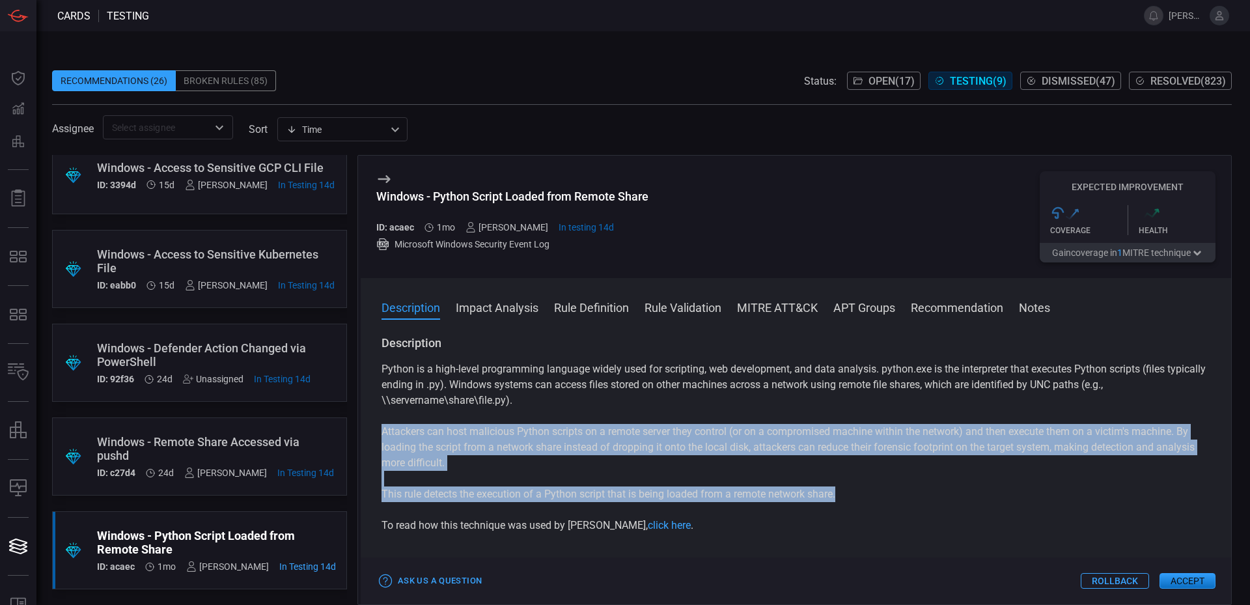
drag, startPoint x: 859, startPoint y: 497, endPoint x: 668, endPoint y: 480, distance: 190.8
click at [663, 481] on div "Python is a high-level programming language widely used for scripting, web deve…" at bounding box center [795, 447] width 829 height 172
click at [675, 481] on div "Python is a high-level programming language widely used for scripting, web deve…" at bounding box center [795, 447] width 829 height 172
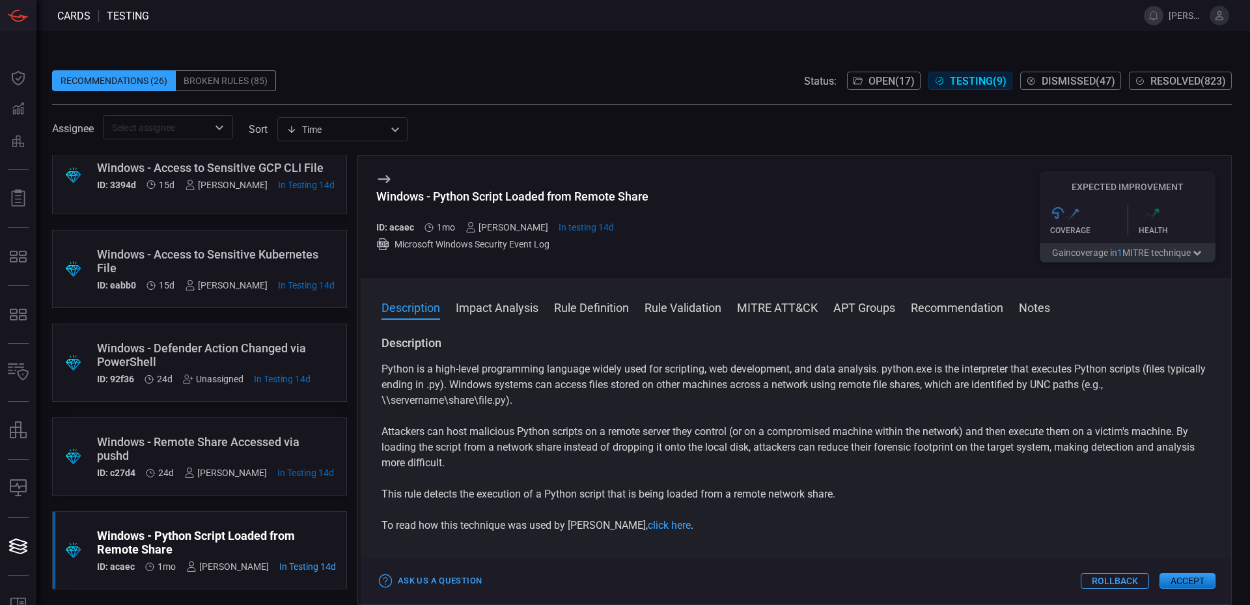
click at [871, 83] on span "Open ( 17 )" at bounding box center [891, 81] width 46 height 12
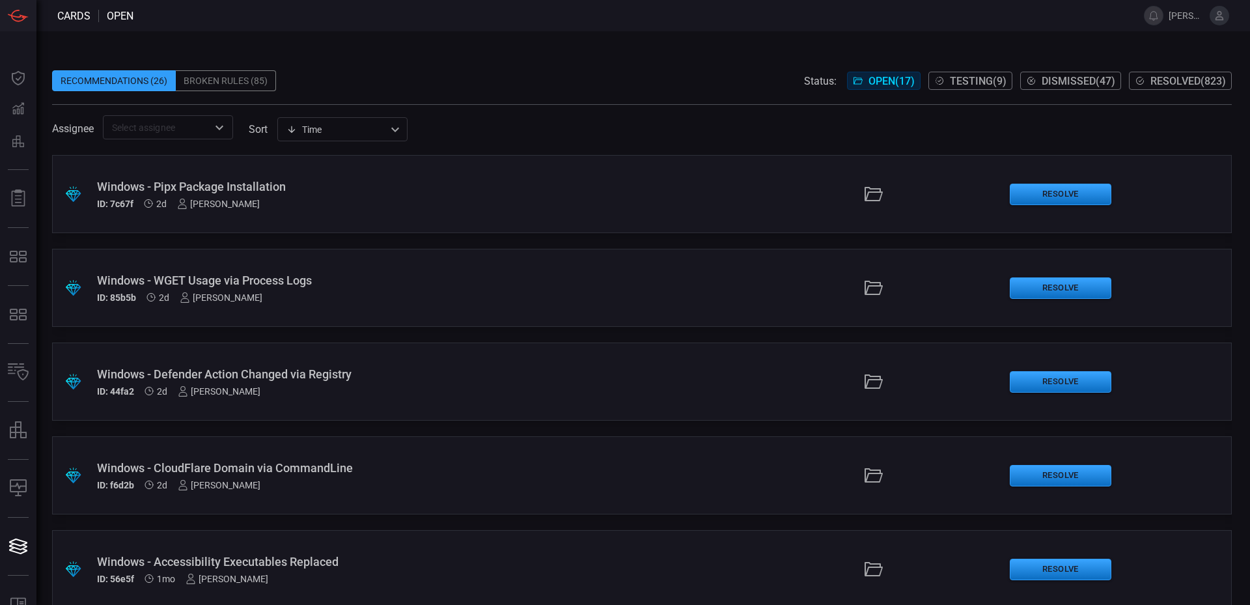
click at [273, 571] on div "Windows - Accessibility Executables Replaced ID: 56e5f 1mo [PERSON_NAME]" at bounding box center [303, 569] width 413 height 29
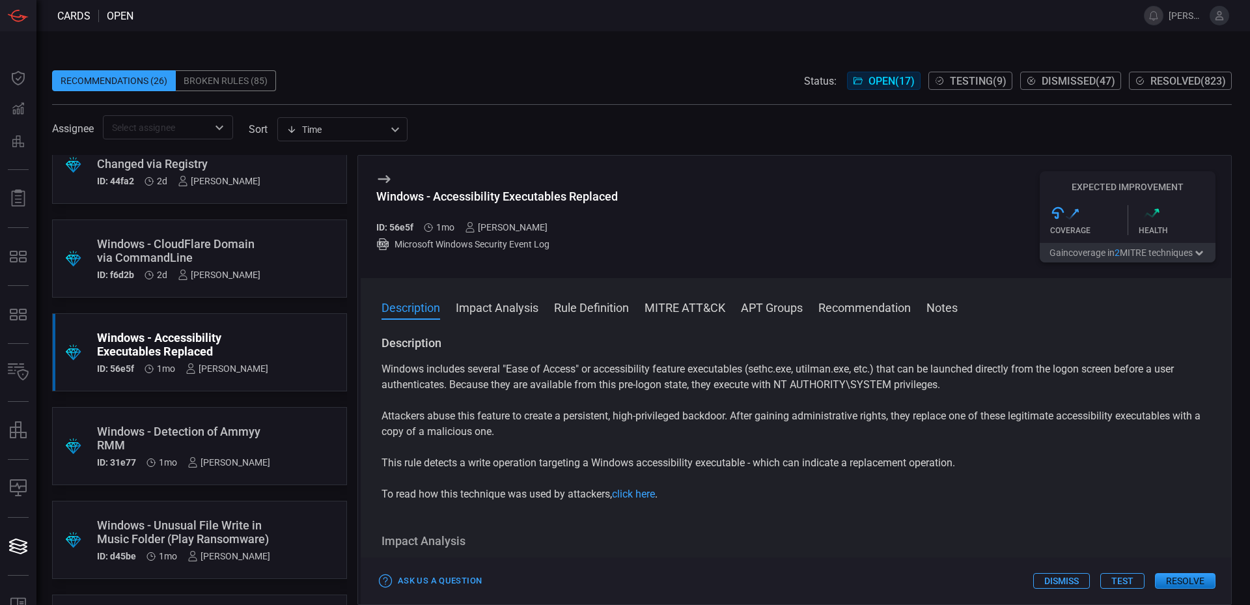
scroll to position [219, 0]
click at [220, 528] on div "Windows - Unusual File Write in Music Folder (Play Ransomware)" at bounding box center [183, 529] width 173 height 27
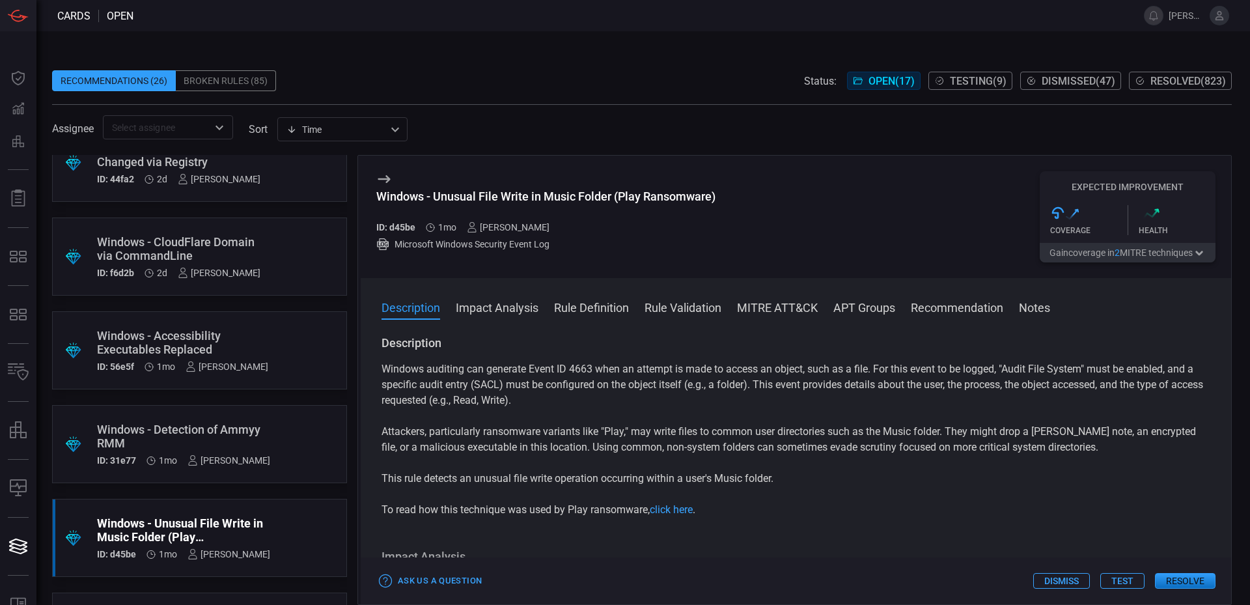
click at [976, 85] on span "Testing ( 9 )" at bounding box center [978, 81] width 57 height 12
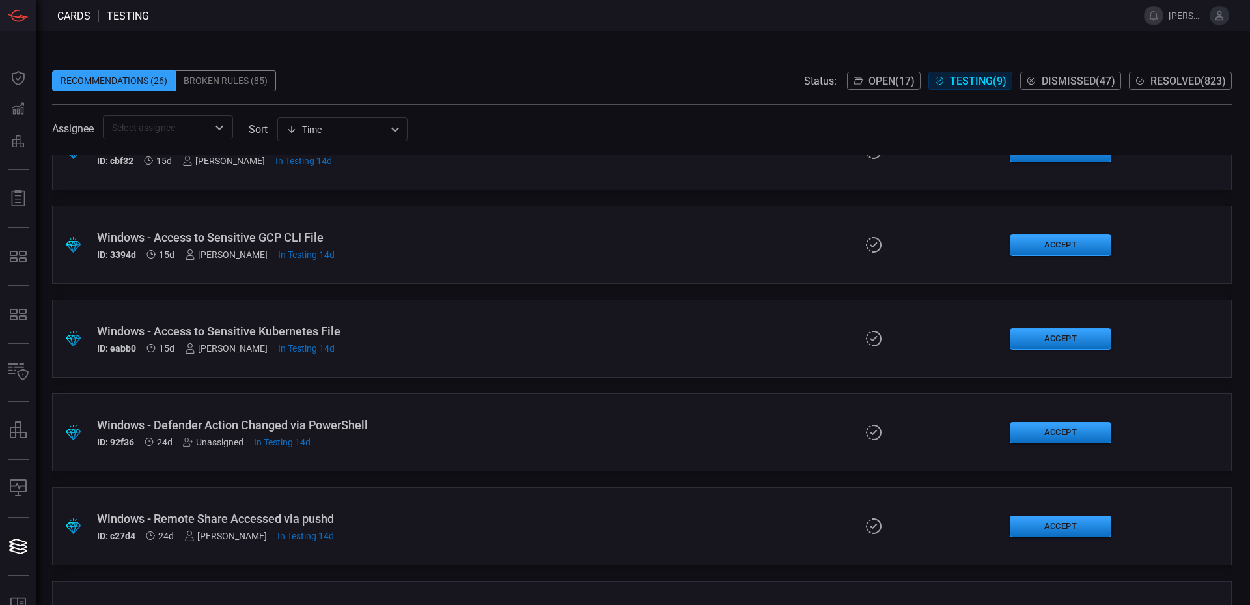
scroll to position [394, 0]
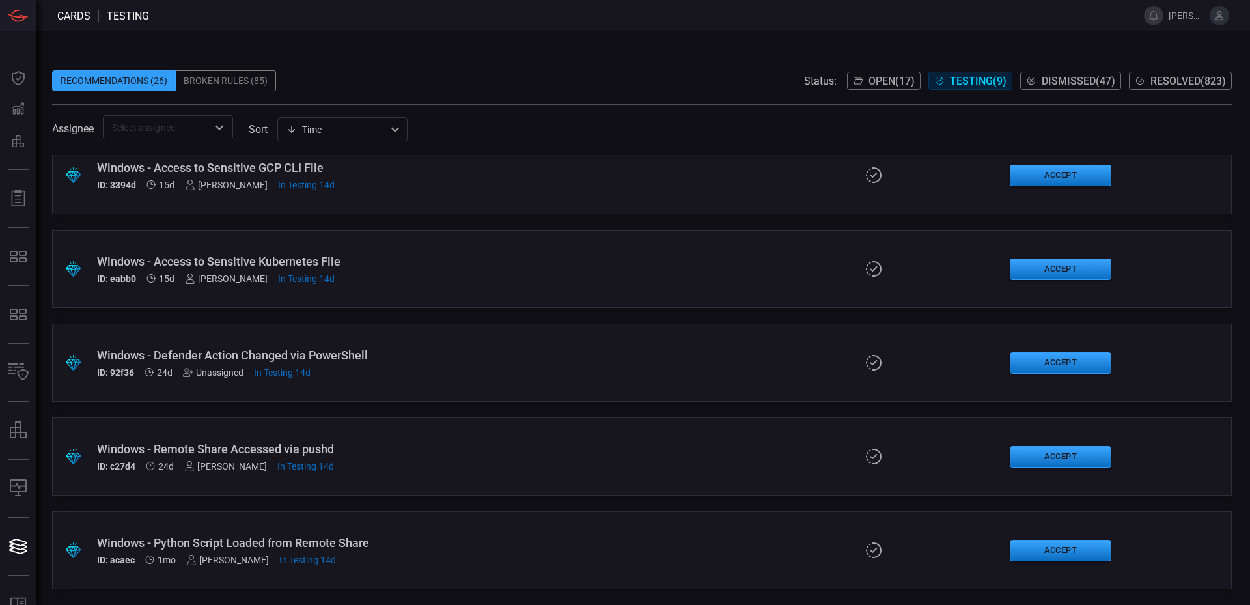
click at [245, 538] on div "Windows - Python Script Loaded from Remote Share" at bounding box center [303, 543] width 413 height 14
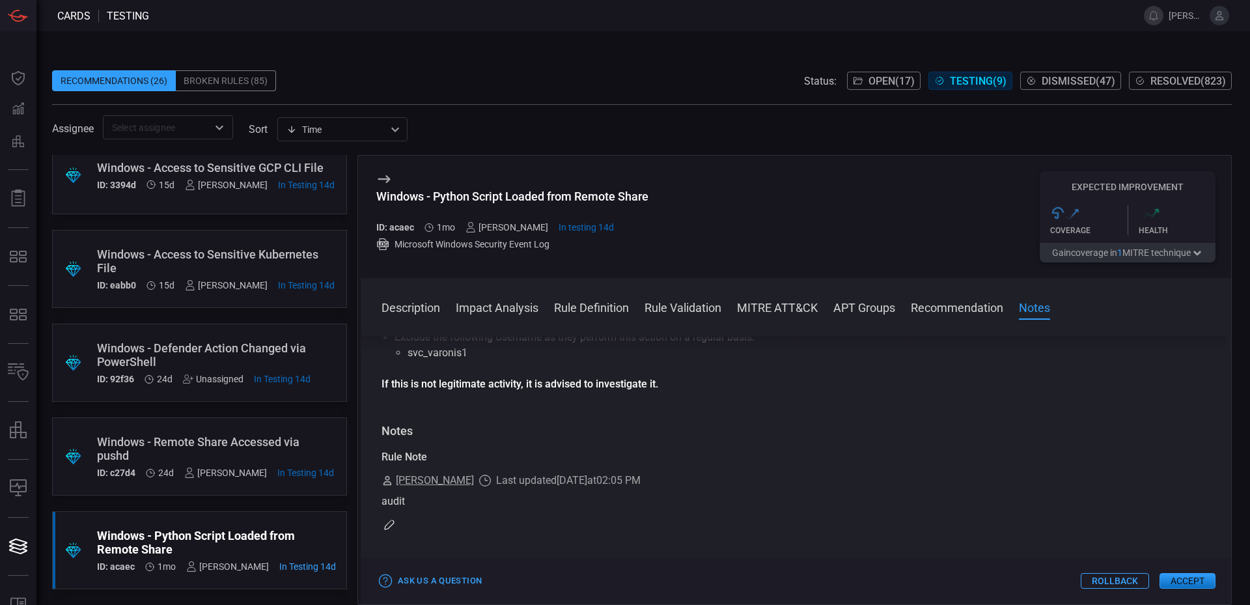
scroll to position [1169, 0]
click at [397, 524] on div "Rule Note [PERSON_NAME] Last updated [DATE] 02:05 PM audit" at bounding box center [795, 494] width 829 height 83
click at [388, 523] on icon "button" at bounding box center [389, 528] width 10 height 10
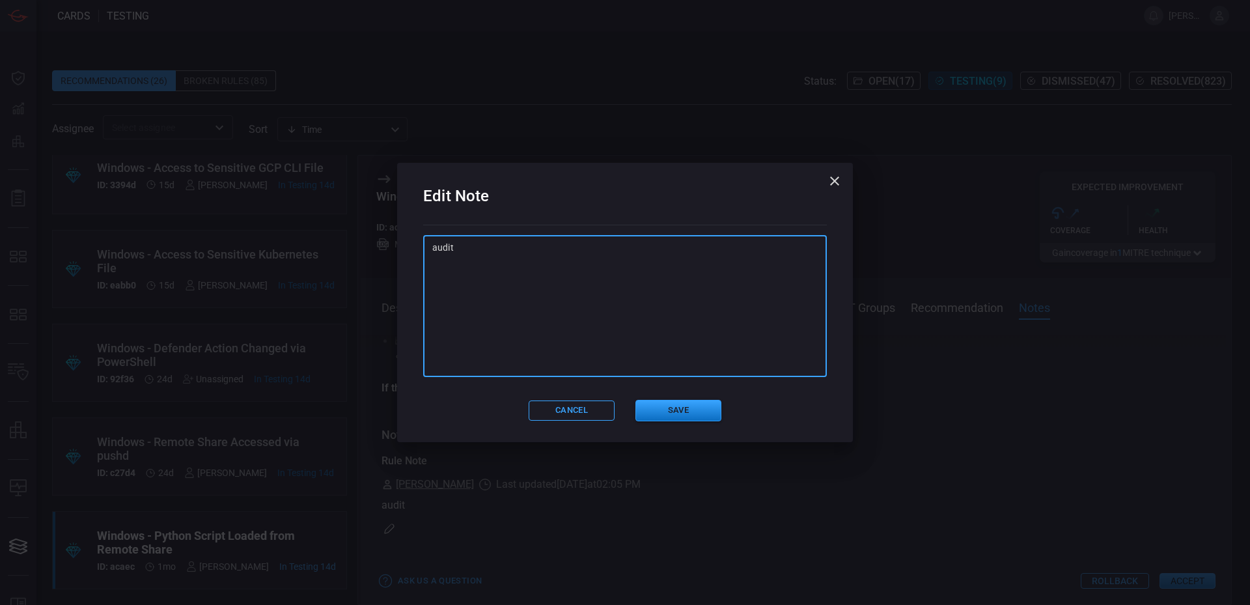
drag, startPoint x: 431, startPoint y: 275, endPoint x: 333, endPoint y: 287, distance: 99.1
click at [323, 282] on div "Edit Note audit x ​ Cancel Save" at bounding box center [625, 302] width 1250 height 605
type textarea "4"
click at [668, 409] on button "Save" at bounding box center [678, 410] width 86 height 21
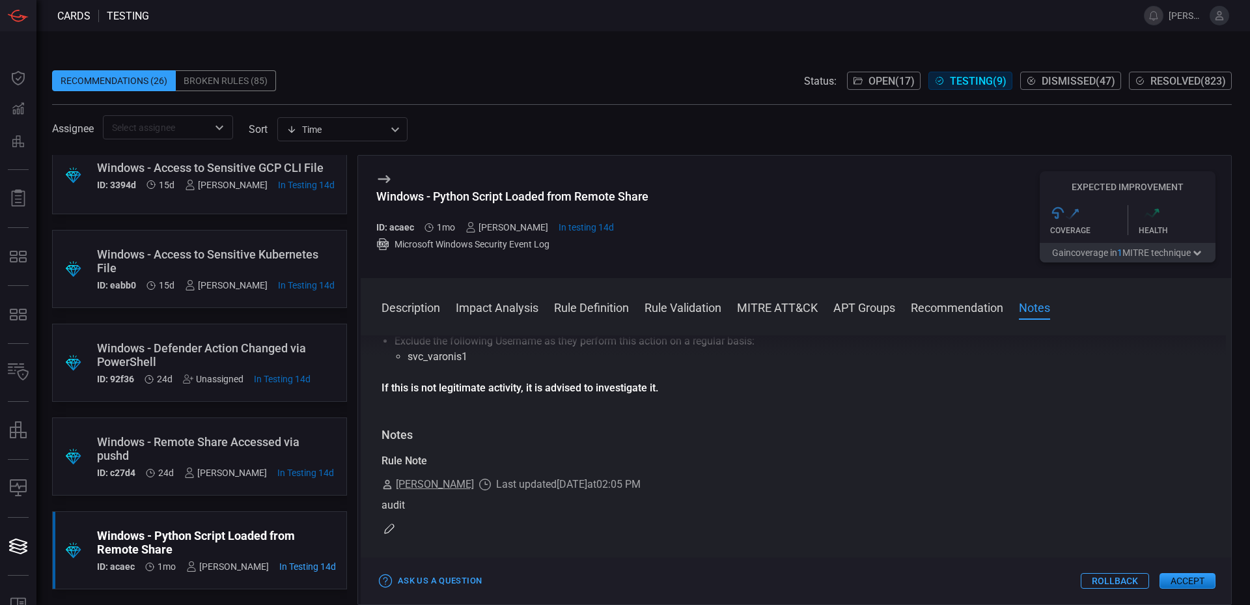
scroll to position [0, 0]
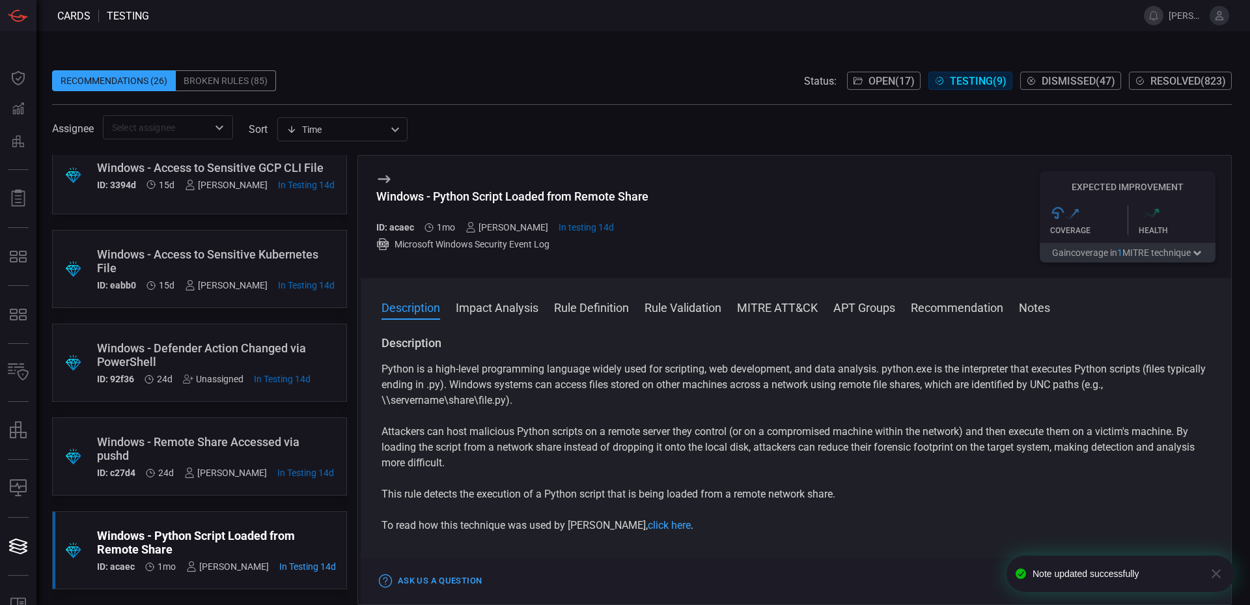
click at [227, 465] on div "Windows - Remote Share Accessed via pushd ID: c27d4 24d [PERSON_NAME] In Testin…" at bounding box center [215, 456] width 237 height 43
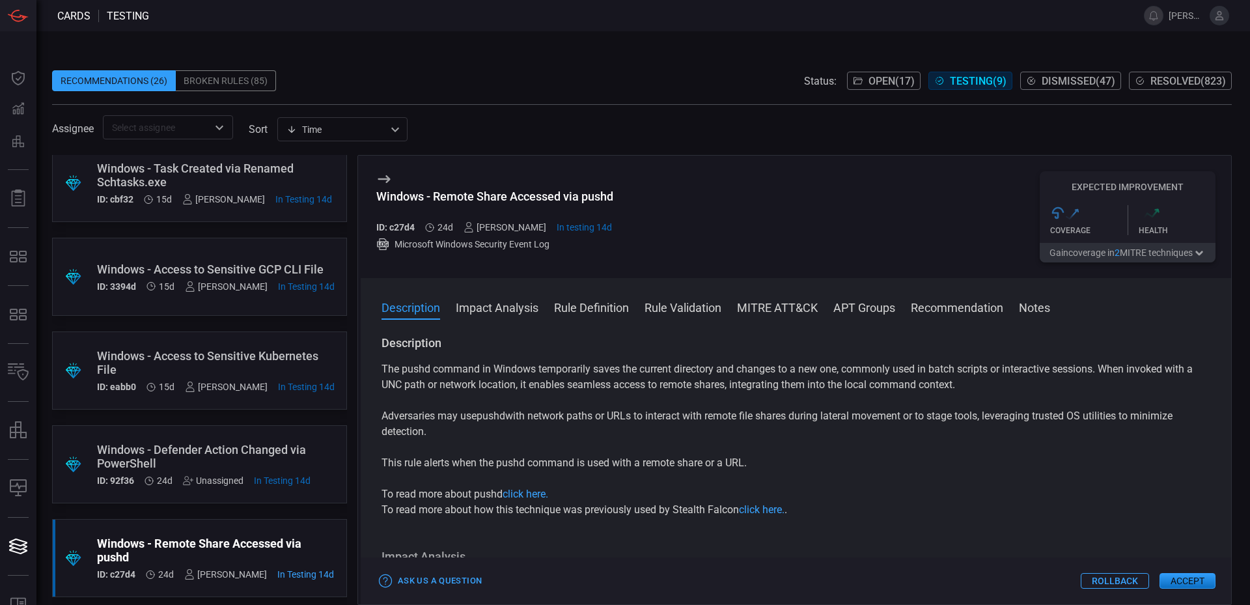
scroll to position [394, 0]
